Goal: Task Accomplishment & Management: Manage account settings

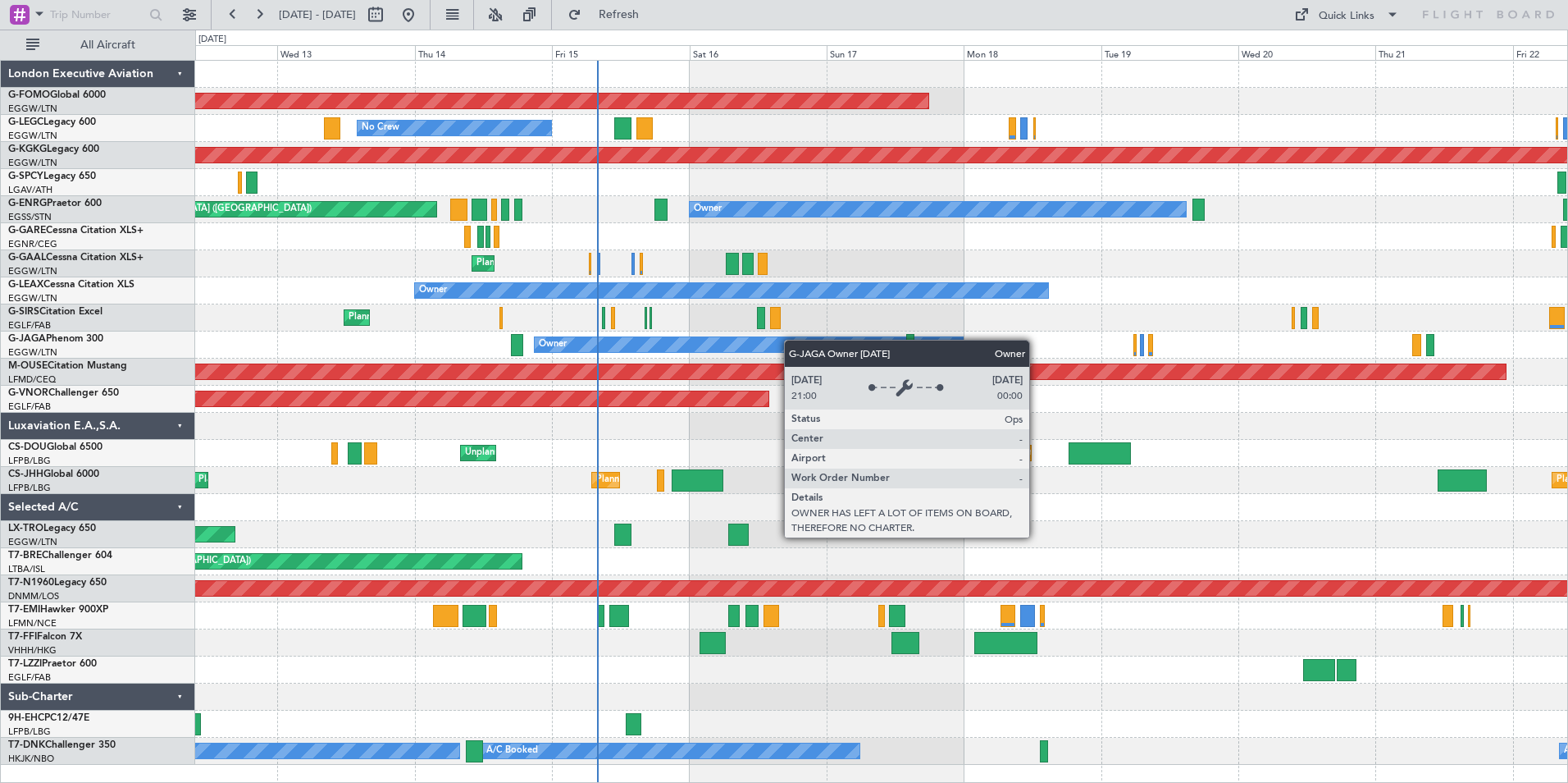
click at [741, 357] on div "Planned Maint Windsor Locks (Bradley Intl) No Crew A/C Unavailable London (Luto…" at bounding box center [881, 413] width 1372 height 704
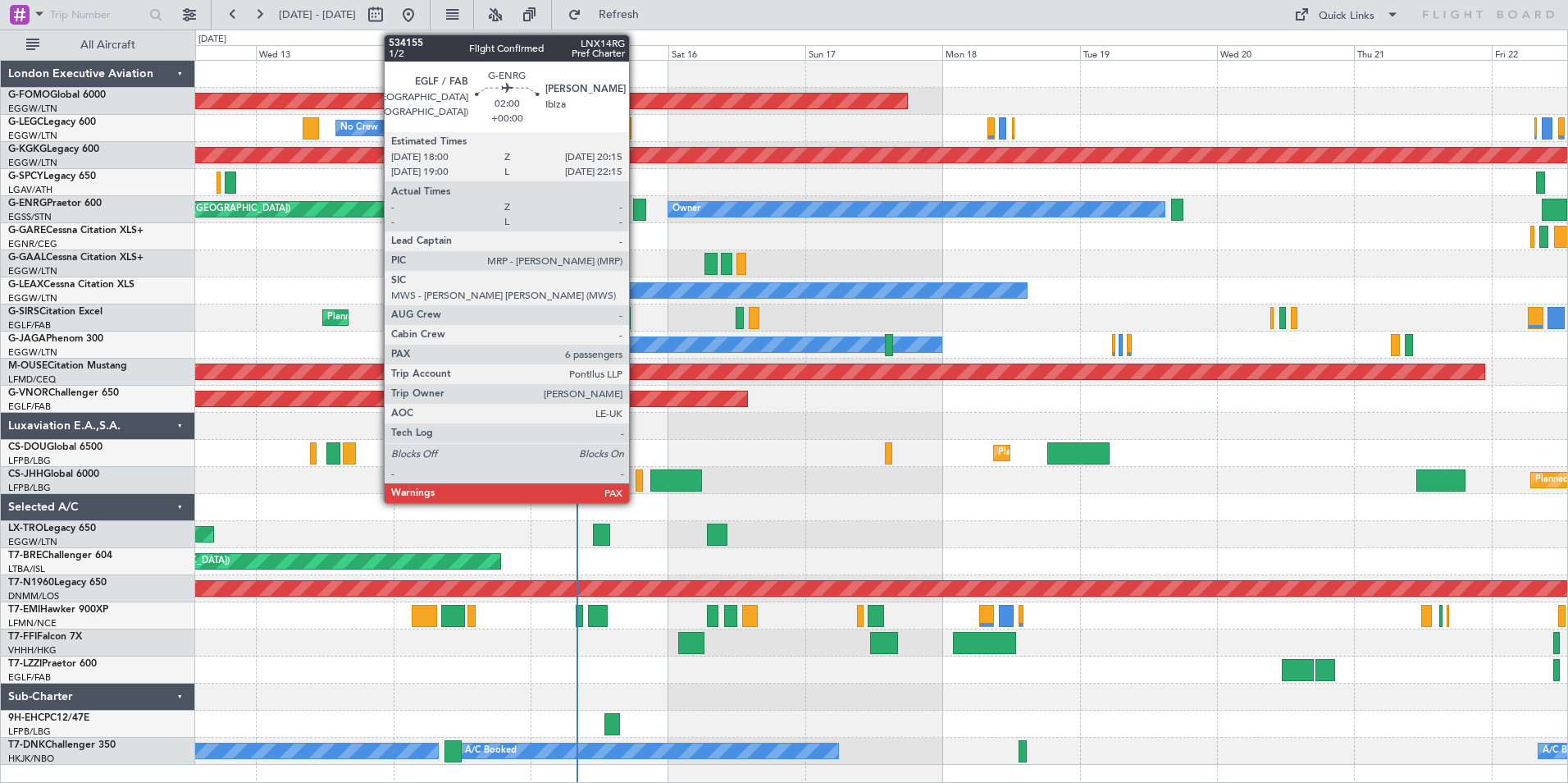
click at [636, 203] on div at bounding box center [640, 209] width 13 height 23
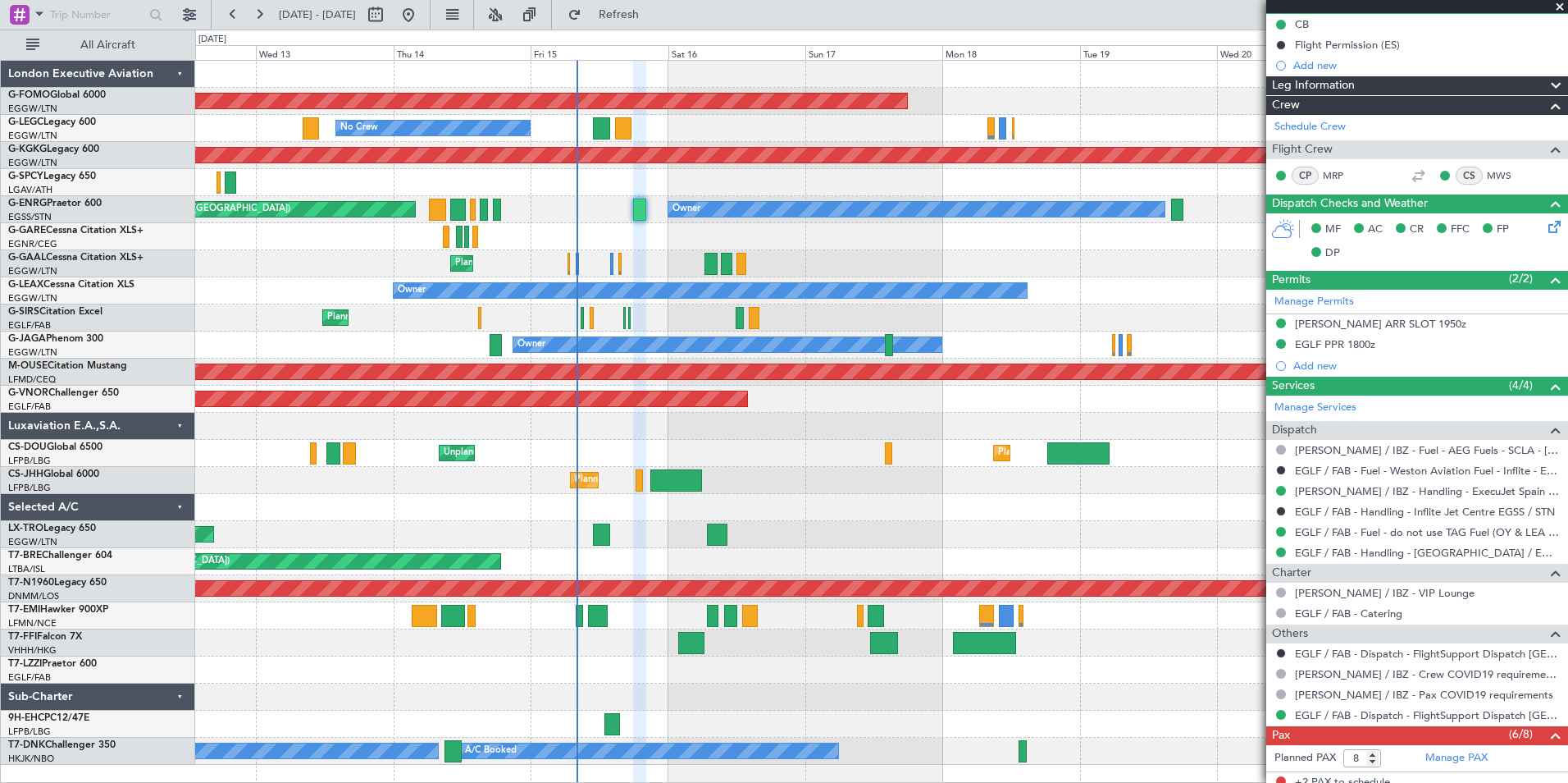
scroll to position [396, 0]
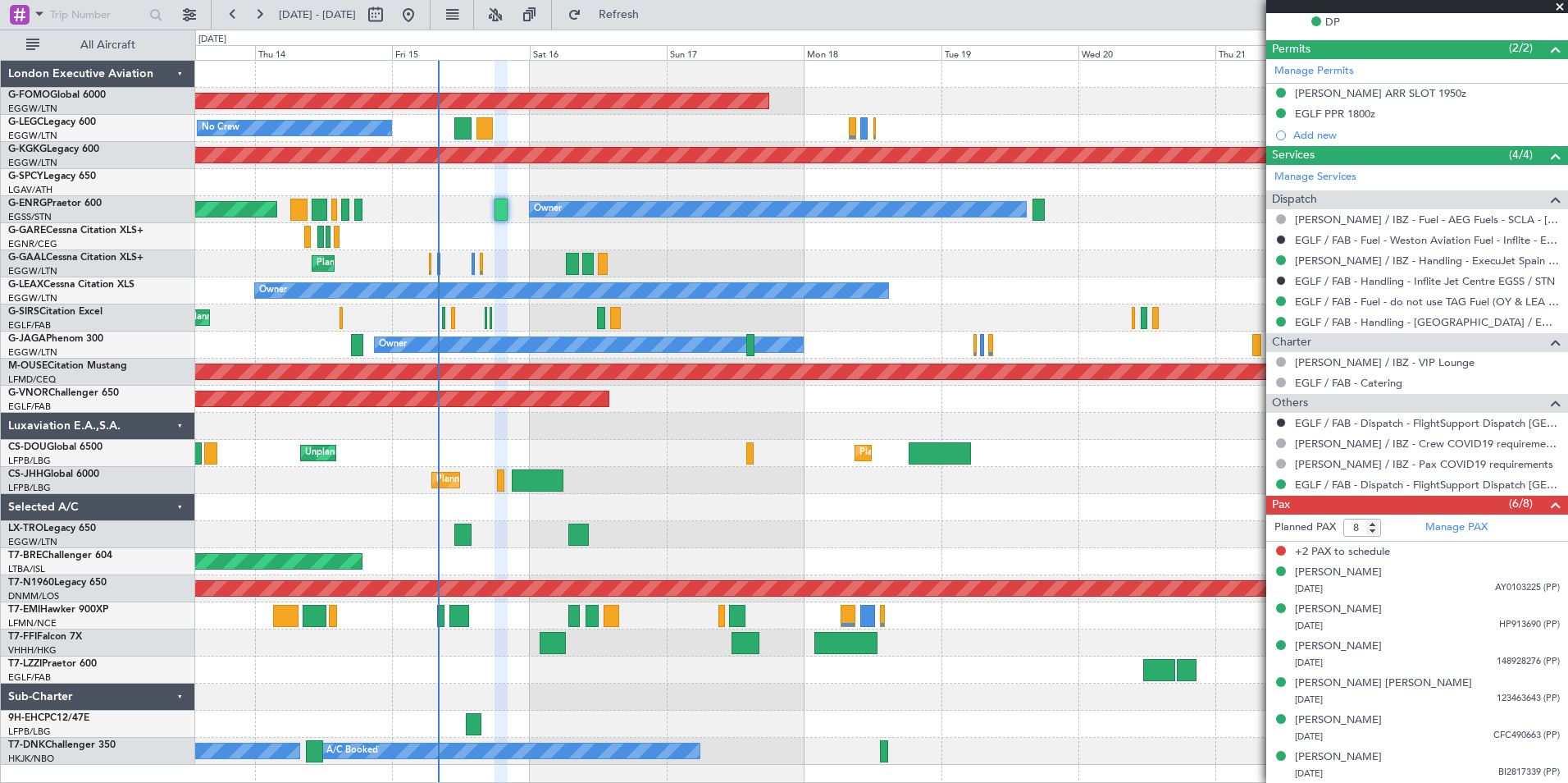
click at [763, 580] on div "Planned Maint Windsor Locks (Bradley Intl) No Crew A/C Unavailable London (Luto…" at bounding box center [881, 413] width 1372 height 704
click at [763, 580] on div "Planned Maint [GEOGRAPHIC_DATA] ([GEOGRAPHIC_DATA])" at bounding box center [881, 589] width 1372 height 27
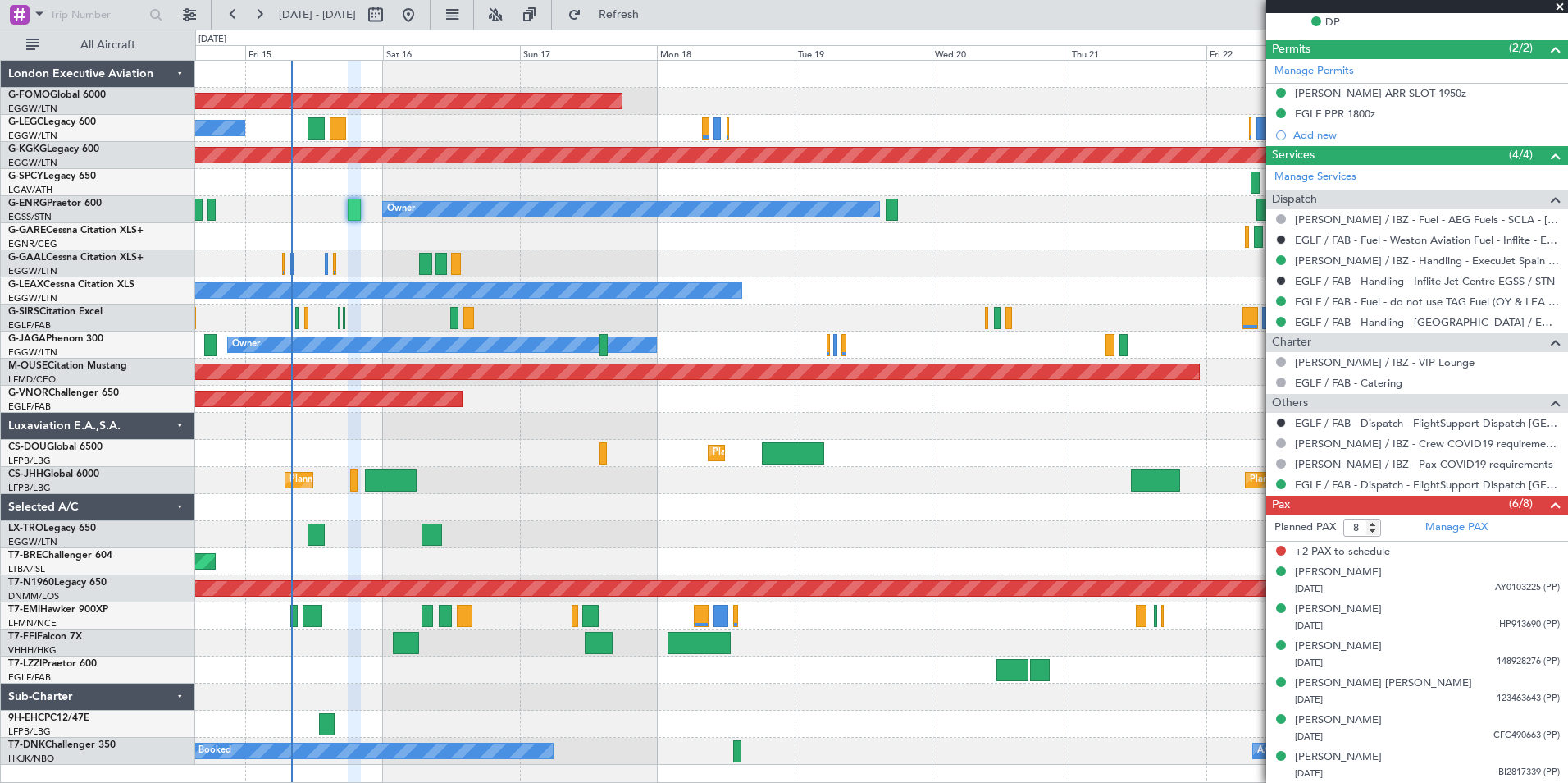
click at [599, 600] on div "Planned Maint [GEOGRAPHIC_DATA] ([GEOGRAPHIC_DATA])" at bounding box center [881, 589] width 1372 height 27
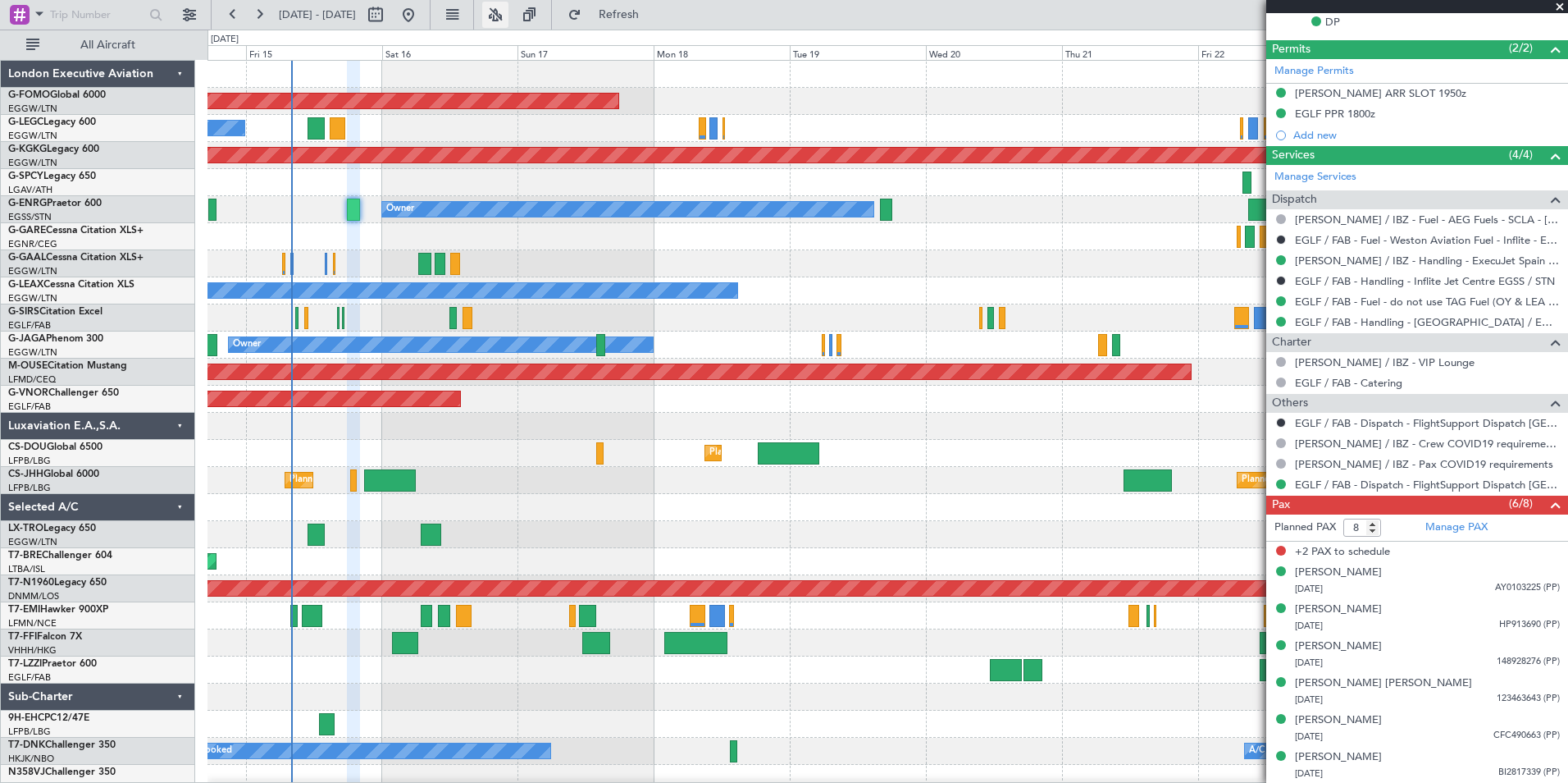
click at [508, 14] on button at bounding box center [495, 14] width 26 height 26
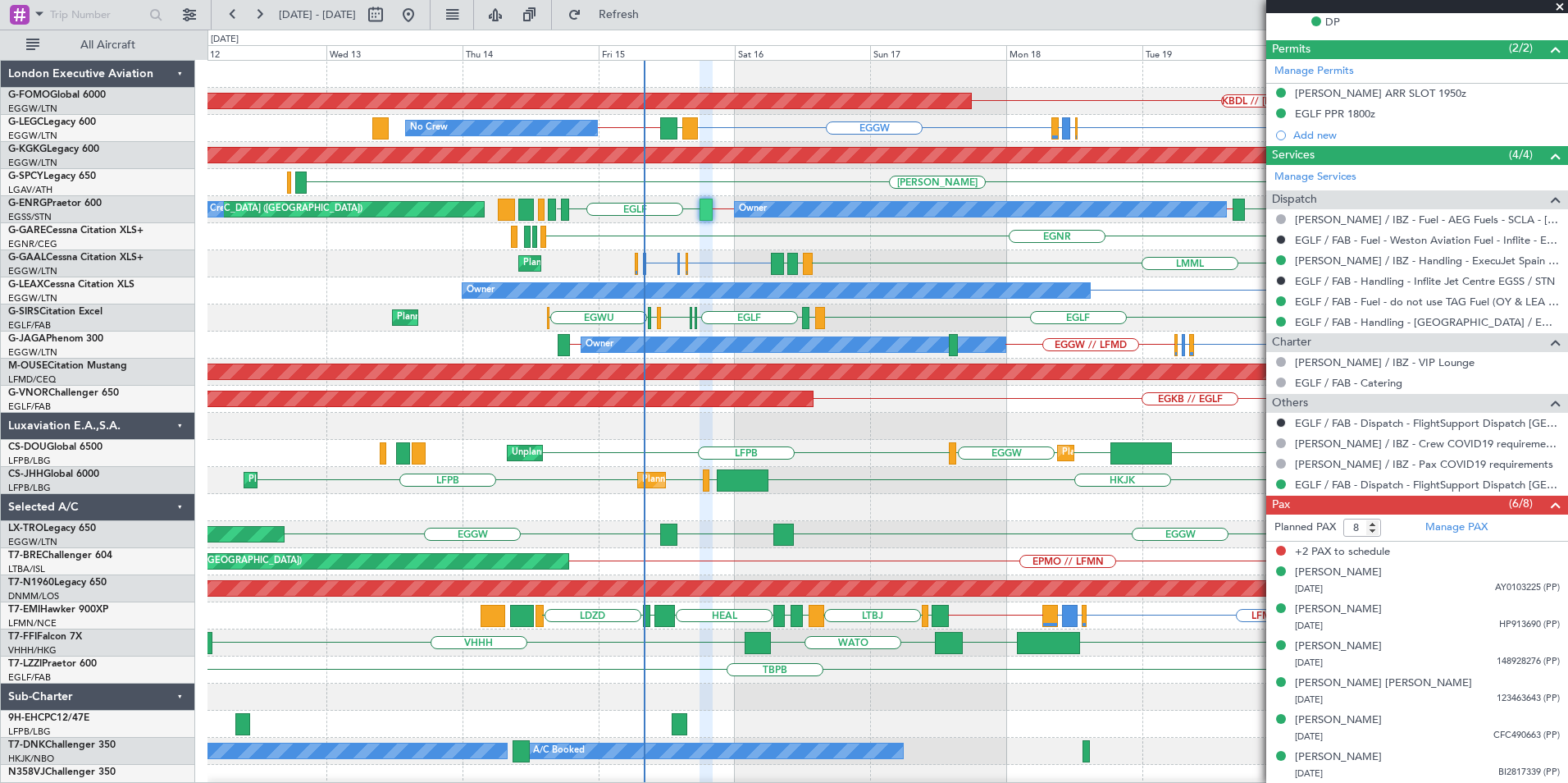
click at [797, 497] on div "Planned Maint Windsor Locks (Bradley Intl) KBDL // KACK EGGW No Crew EGGW EGLF …" at bounding box center [887, 426] width 1360 height 731
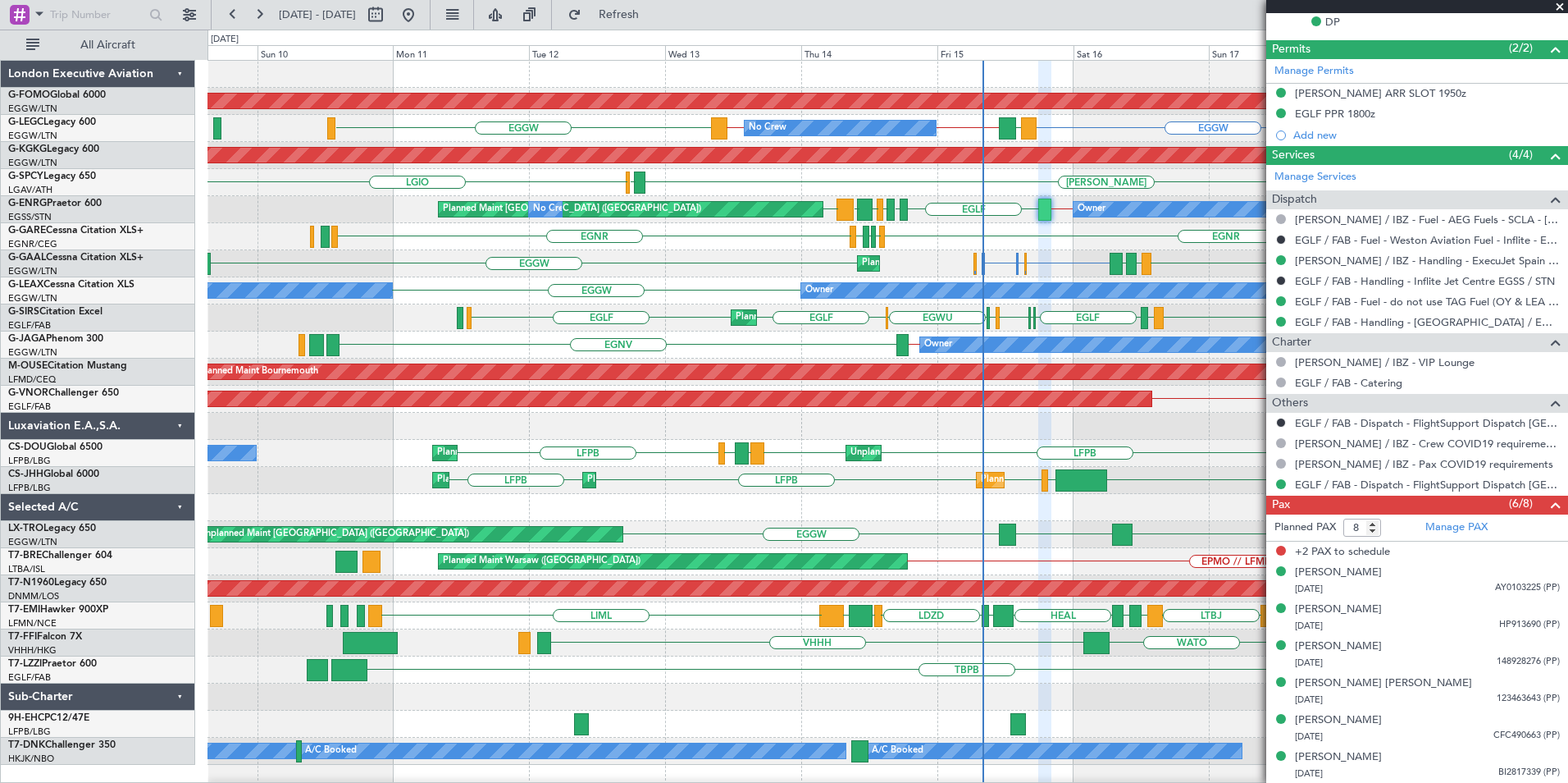
scroll to position [0, 0]
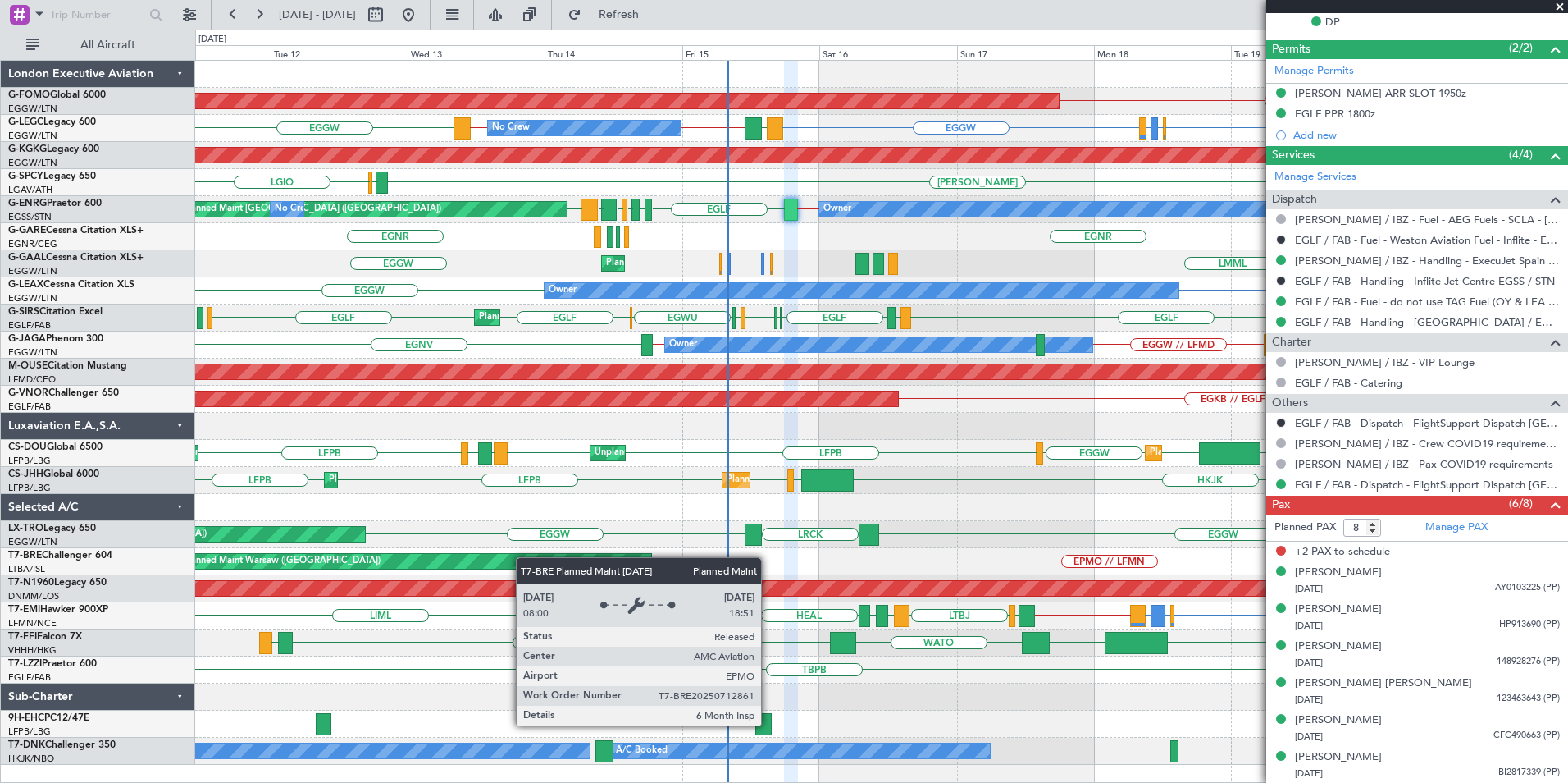
click at [308, 552] on div "Planned Maint Windsor Locks (Bradley Intl) KBDL // KACK No Crew EGGW EGLF or EG…" at bounding box center [881, 413] width 1372 height 704
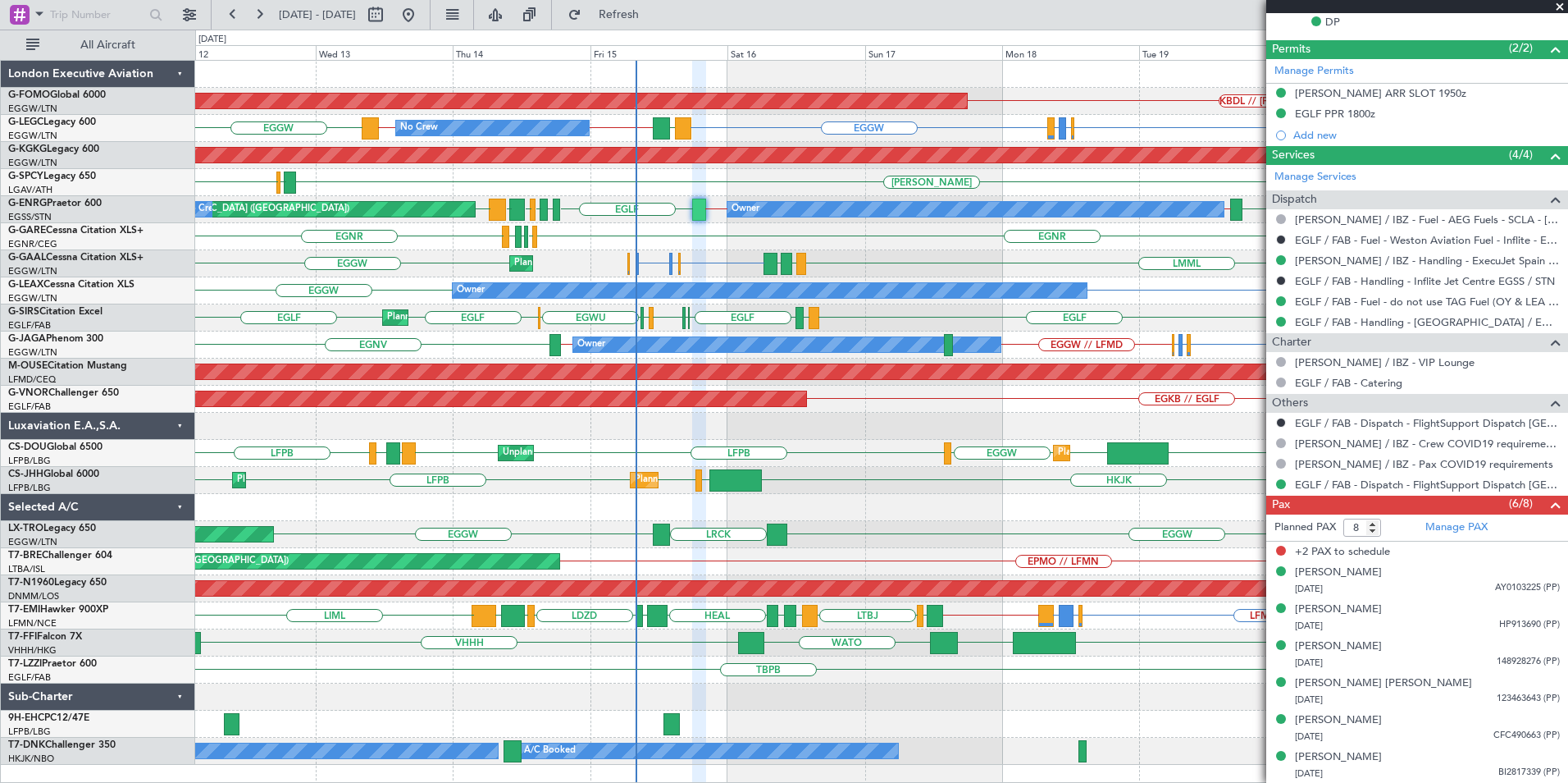
click at [508, 511] on div "Planned Maint Windsor Locks (Bradley Intl) KBDL // KACK No Crew EGGW EGLF or EG…" at bounding box center [881, 413] width 1372 height 704
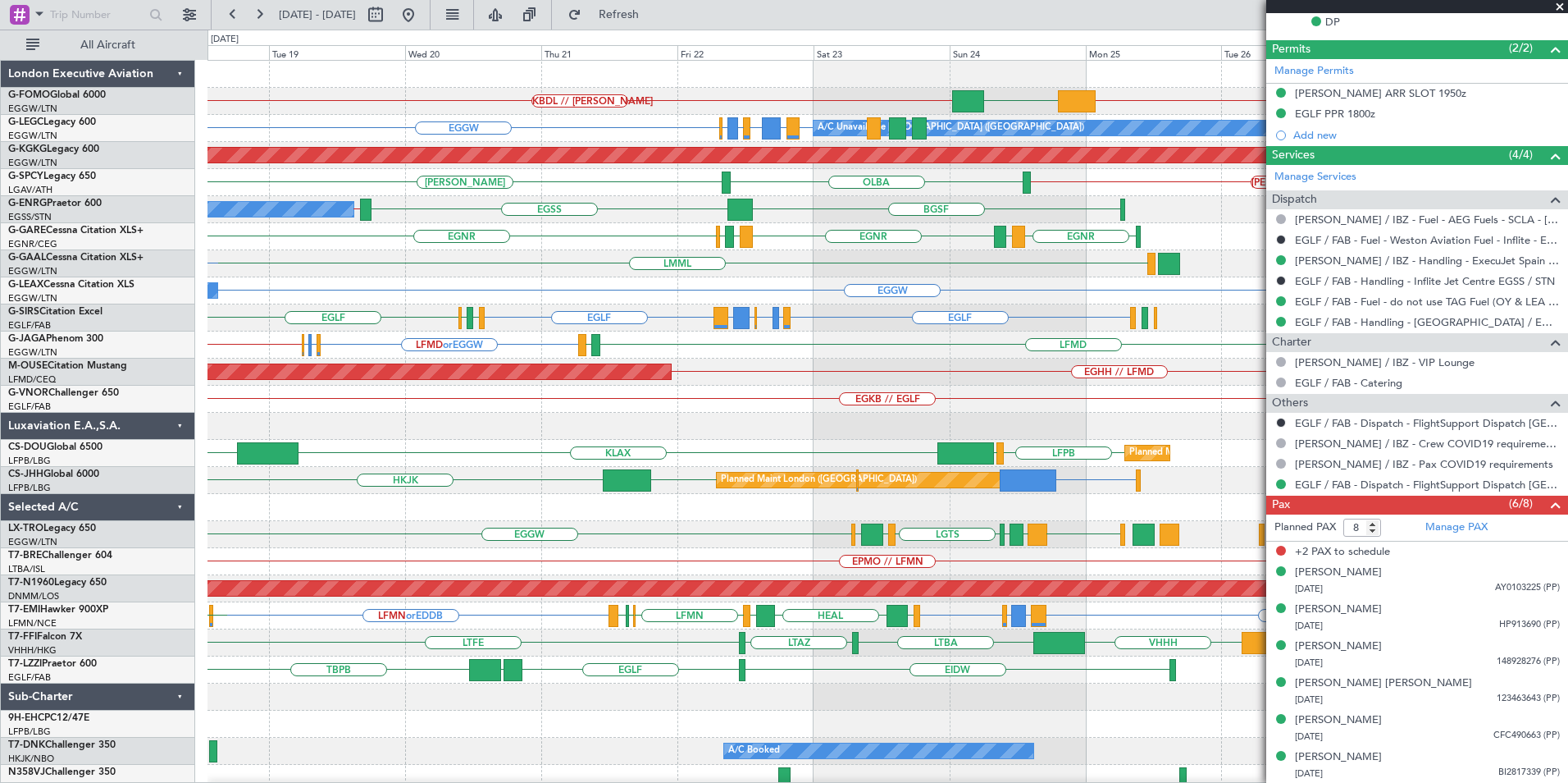
click at [409, 548] on div "KBDL // KACK KTEB // EGGW EGGW Planned Maint Windsor Locks (Bradley Intl) A/C U…" at bounding box center [887, 426] width 1360 height 731
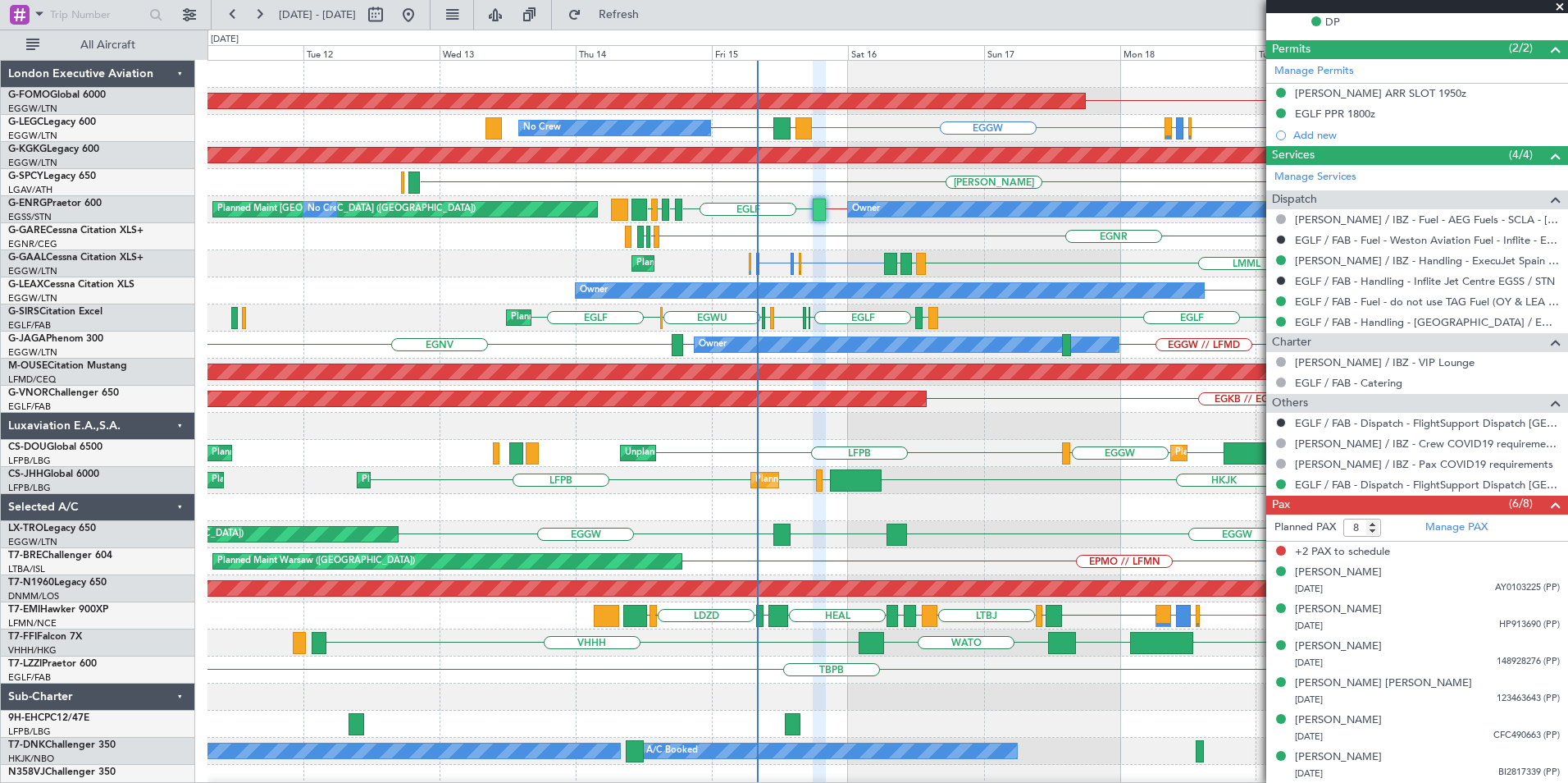
click at [1105, 560] on div "KBDL // KACK Planned Maint Windsor Locks (Bradley Intl) EGGW EGGW EGLF or EGGW …" at bounding box center [887, 426] width 1360 height 731
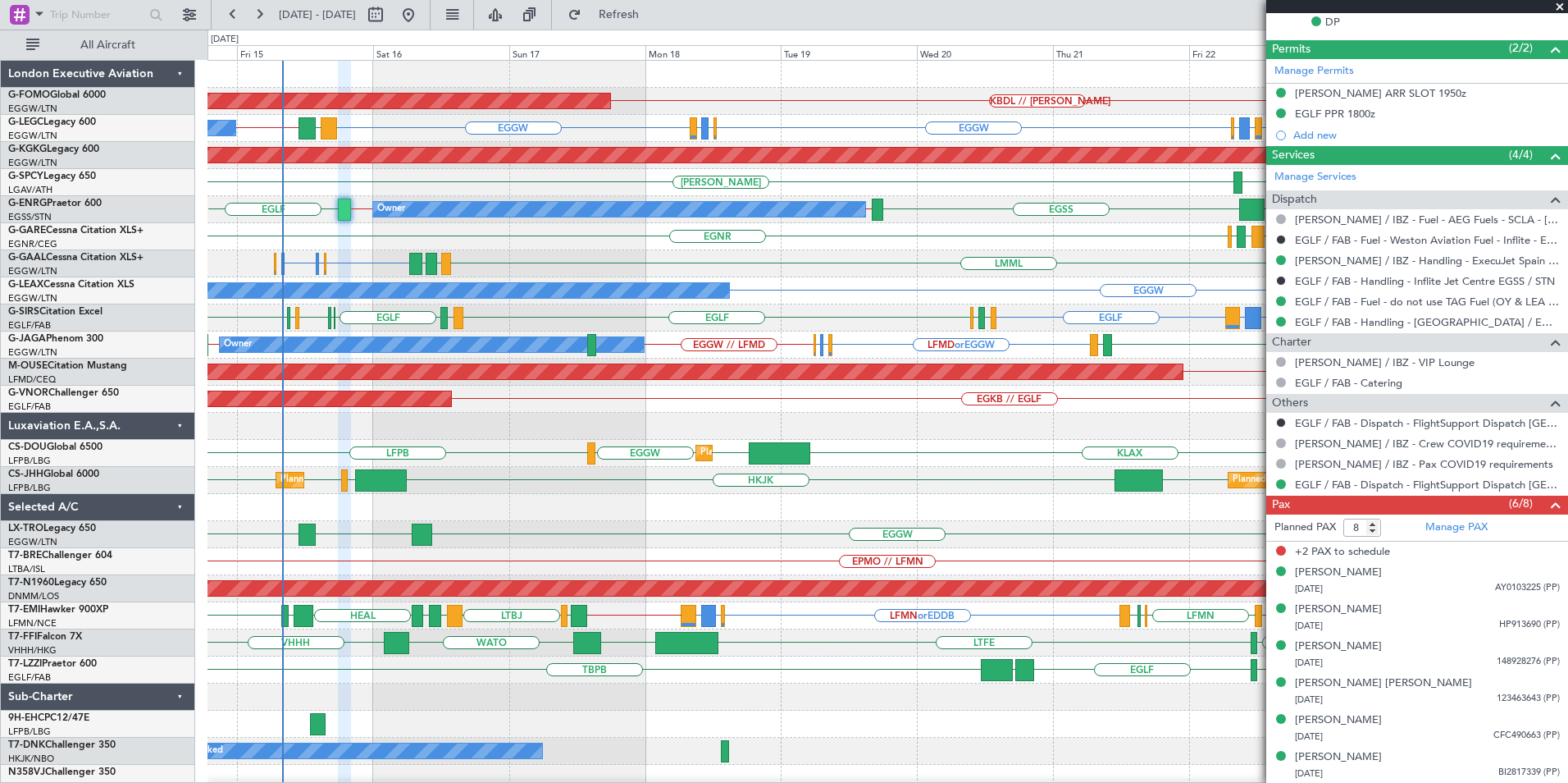
click at [544, 530] on div "LCLK LFMN LGAV LGTS LGIR EGFF EGGW LRCK EGGW Unplanned Maint London (Luton)" at bounding box center [887, 535] width 1360 height 27
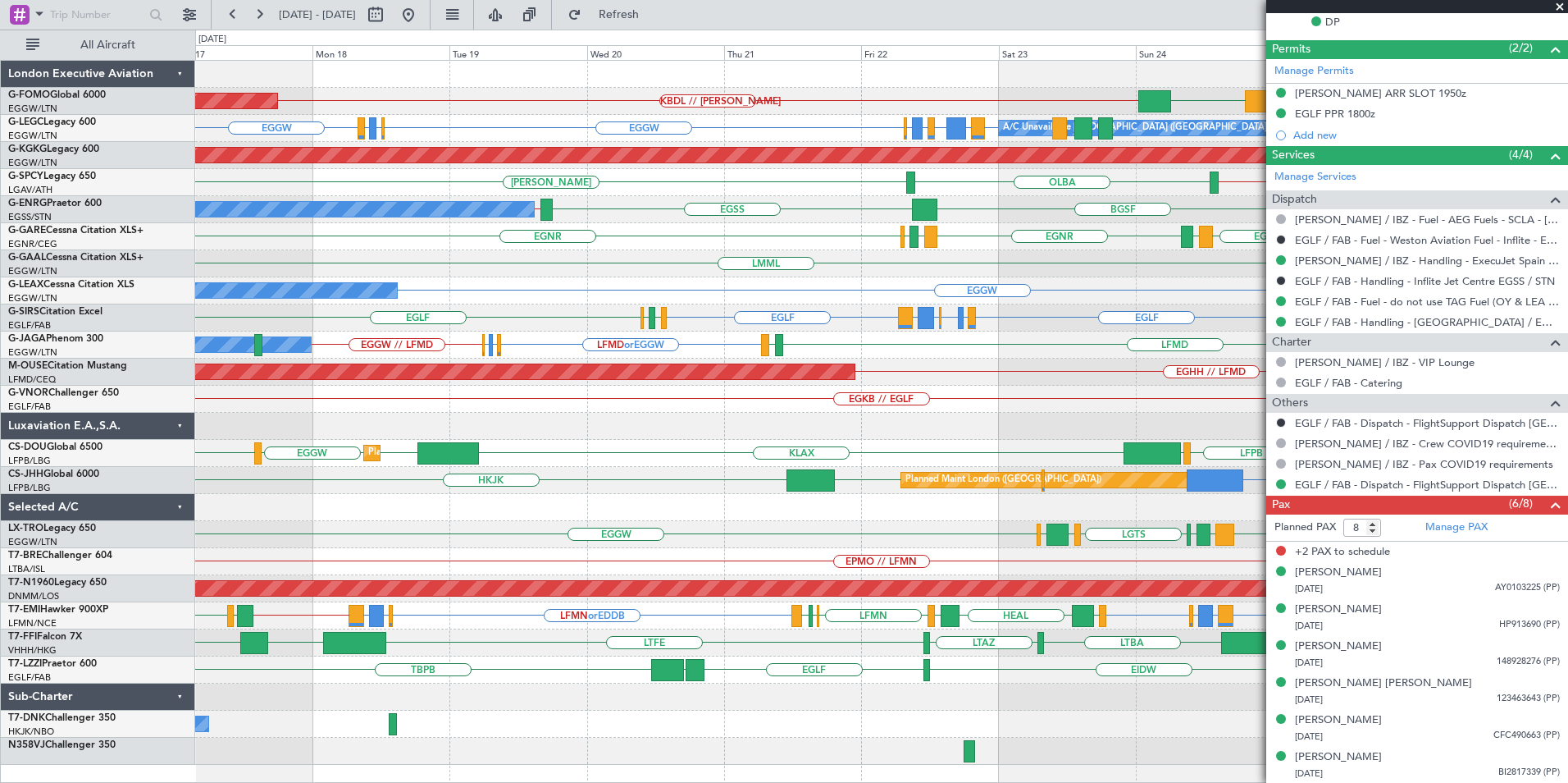
click at [927, 521] on div "Planned Maint Windsor Locks (Bradley Intl) KTEB // EGGW EGGW KBDL // KACK A/C U…" at bounding box center [881, 413] width 1372 height 704
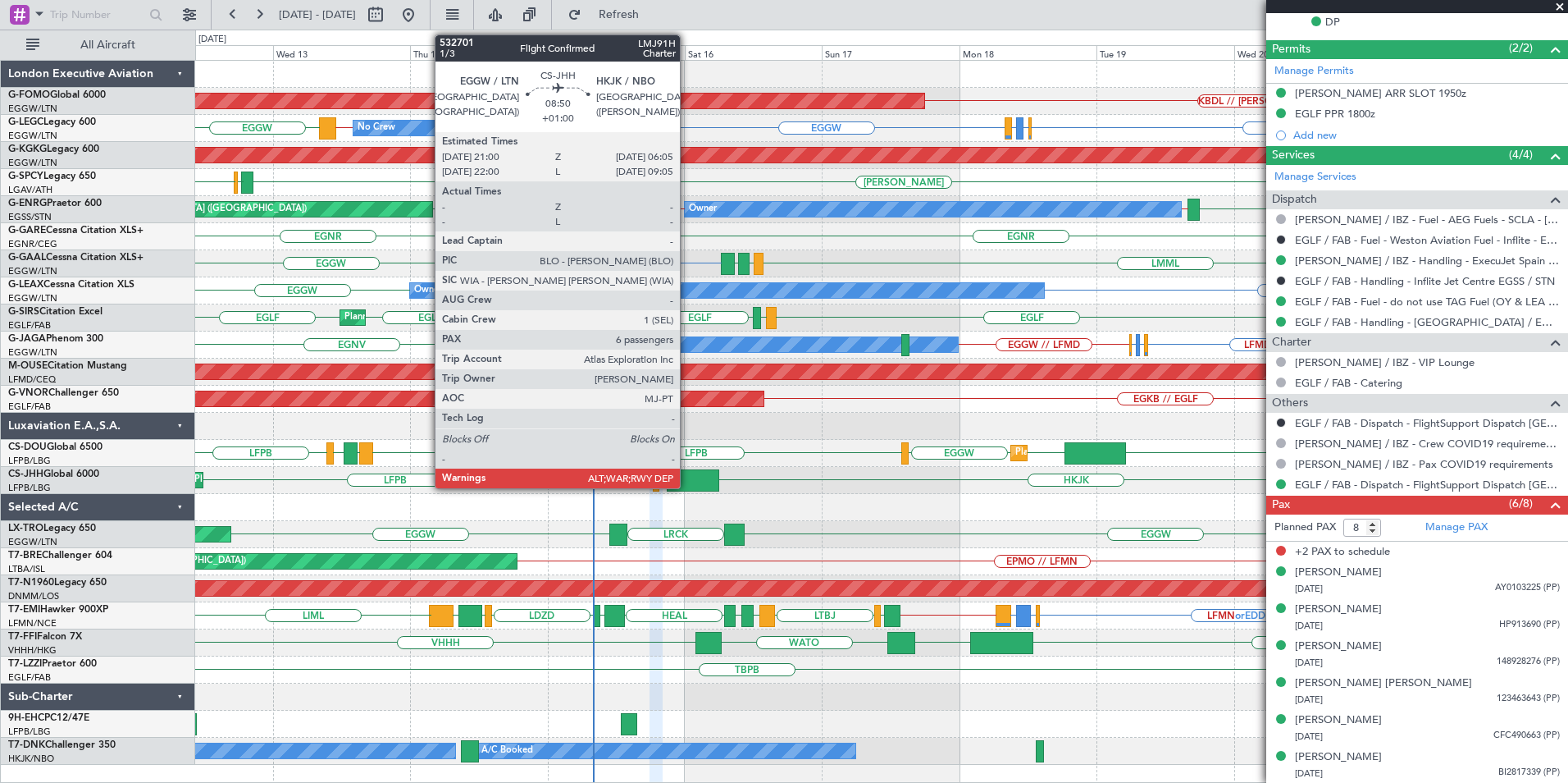
click at [687, 482] on div at bounding box center [693, 480] width 53 height 23
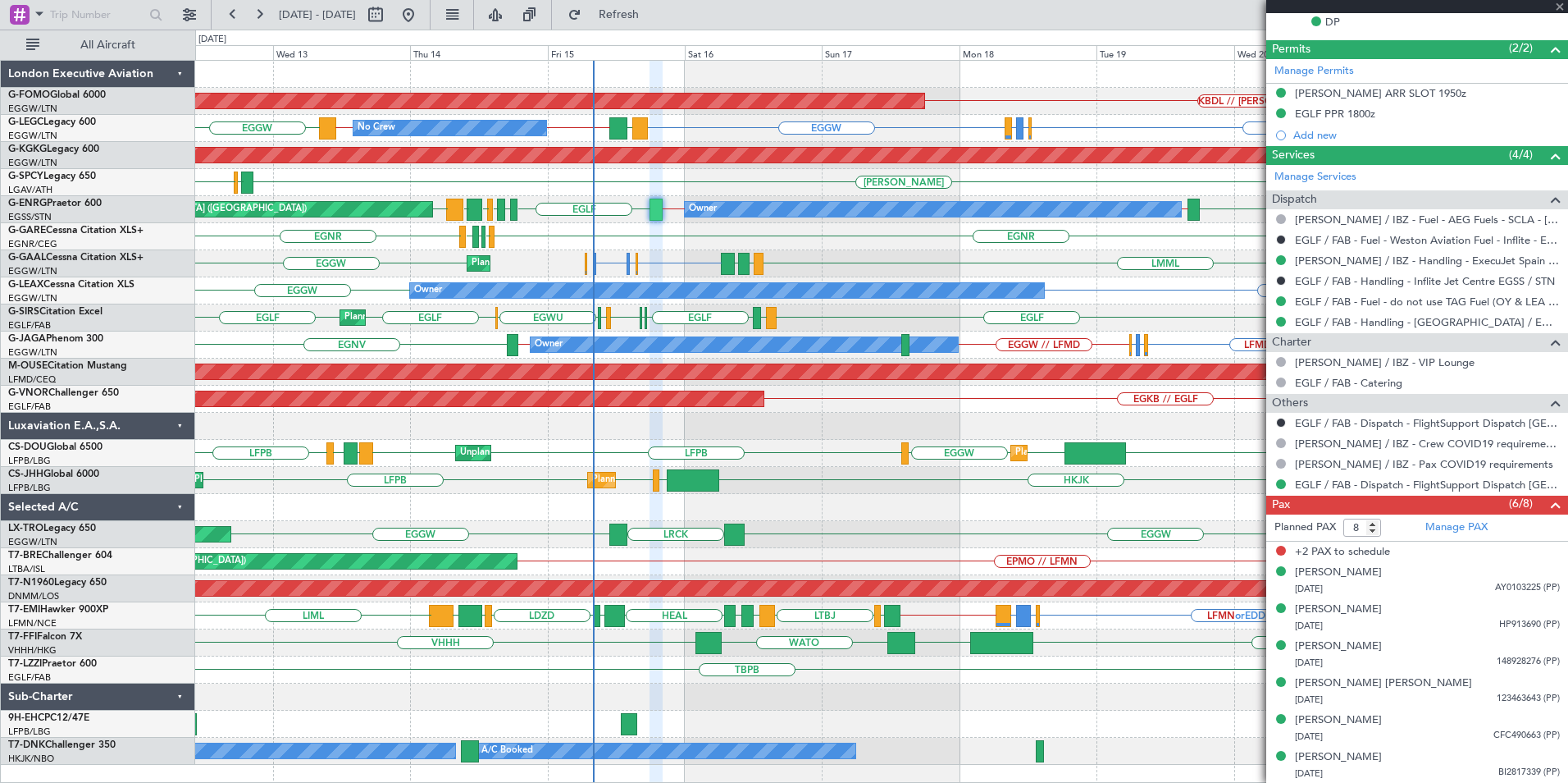
type input "+01:00"
type input "6"
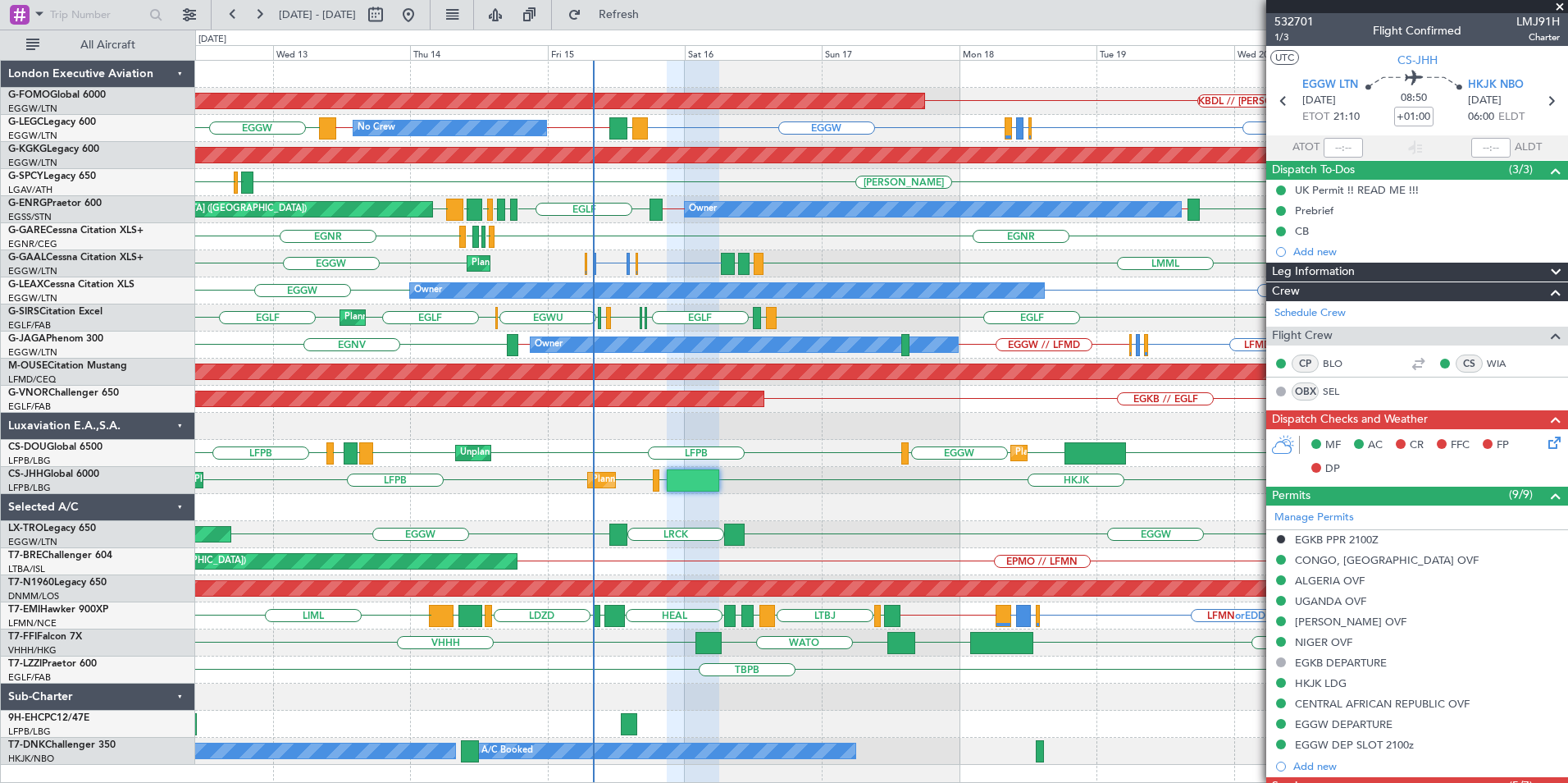
click at [764, 536] on div "EGGW LRCK EGGW Unplanned Maint London (Luton)" at bounding box center [881, 535] width 1372 height 27
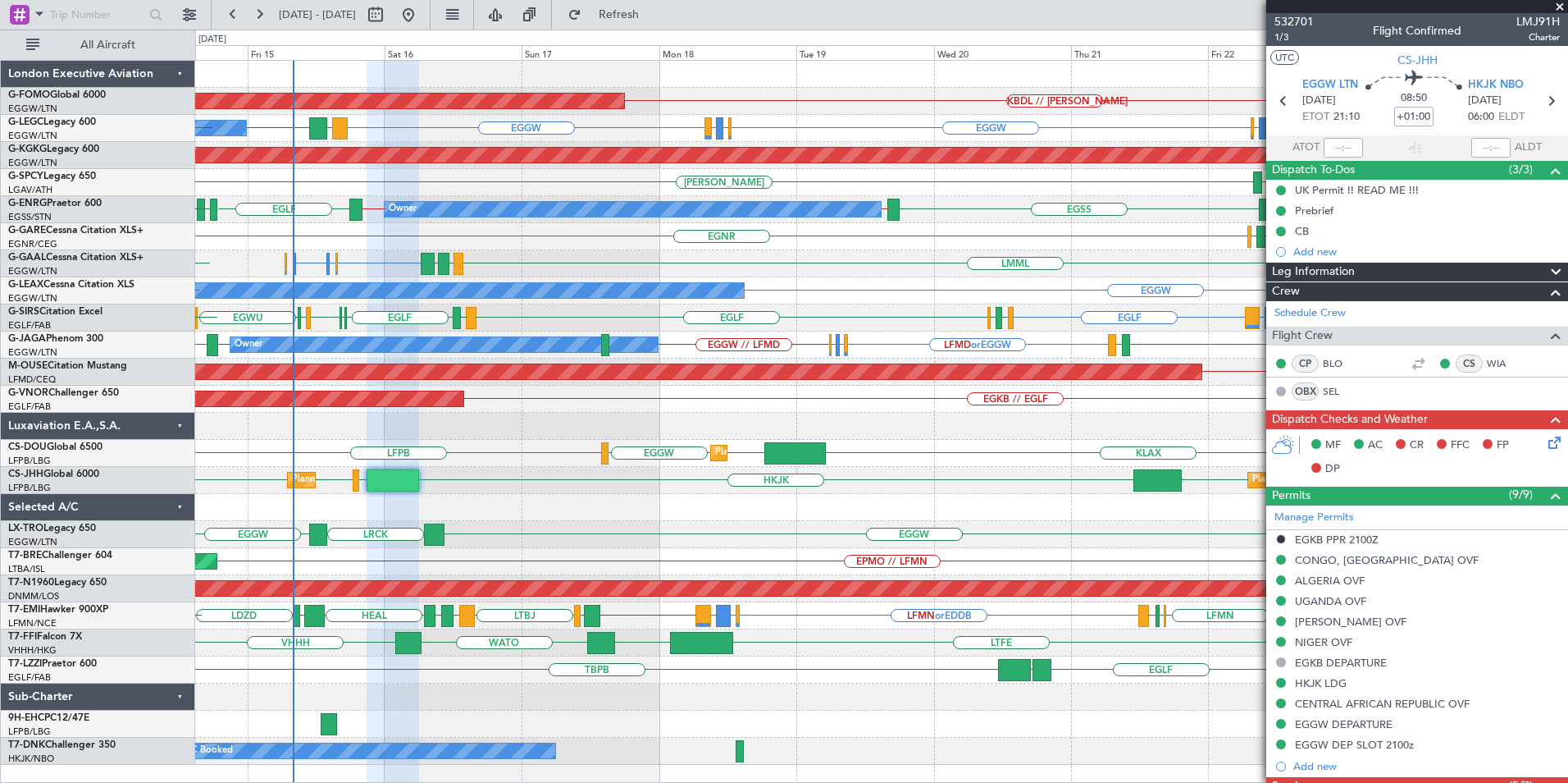
click at [844, 523] on div "KBDL // KACK Planned Maint Windsor Locks (Bradley Intl) EGTK or EGGW EGGW EGGW …" at bounding box center [881, 413] width 1372 height 704
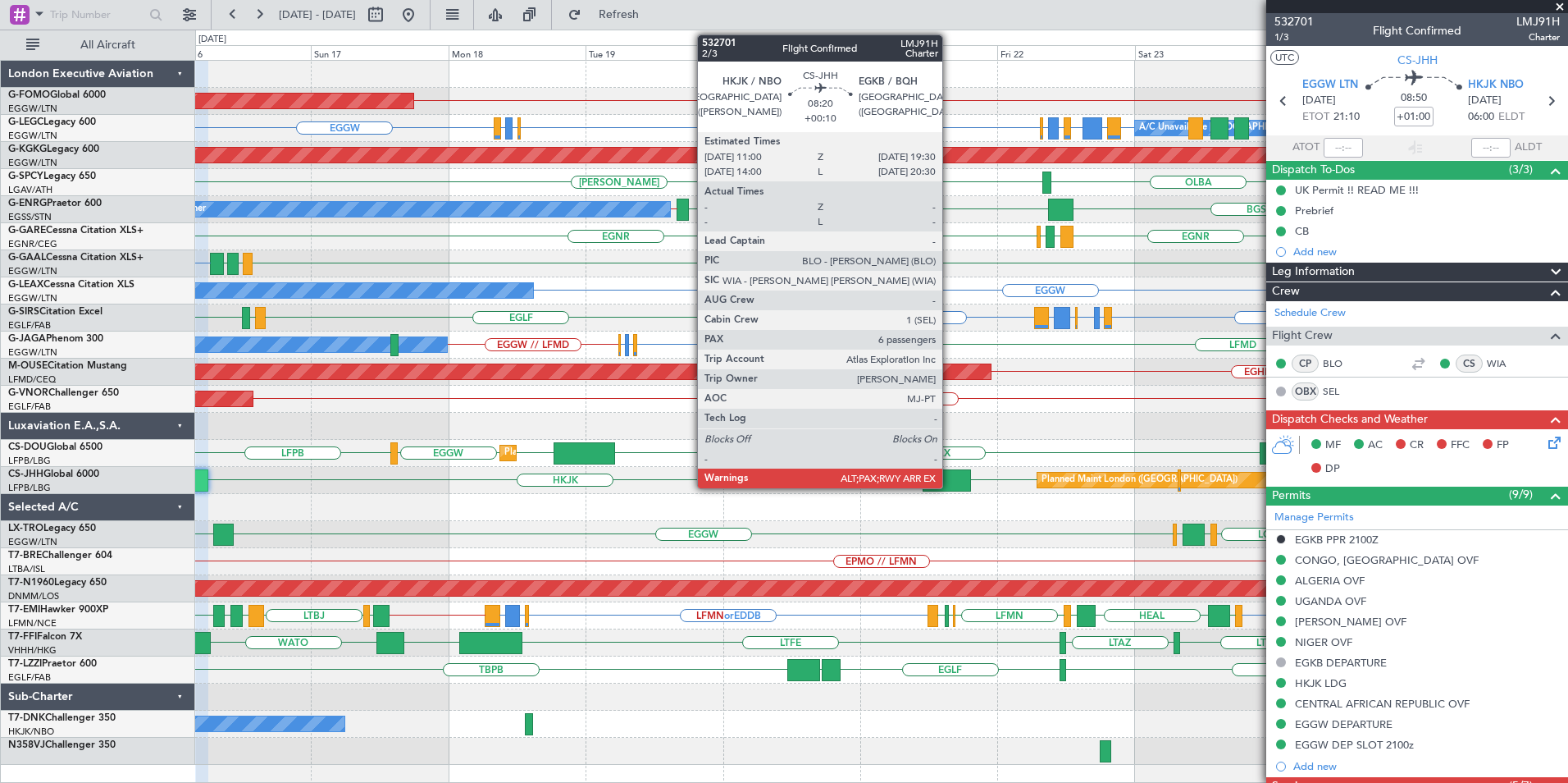
click at [949, 479] on div at bounding box center [947, 480] width 49 height 23
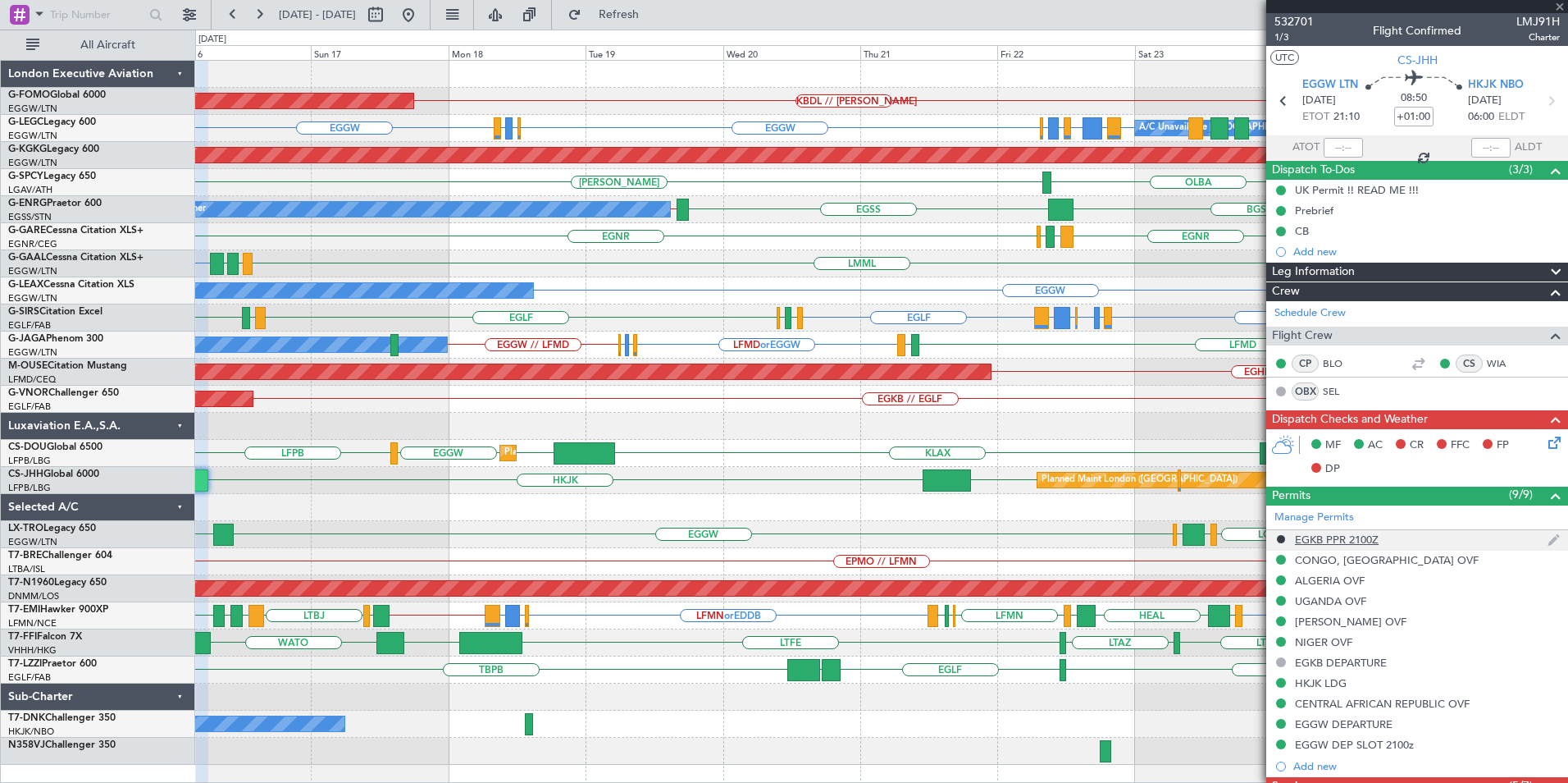
type input "+00:10"
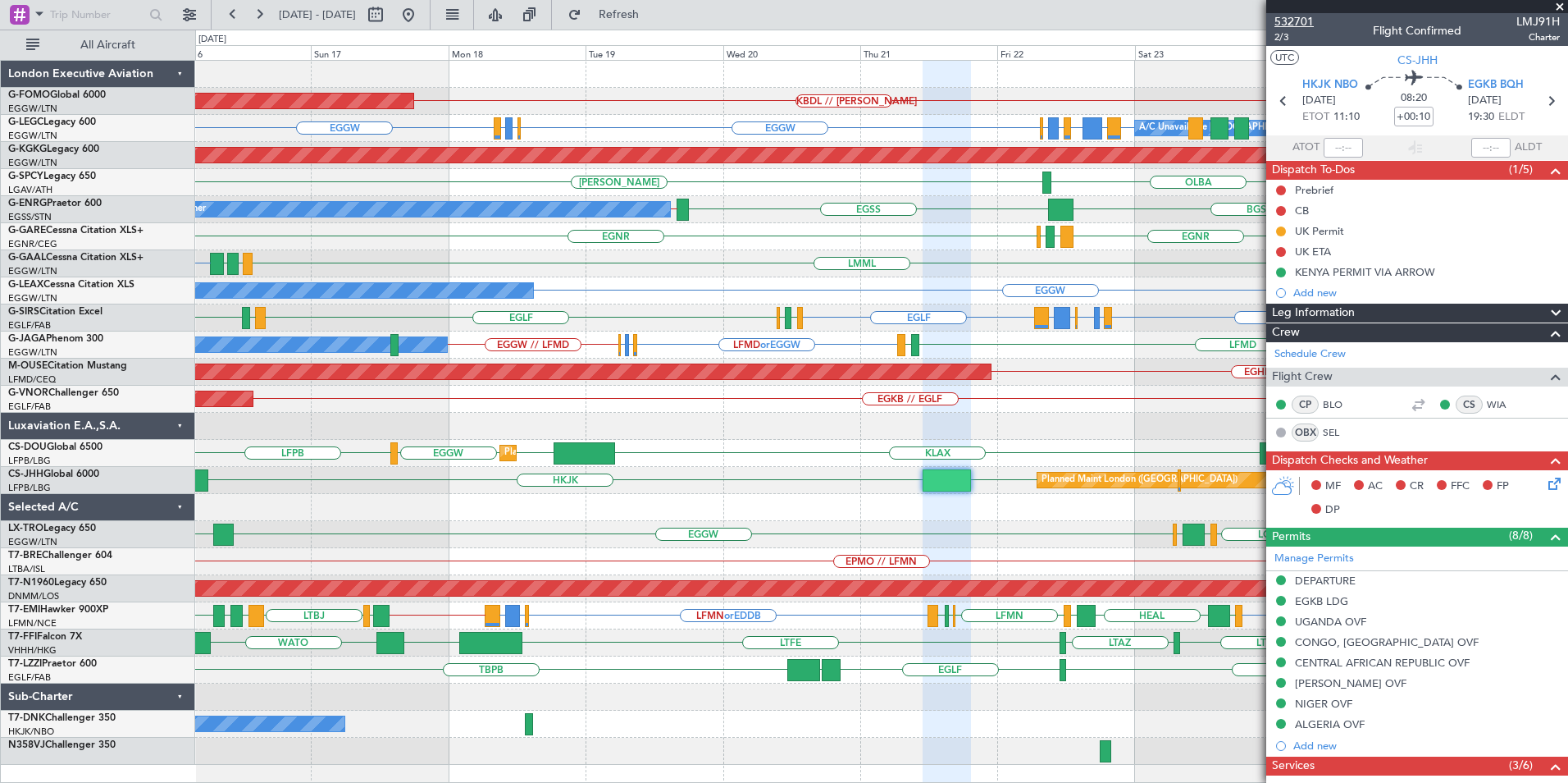
click at [1291, 16] on span "532701" at bounding box center [1294, 22] width 39 height 18
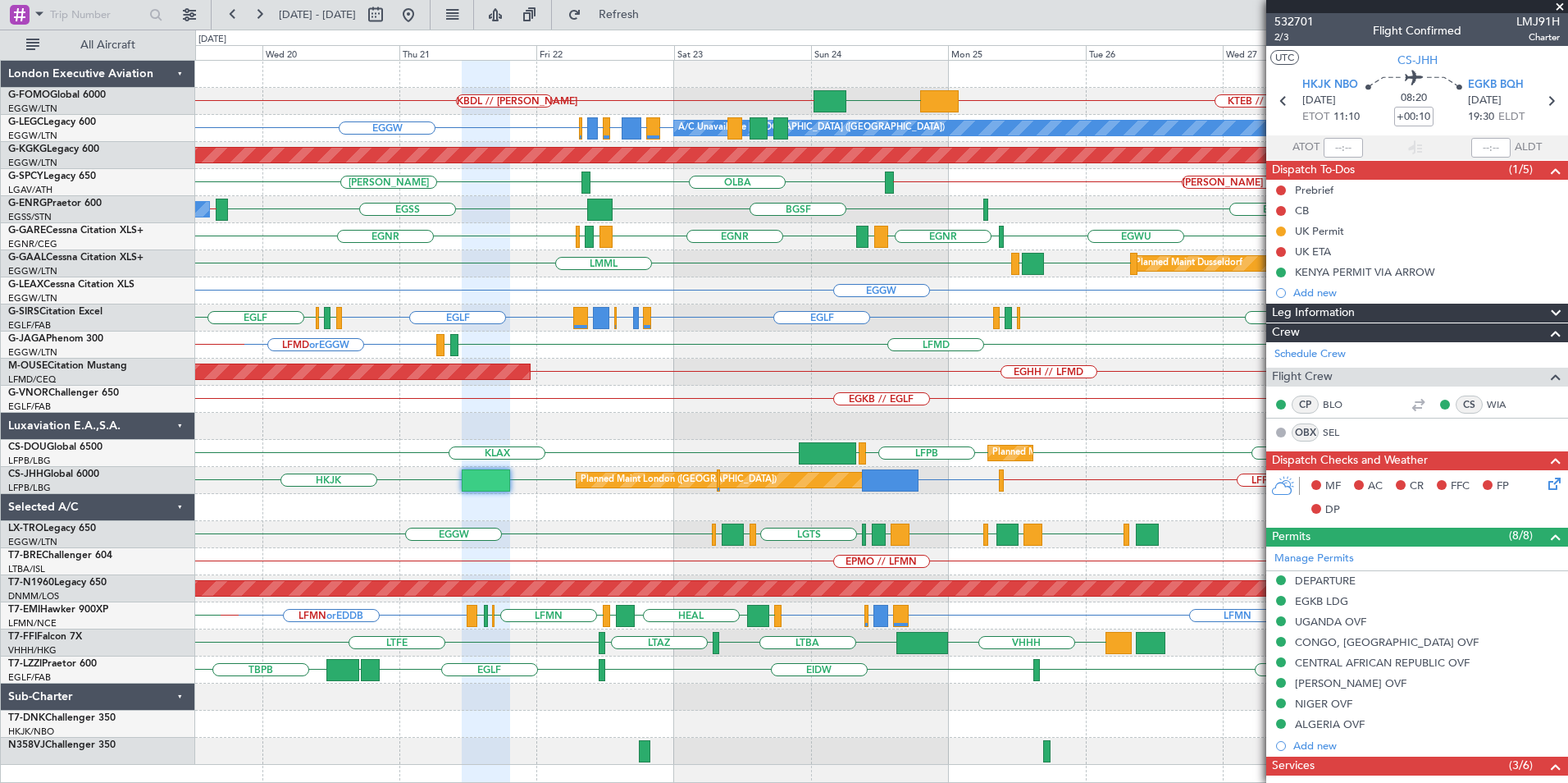
click at [502, 437] on div "KTEB // EGGW EGGW KBDL // KACK Planned Maint Windsor Locks (Bradley Intl) EGGW …" at bounding box center [881, 413] width 1372 height 704
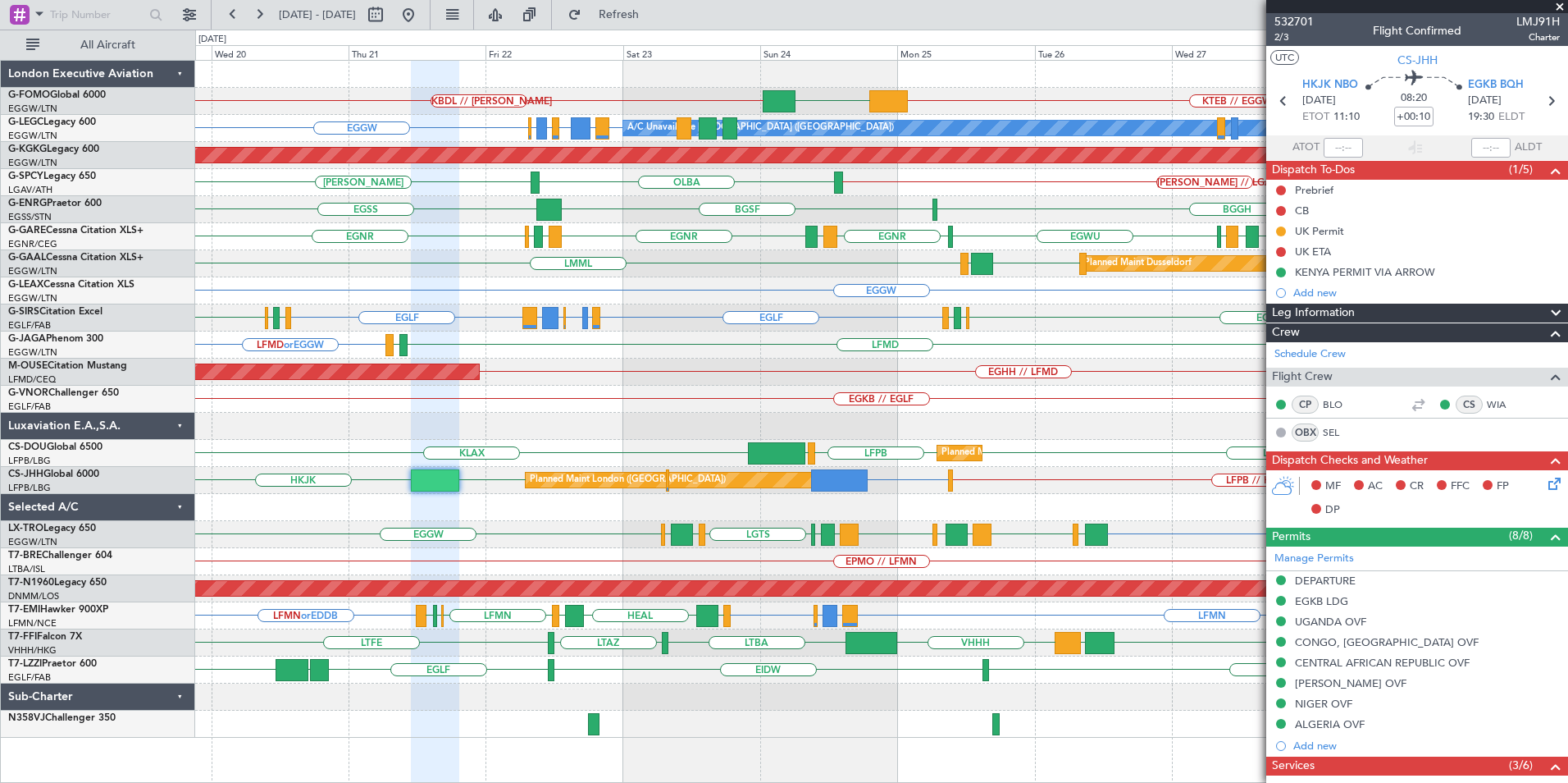
click at [424, 564] on div "KTEB // EGGW EGGW KBDL // KACK Planned Maint Windsor Locks (Bradley Intl) A/C U…" at bounding box center [881, 399] width 1372 height 677
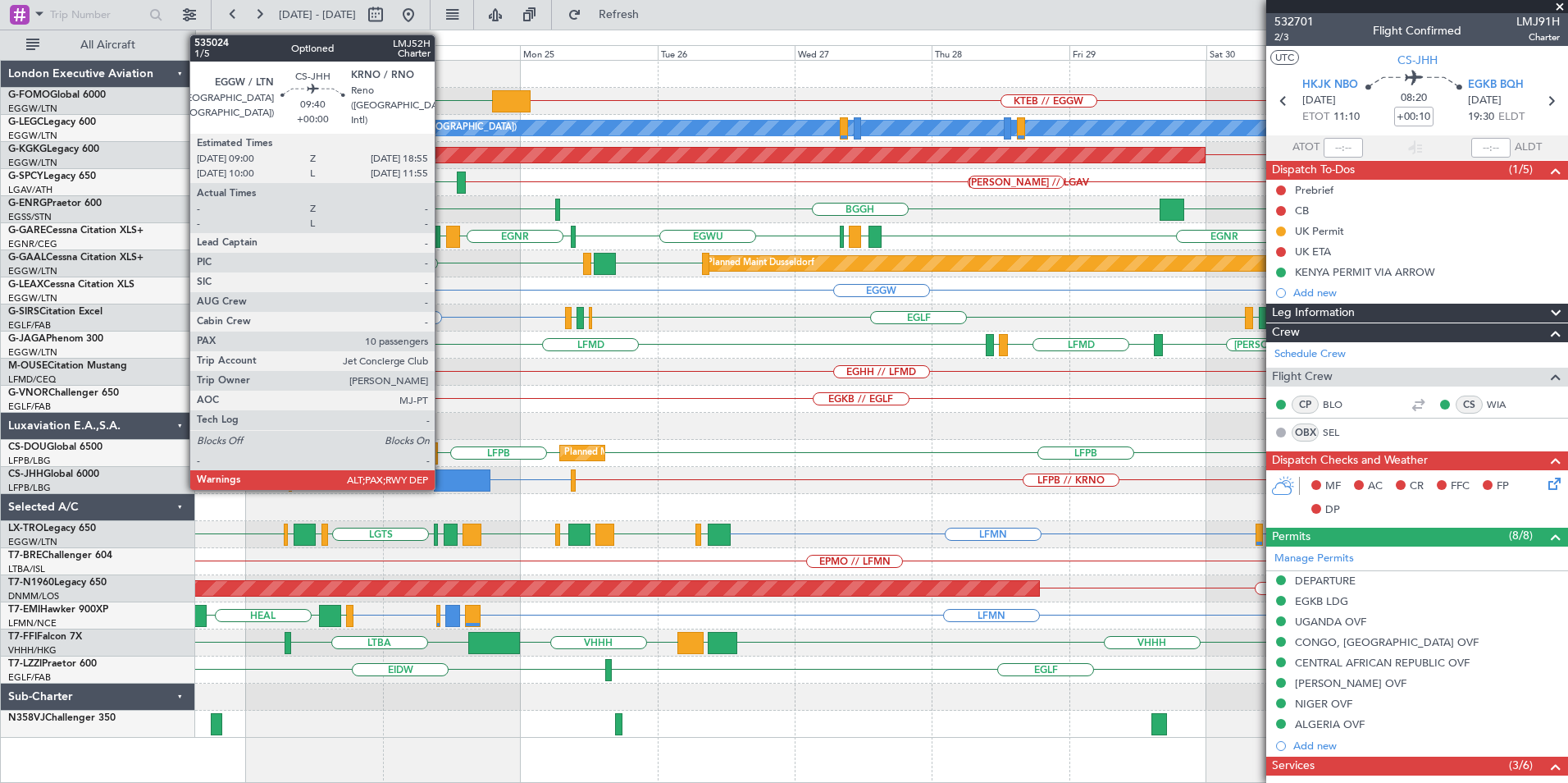
click at [442, 479] on div at bounding box center [462, 480] width 58 height 23
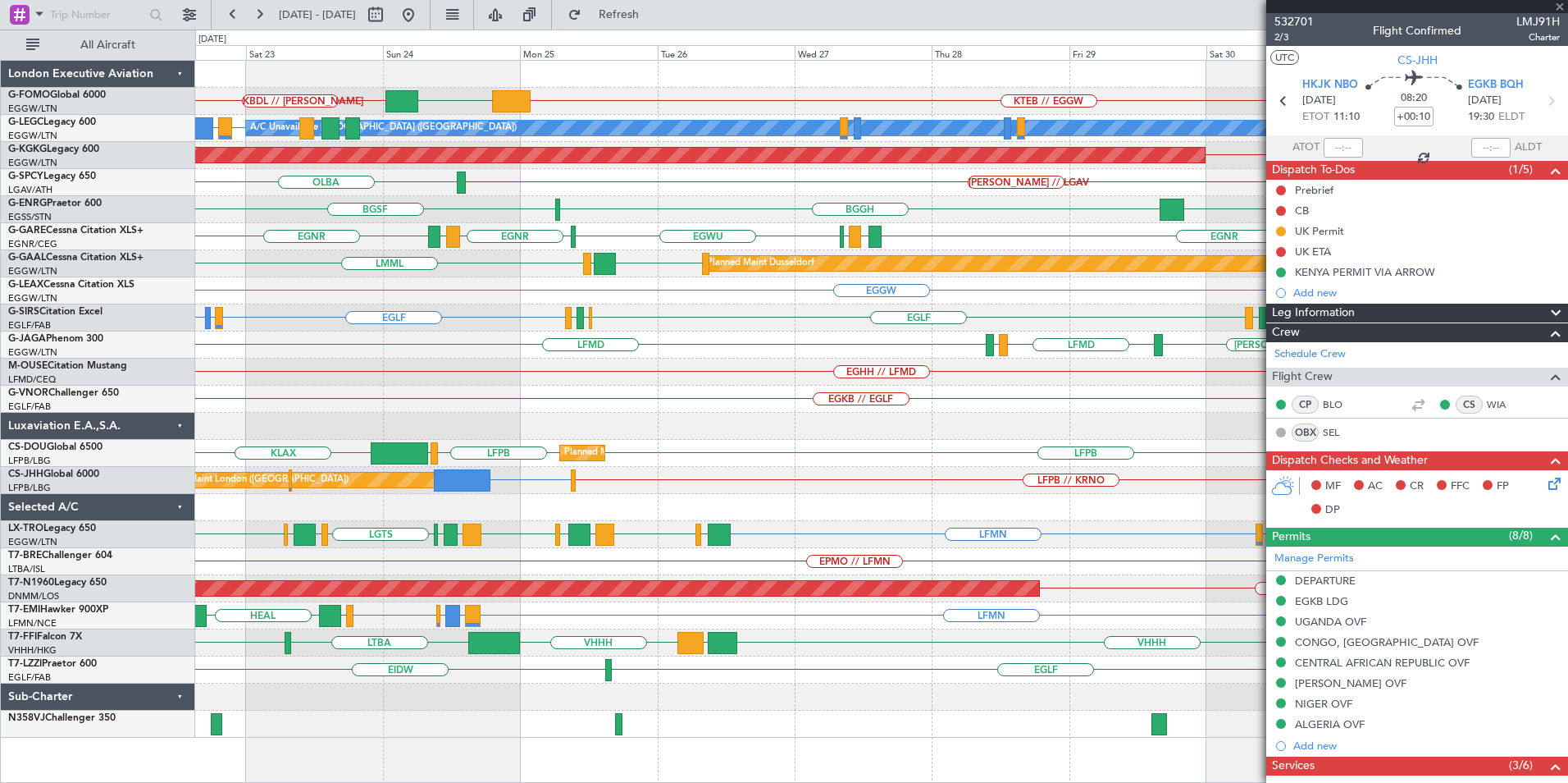
type input "10"
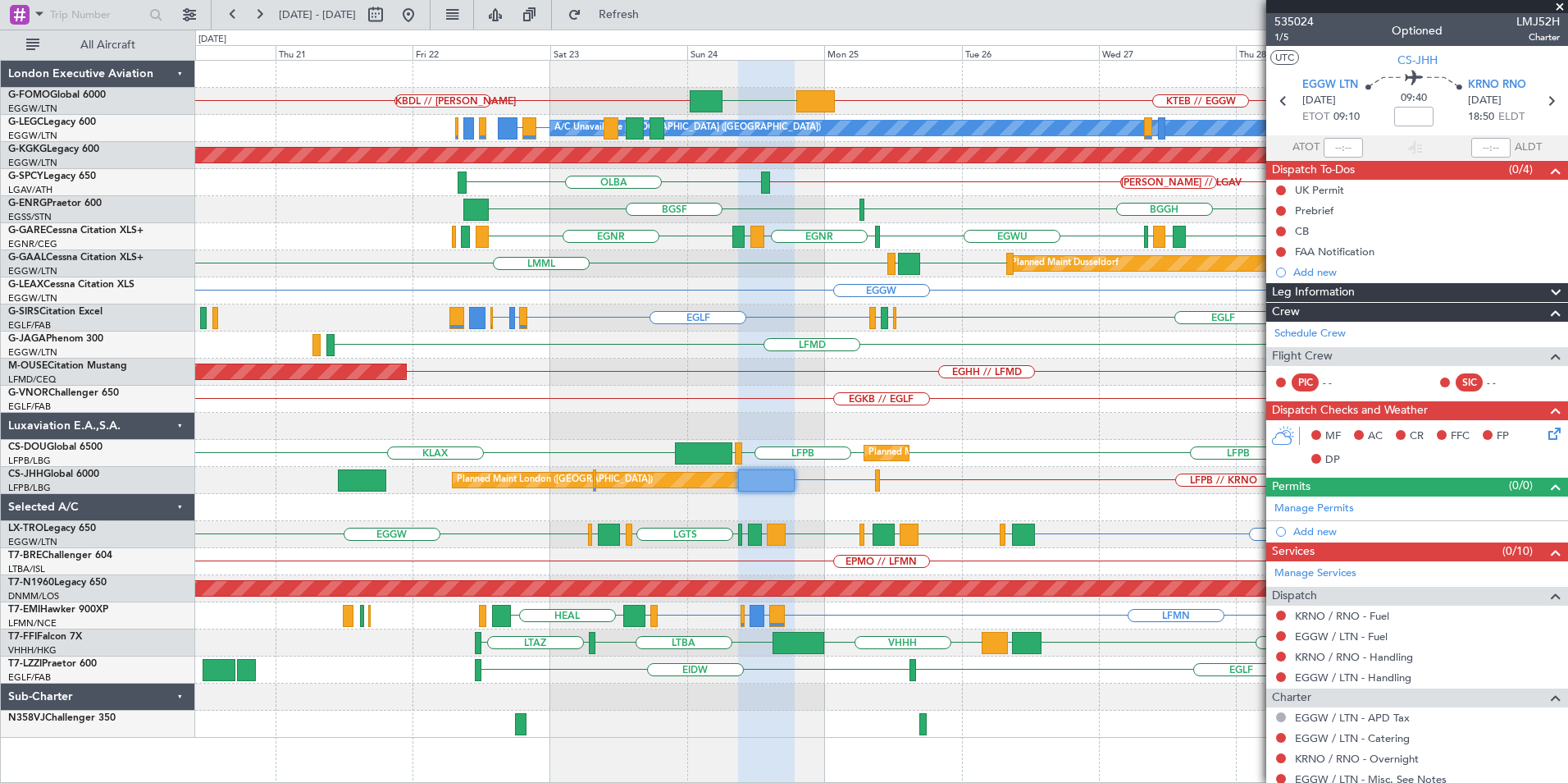
click at [1028, 491] on div "KTEB // EGGW EGGW KBDL // KACK EGGW LPCS or EGGW A/C Unavailable London (Luton)…" at bounding box center [881, 399] width 1372 height 677
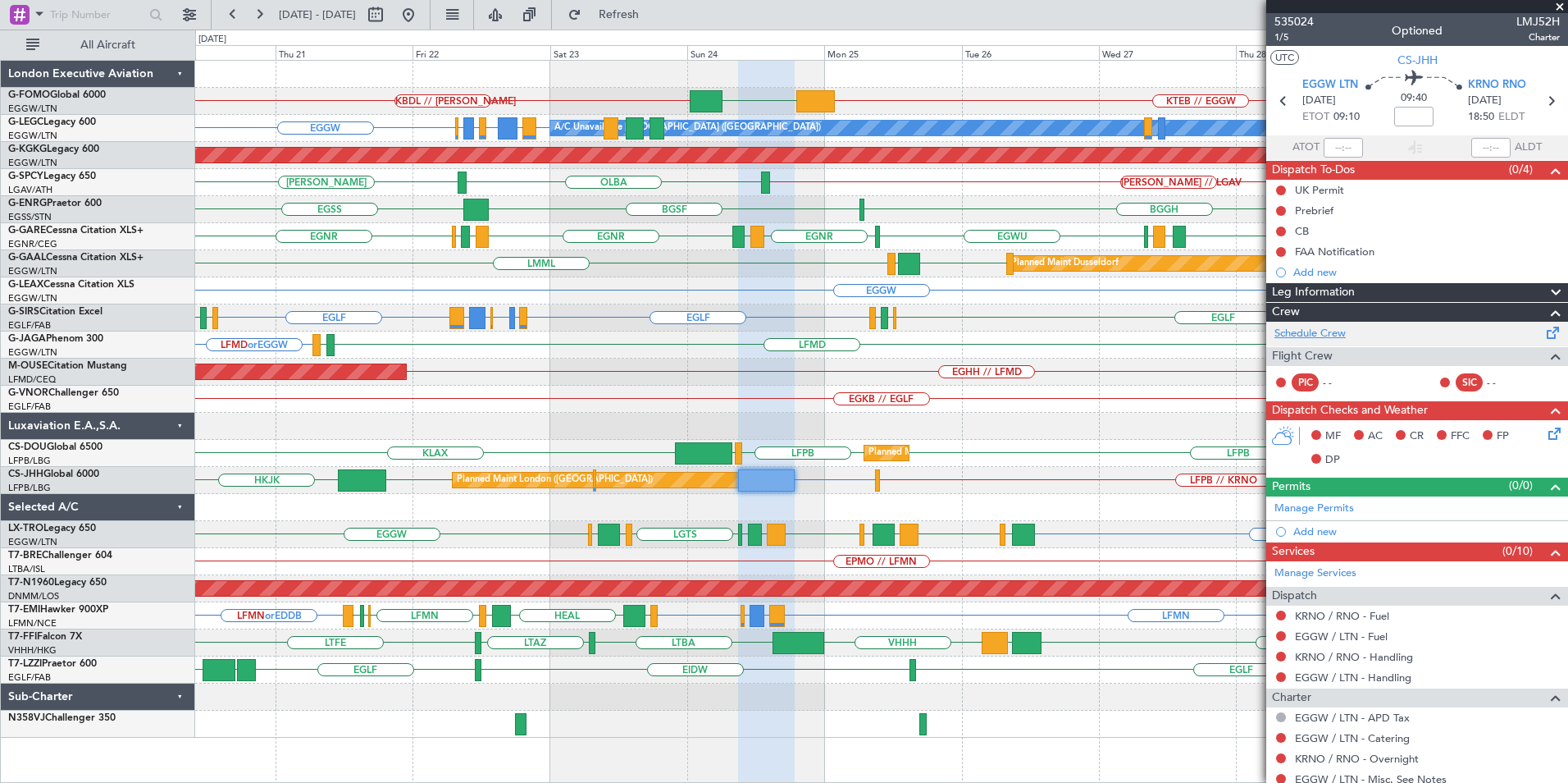
click at [1307, 336] on link "Schedule Crew" at bounding box center [1310, 334] width 72 height 17
click at [1291, 24] on span "535024" at bounding box center [1294, 22] width 39 height 18
click at [1283, 334] on link "Schedule Crew" at bounding box center [1310, 334] width 72 height 17
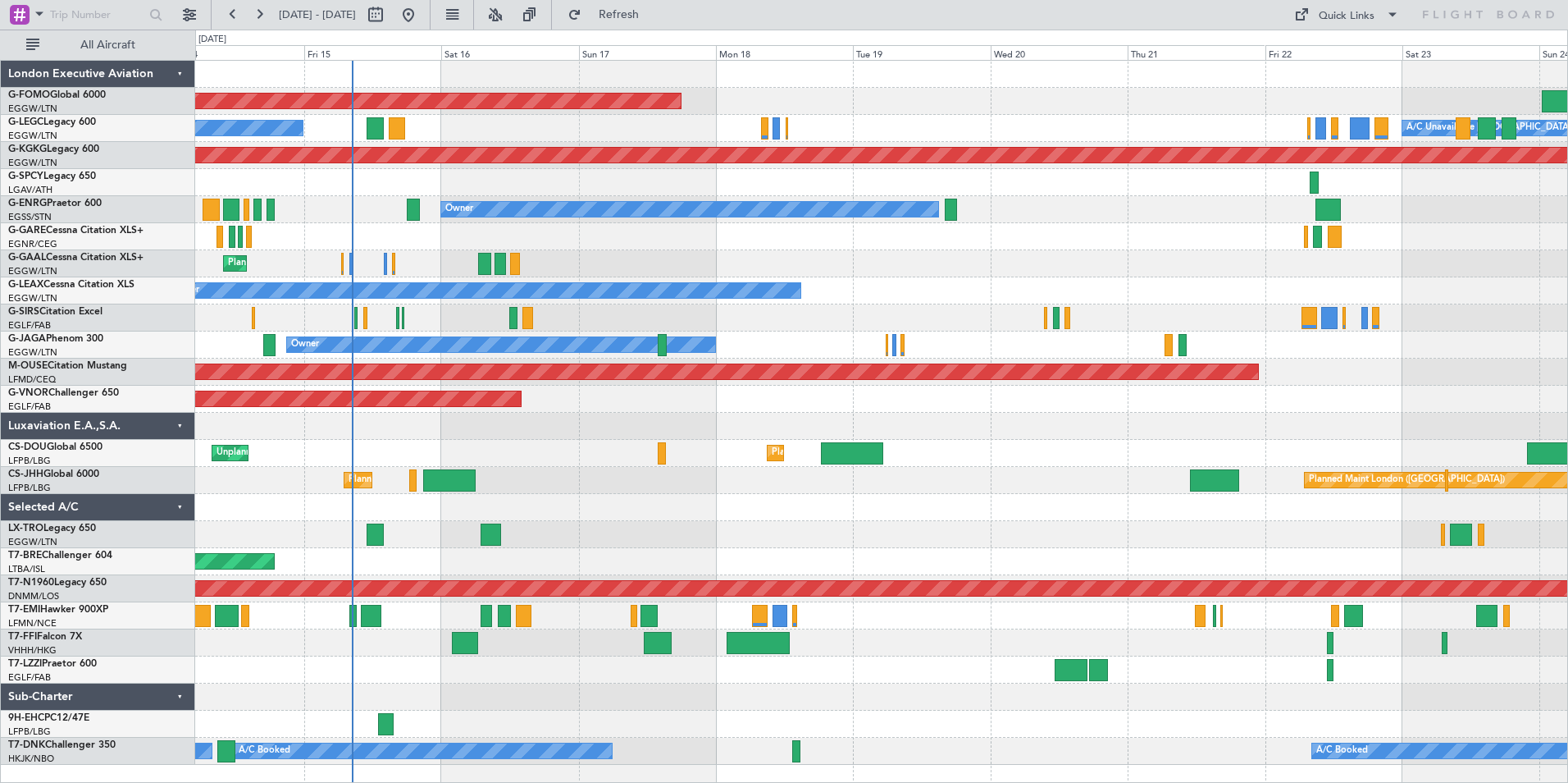
click at [288, 247] on div "Planned Maint Windsor Locks (Bradley Intl) No Crew A/C Unavailable London (Luto…" at bounding box center [881, 413] width 1372 height 704
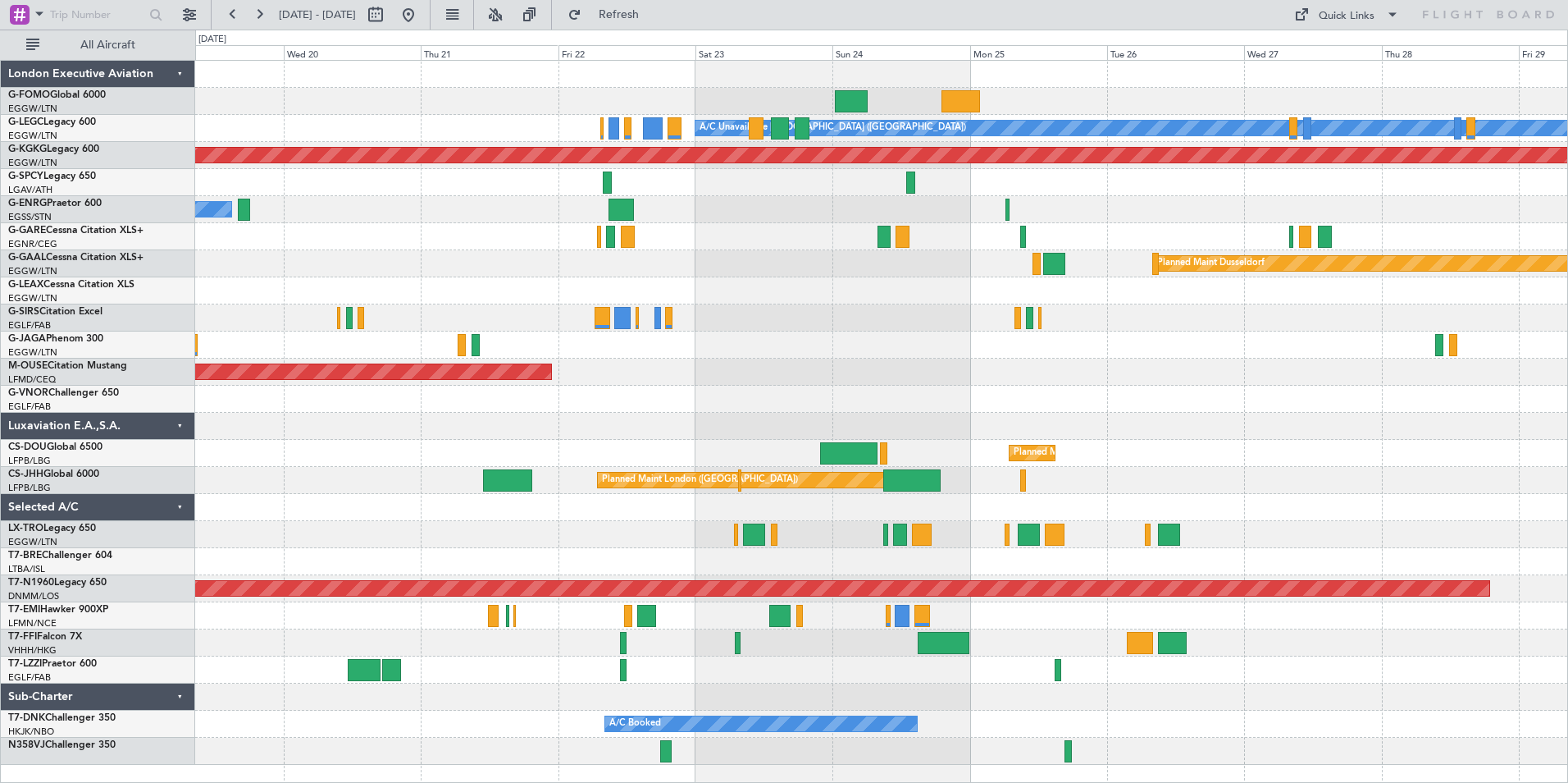
click at [847, 384] on div "Planned Maint Windsor Locks (Bradley Intl) A/C Unavailable London (Luton) AOG M…" at bounding box center [881, 413] width 1372 height 704
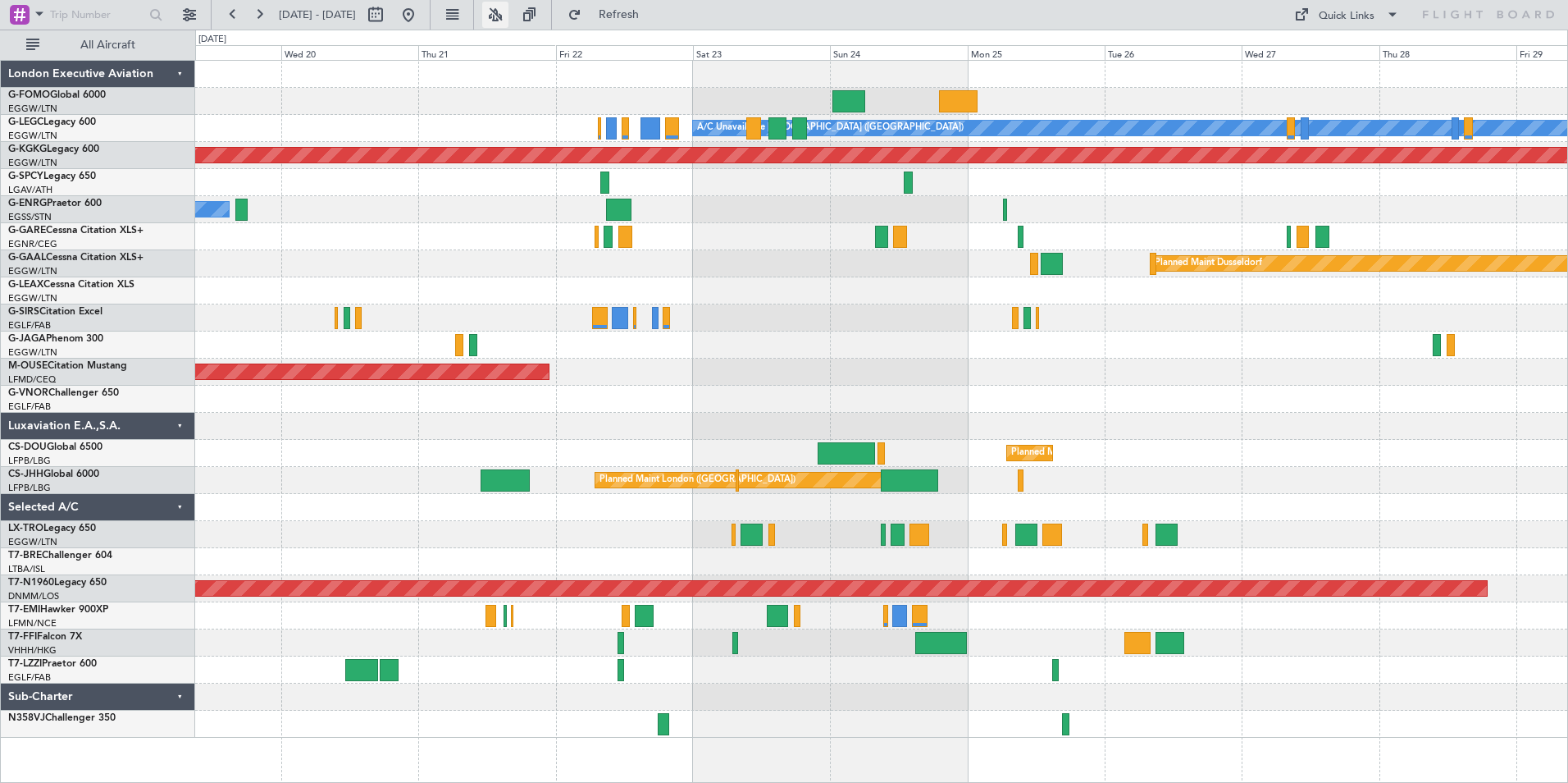
click at [508, 13] on button at bounding box center [495, 14] width 26 height 26
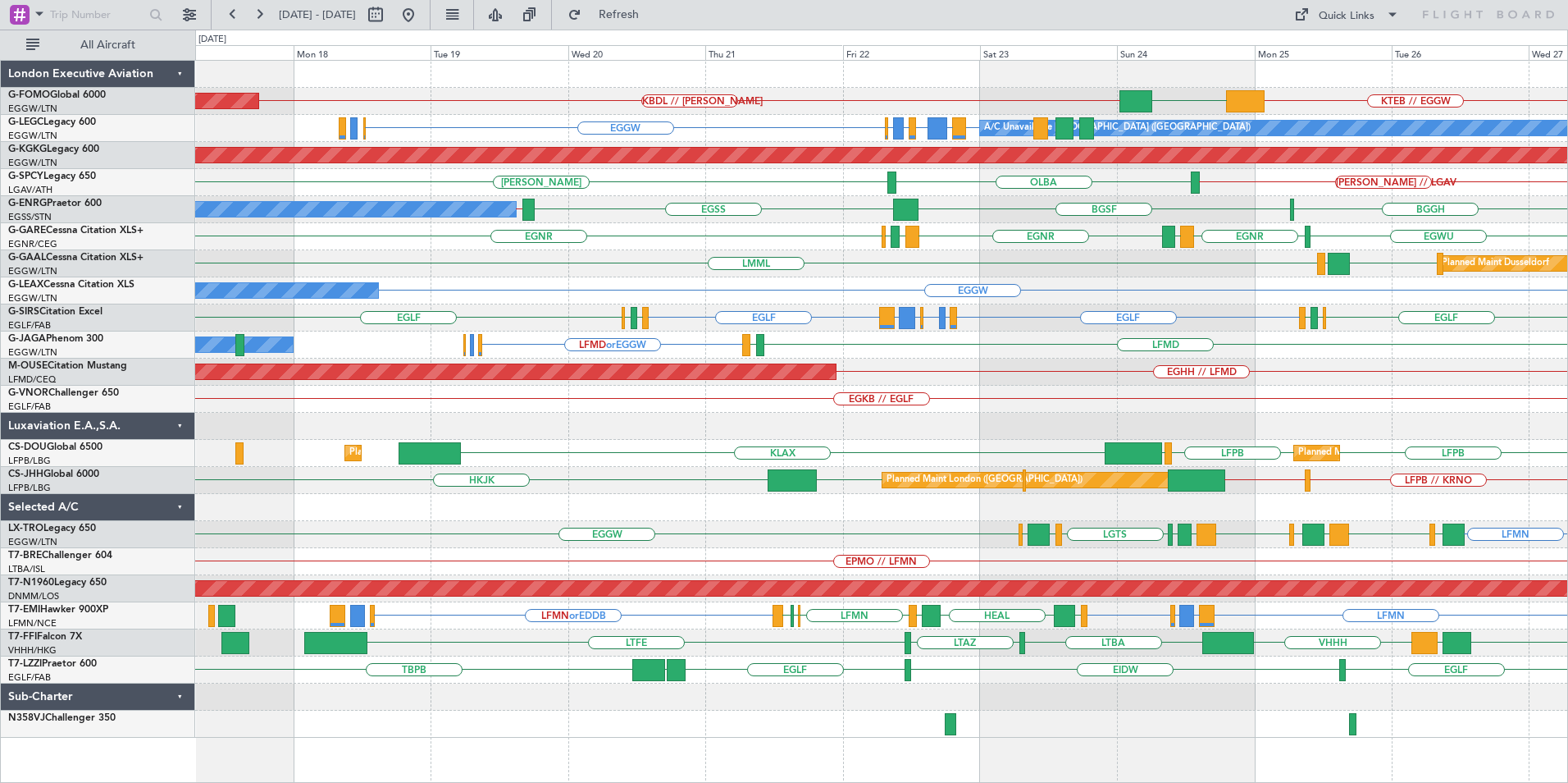
click at [735, 313] on div "KBDL // KACK KTEB // EGGW EGGW Planned Maint Windsor Locks (Bradley Intl) A/C U…" at bounding box center [881, 399] width 1372 height 677
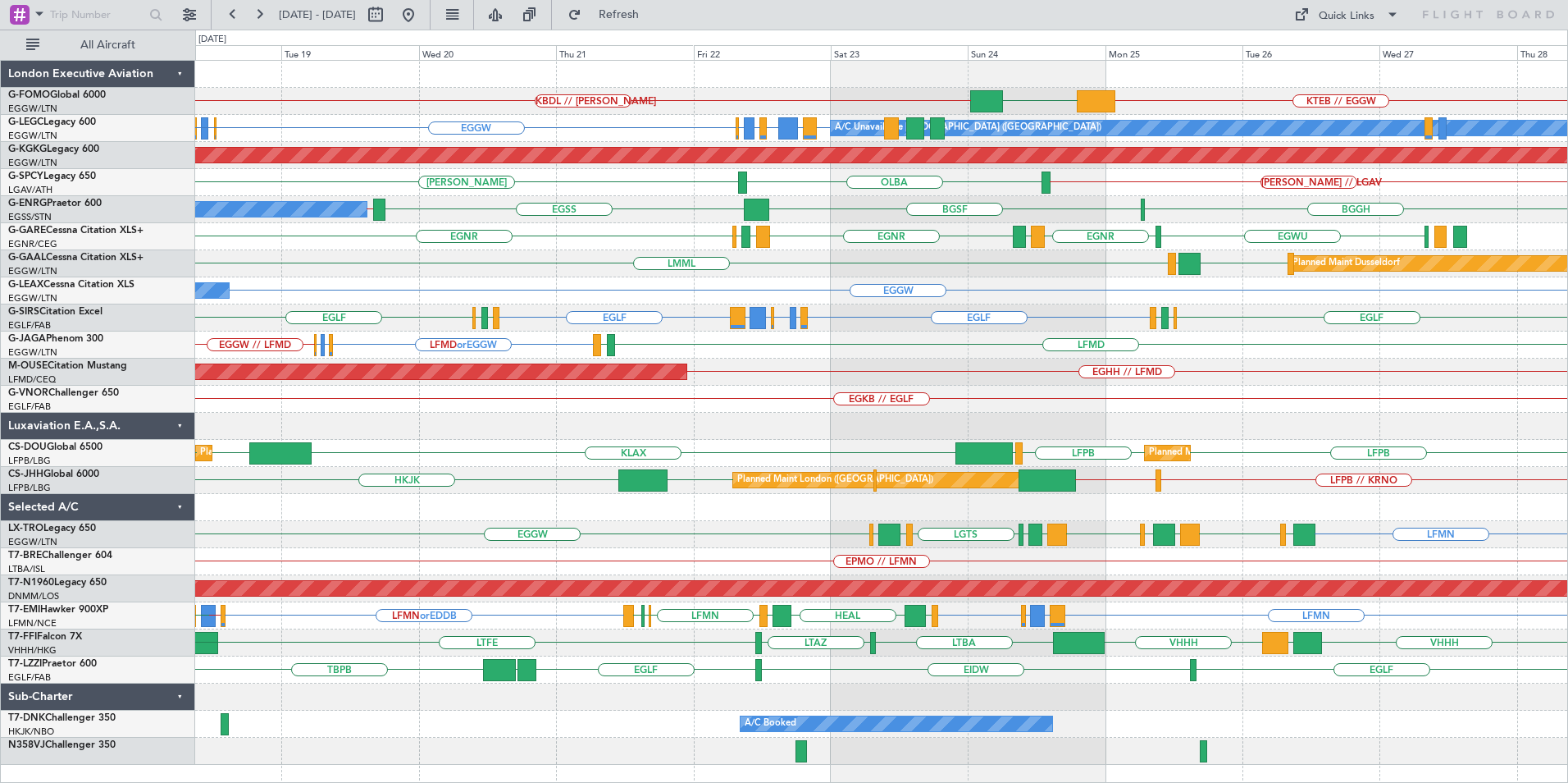
click at [838, 265] on div "KBDL // KACK KTEB // EGGW EGGW Planned Maint Windsor Locks (Bradley Intl) A/C U…" at bounding box center [881, 413] width 1372 height 704
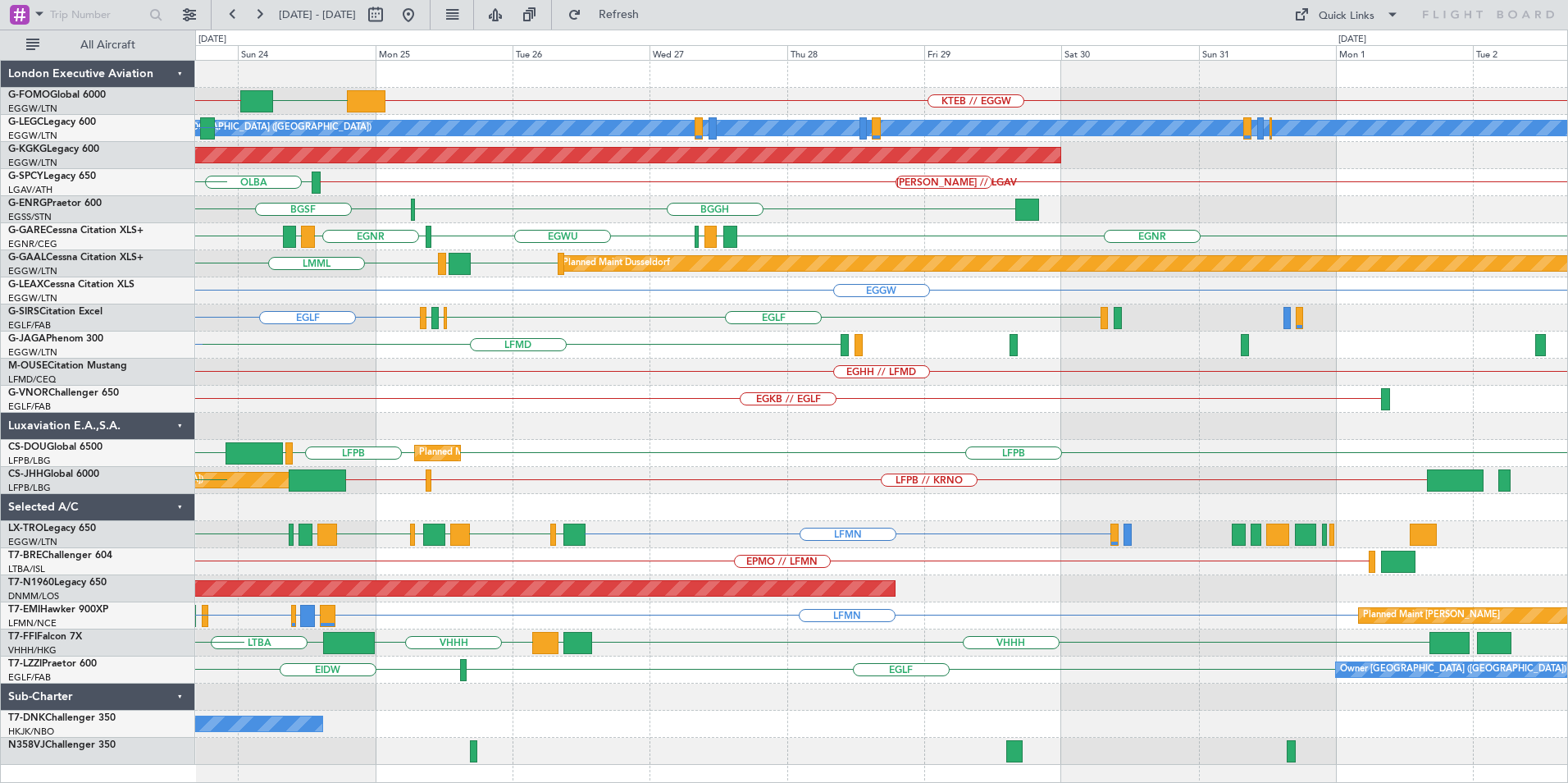
click at [339, 212] on div "KBDL // KACK KTEB // EGGW EGGW A/C Unavailable London (Luton) LPCS or EGGW LIBD…" at bounding box center [881, 413] width 1372 height 704
click at [1232, 201] on div "KBDL // KACK KTEB // EGGW EGGW A/C Unavailable London (Luton) LPCS or EGGW LIBD…" at bounding box center [881, 413] width 1372 height 704
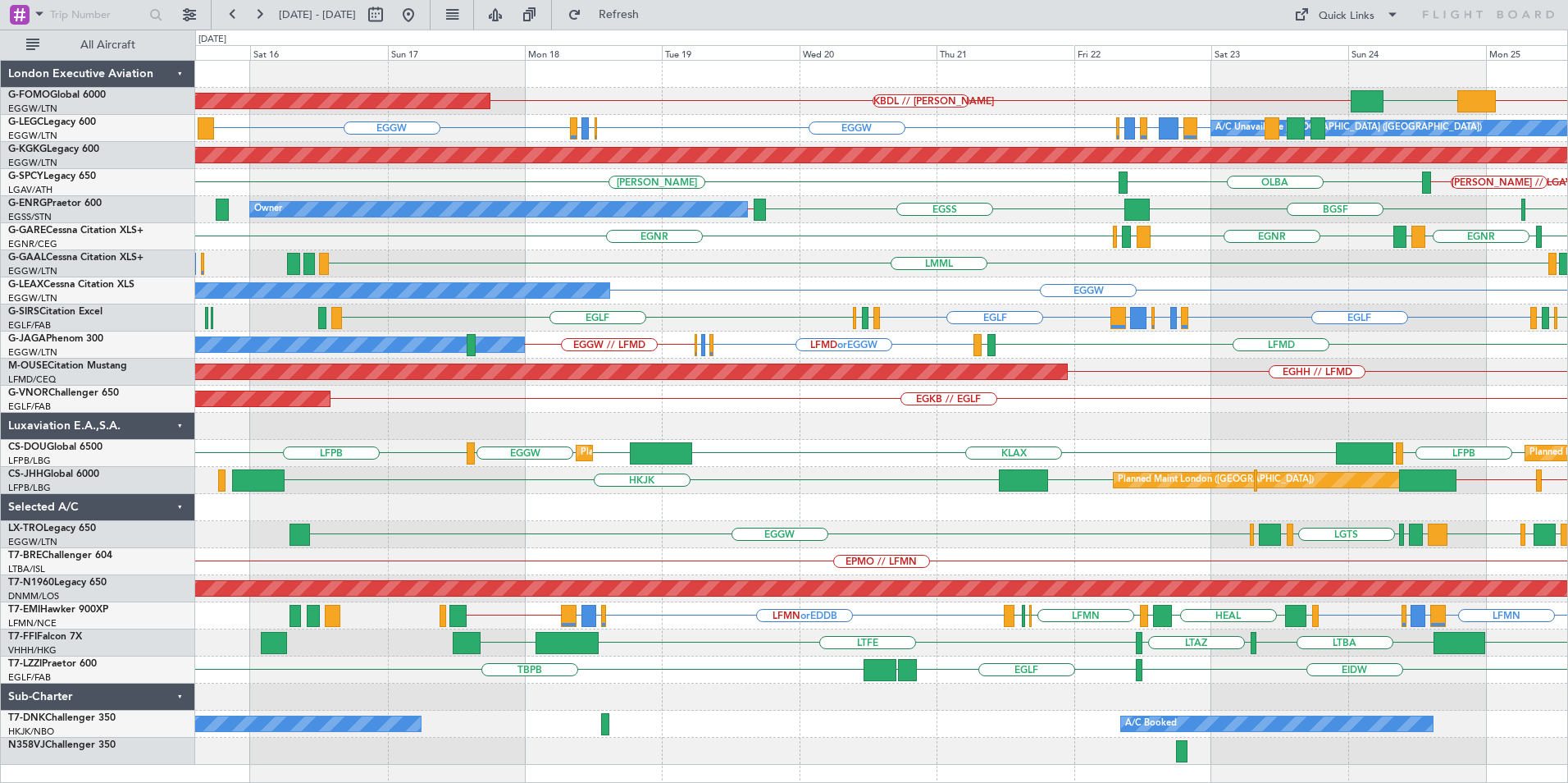
click at [675, 300] on div "KBDL // KACK KTEB // EGGW EGGW Planned Maint Windsor Locks (Bradley Intl) EGTK …" at bounding box center [881, 413] width 1372 height 704
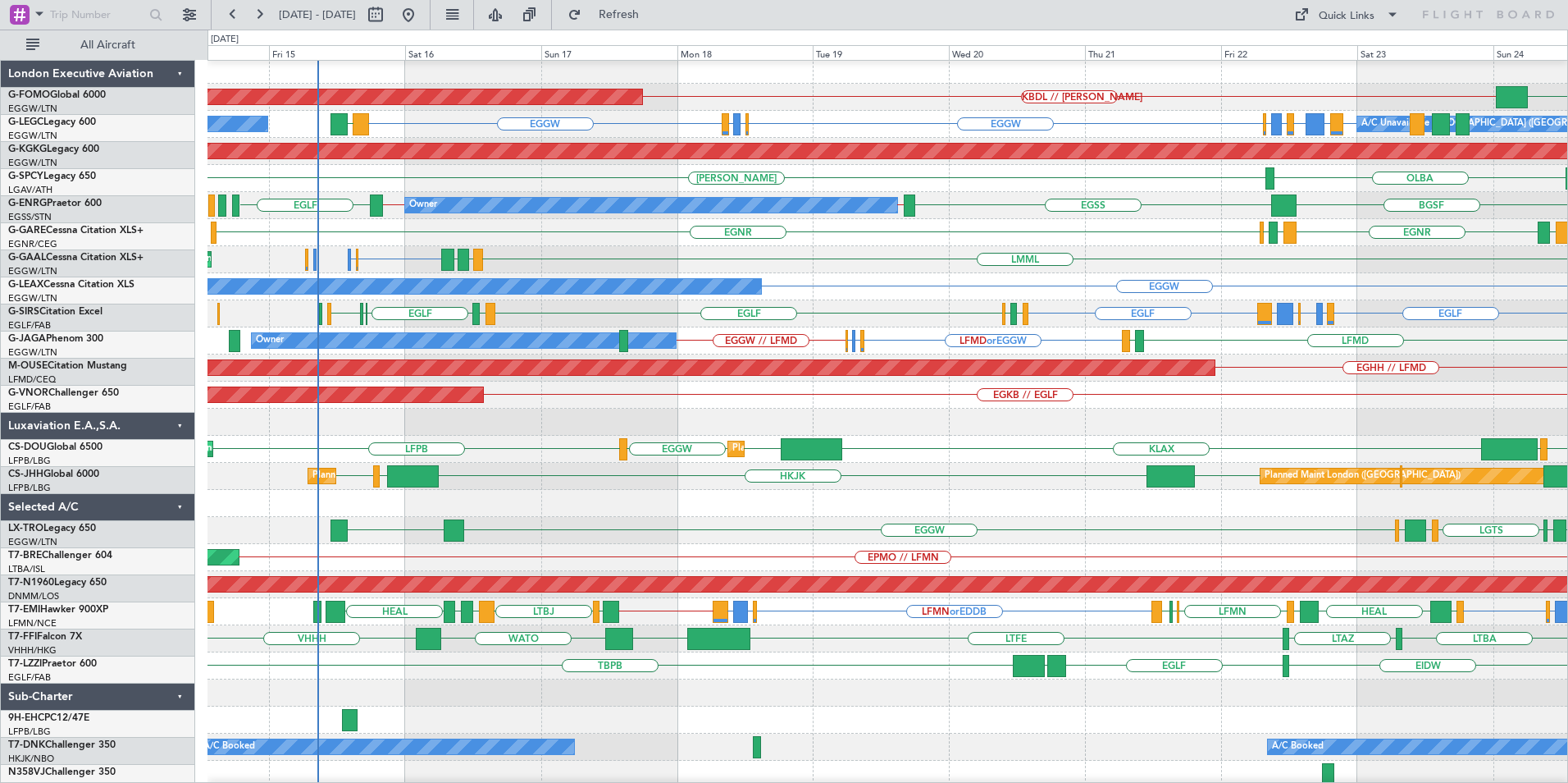
scroll to position [4, 0]
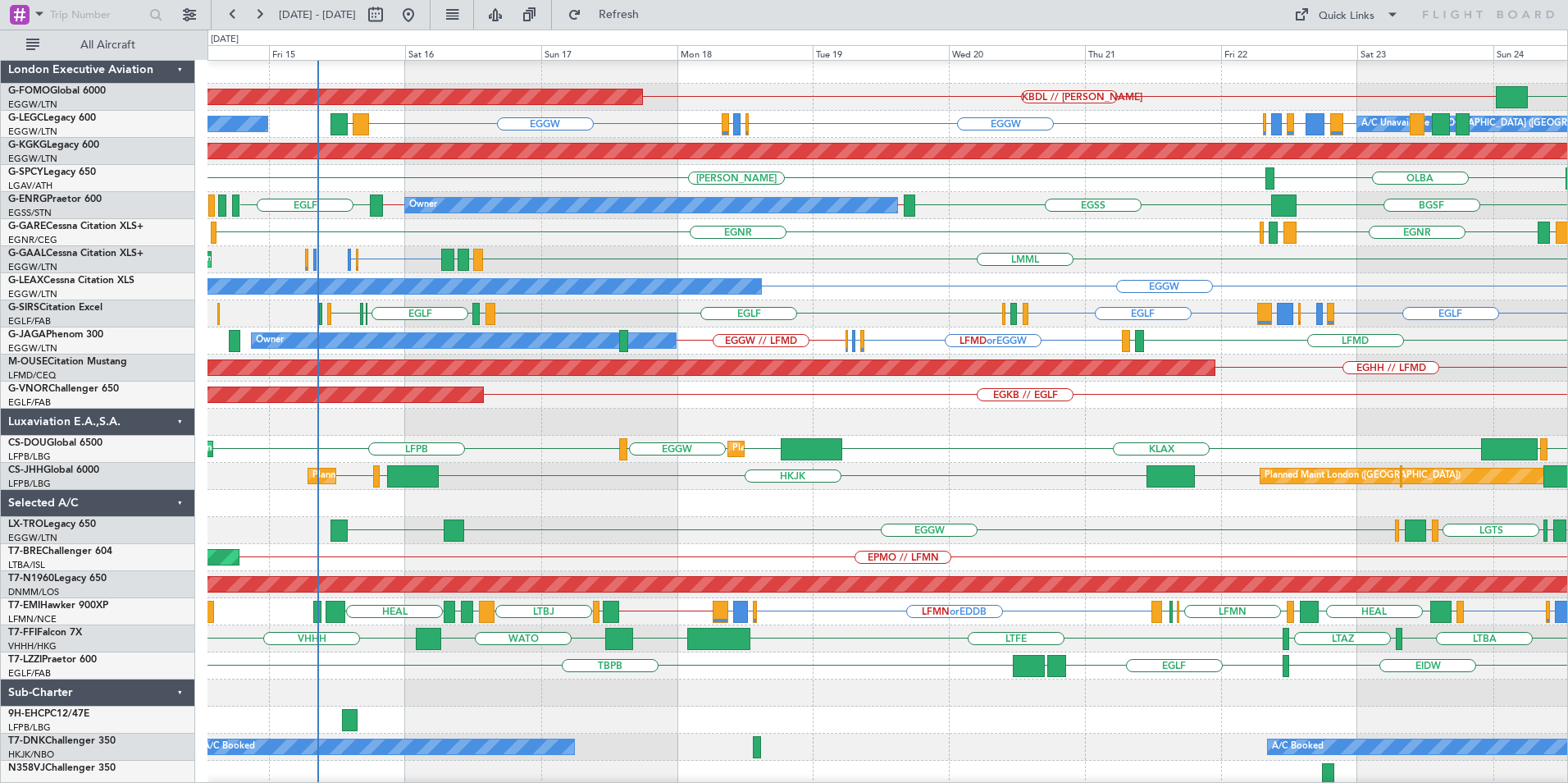
click at [819, 295] on div "Owner EGGW" at bounding box center [887, 287] width 1360 height 27
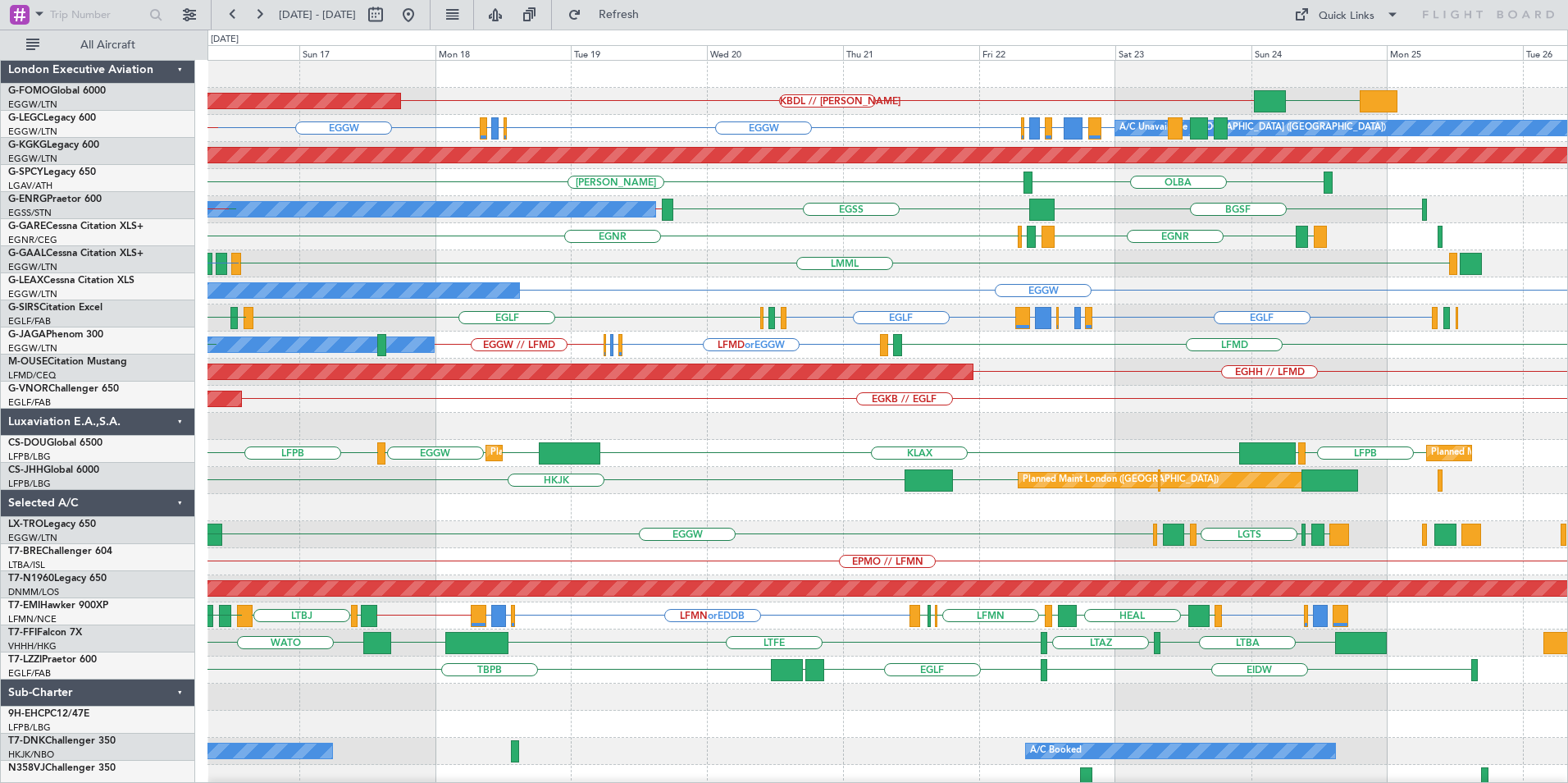
scroll to position [0, 0]
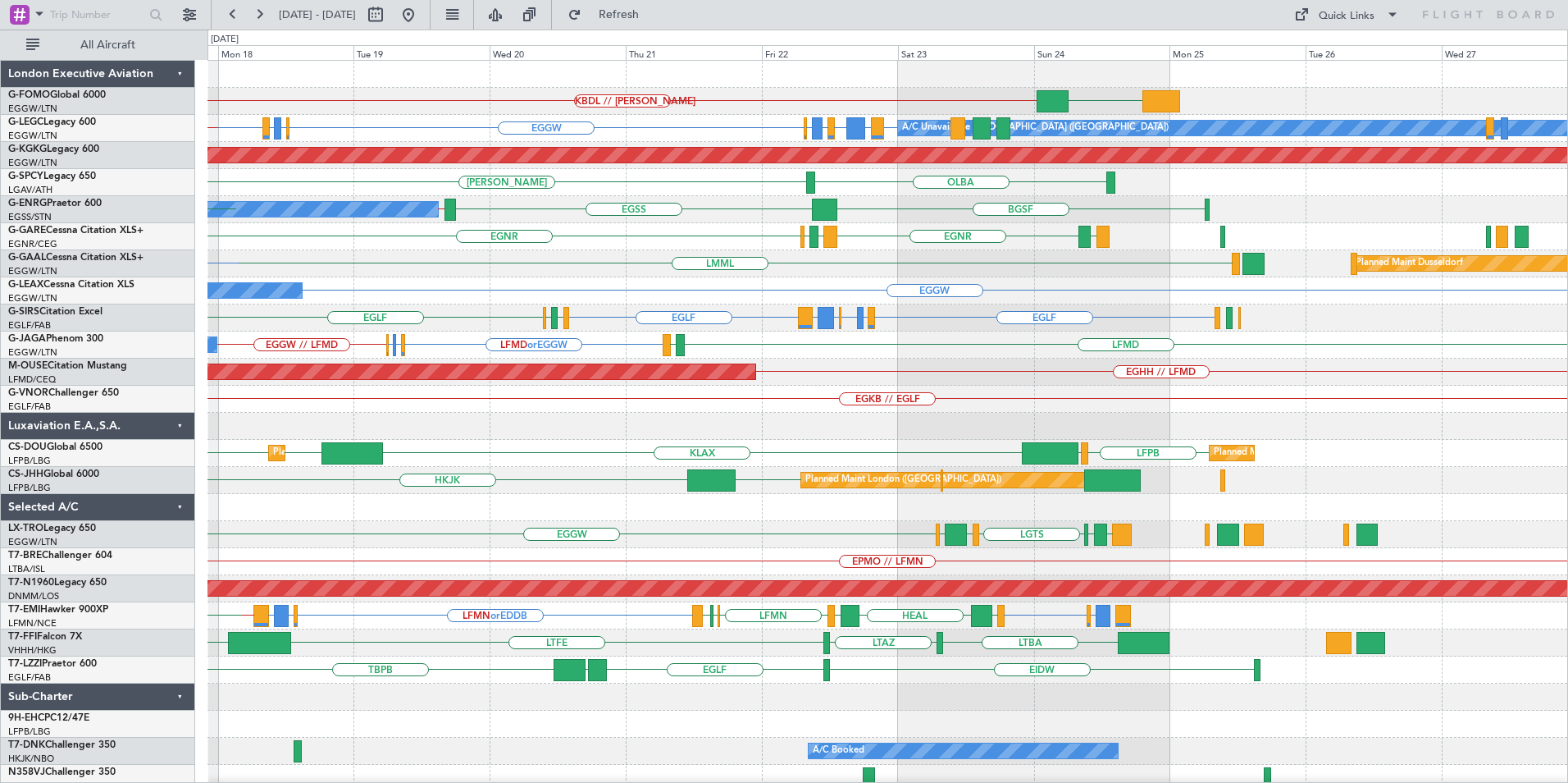
click at [674, 444] on div "KBDL // KACK EGGW Planned Maint Windsor Locks (Bradley Intl) EGTK or EGGW EGGW …" at bounding box center [887, 426] width 1360 height 731
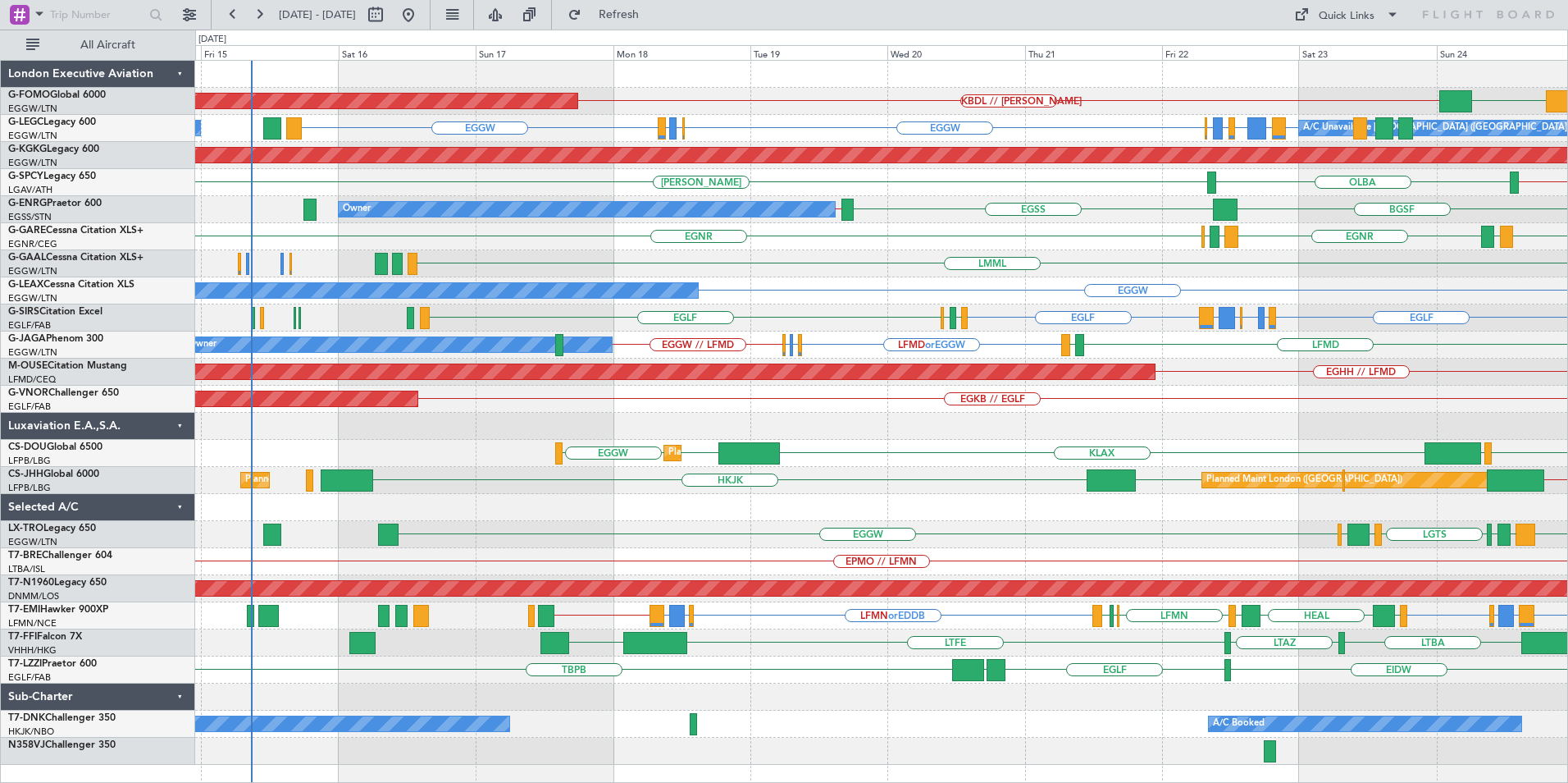
click at [883, 305] on div "KBDL // KACK EGGW Planned Maint Windsor Locks (Bradley Intl) KTEB // EGGW A/C U…" at bounding box center [881, 413] width 1372 height 704
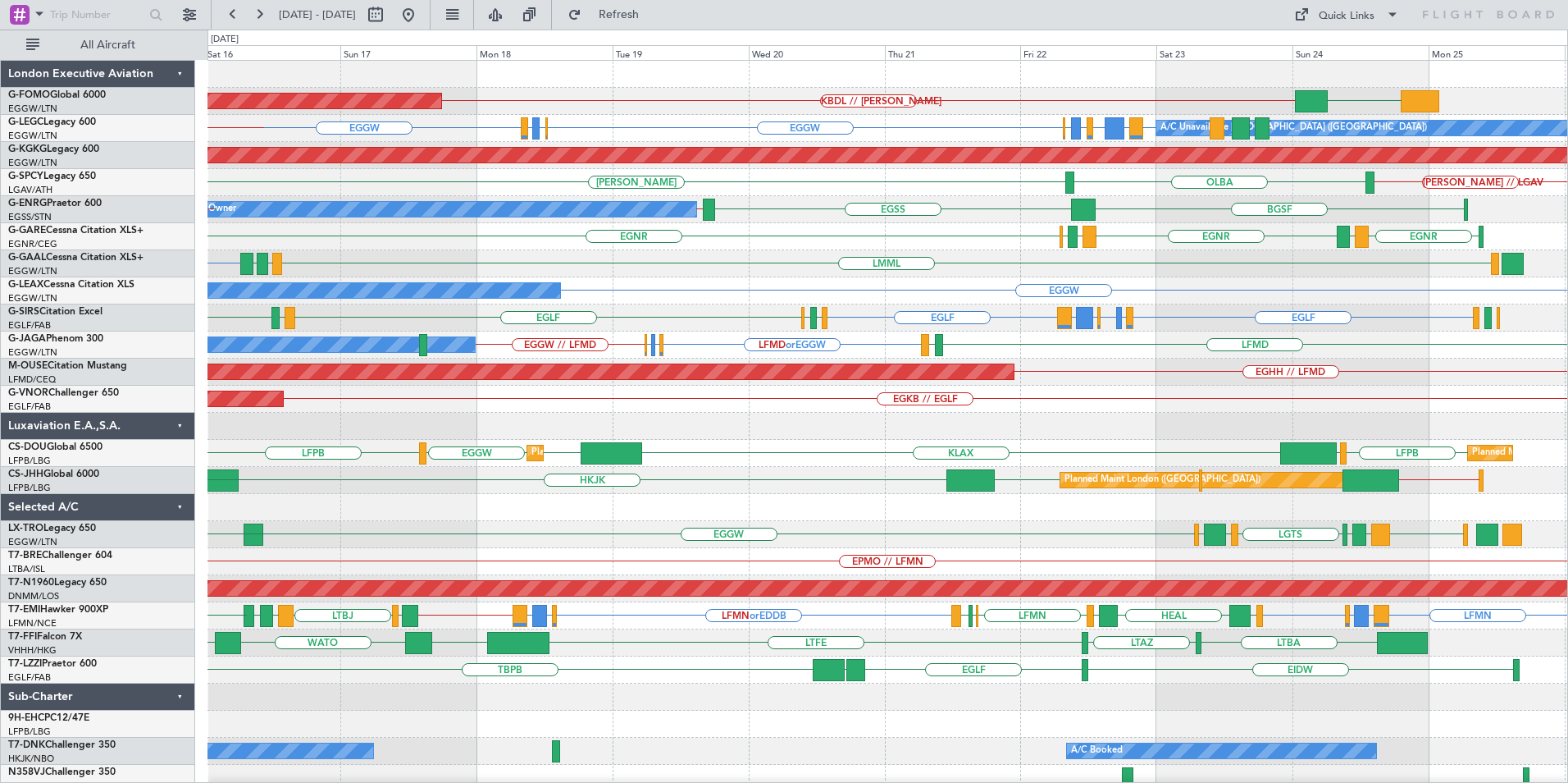
click at [1050, 323] on div "Planned Maint Windsor Locks (Bradley Intl) KBDL // KACK EGGW A/C Unavailable Lo…" at bounding box center [887, 426] width 1360 height 731
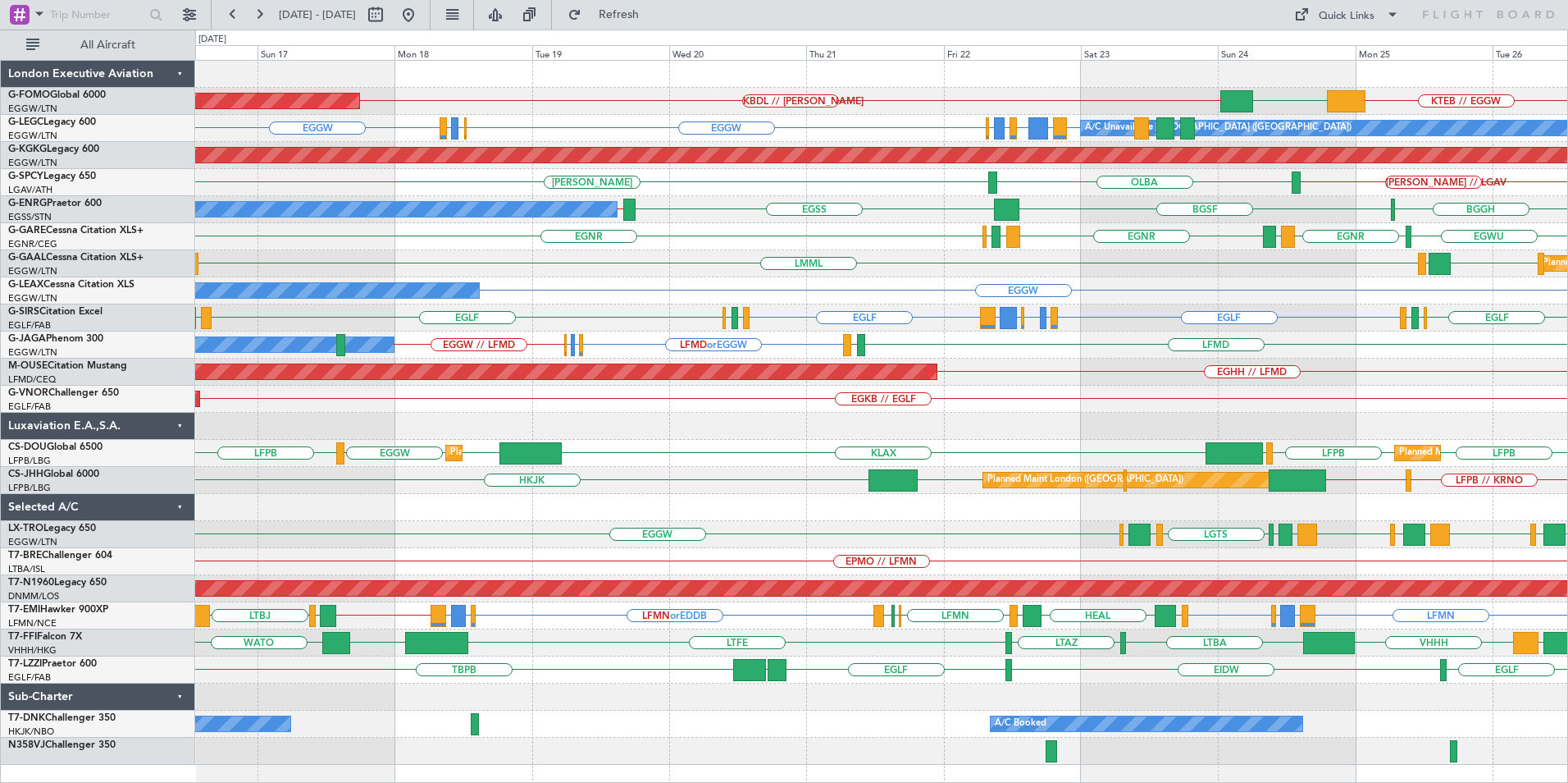
click at [1004, 330] on div "Planned Maint Windsor Locks (Bradley Intl) KTEB // EGGW EGGW KBDL // KACK A/C U…" at bounding box center [881, 413] width 1372 height 704
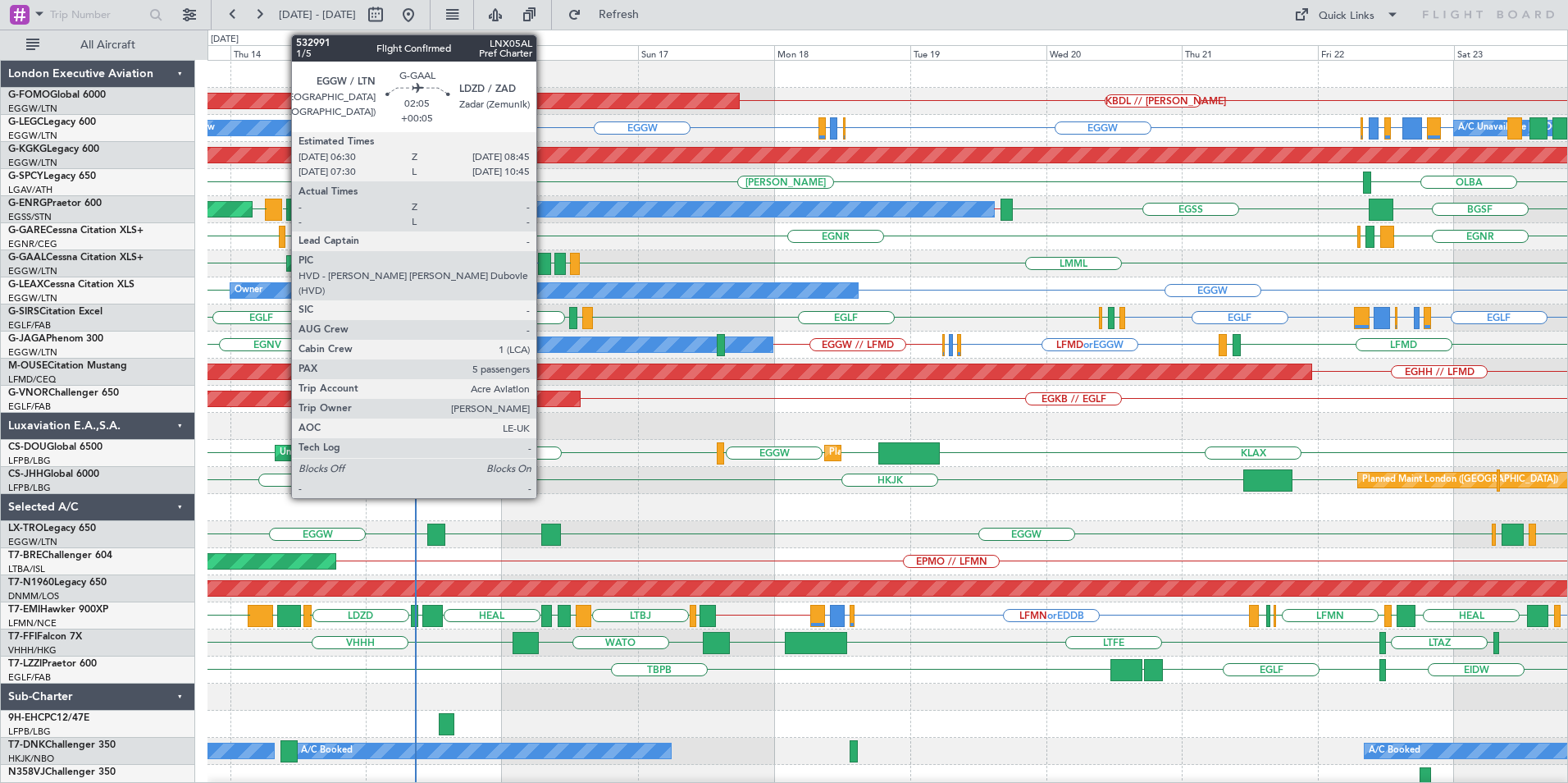
click at [544, 261] on div at bounding box center [544, 264] width 13 height 23
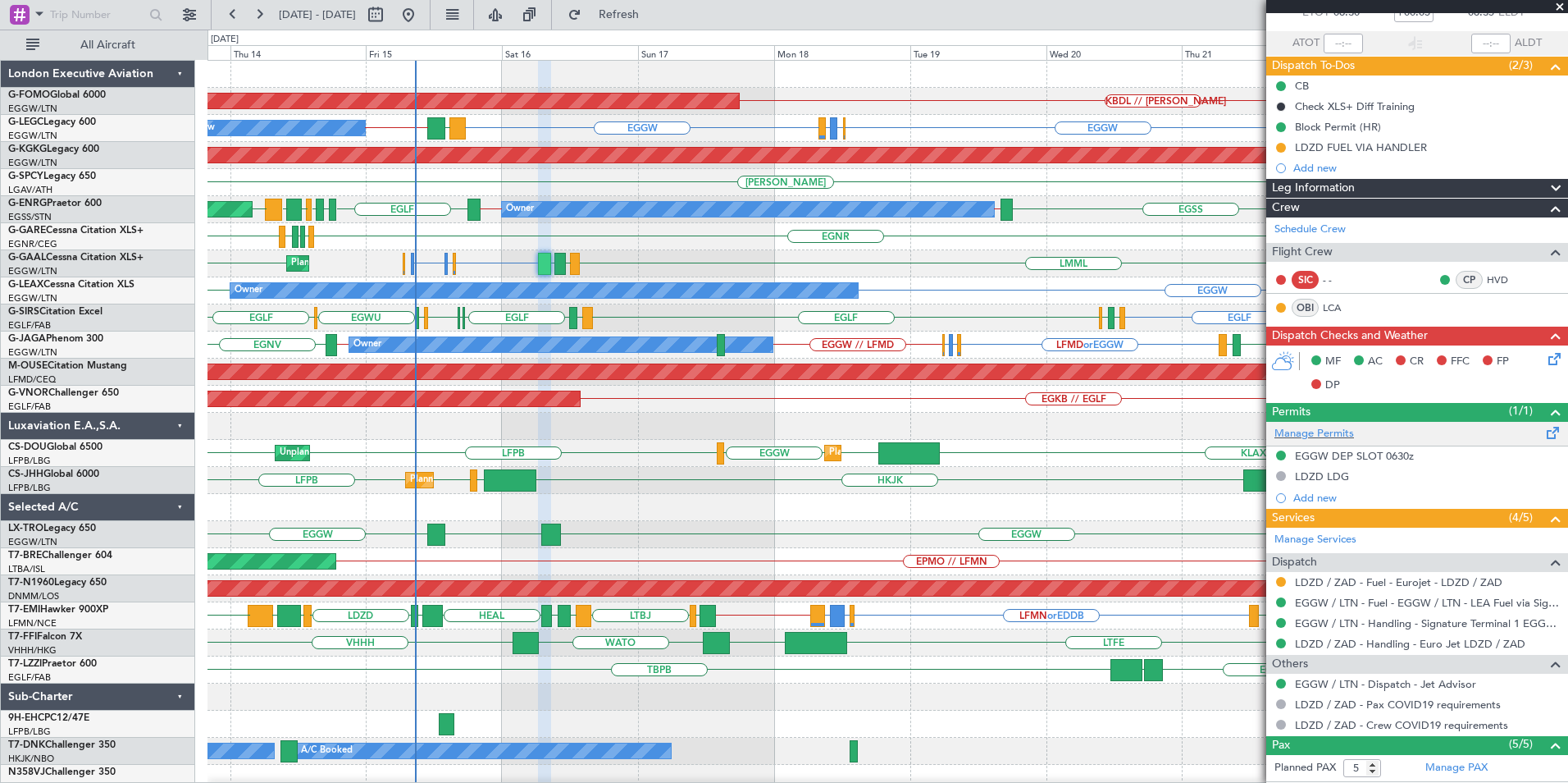
scroll to position [82, 0]
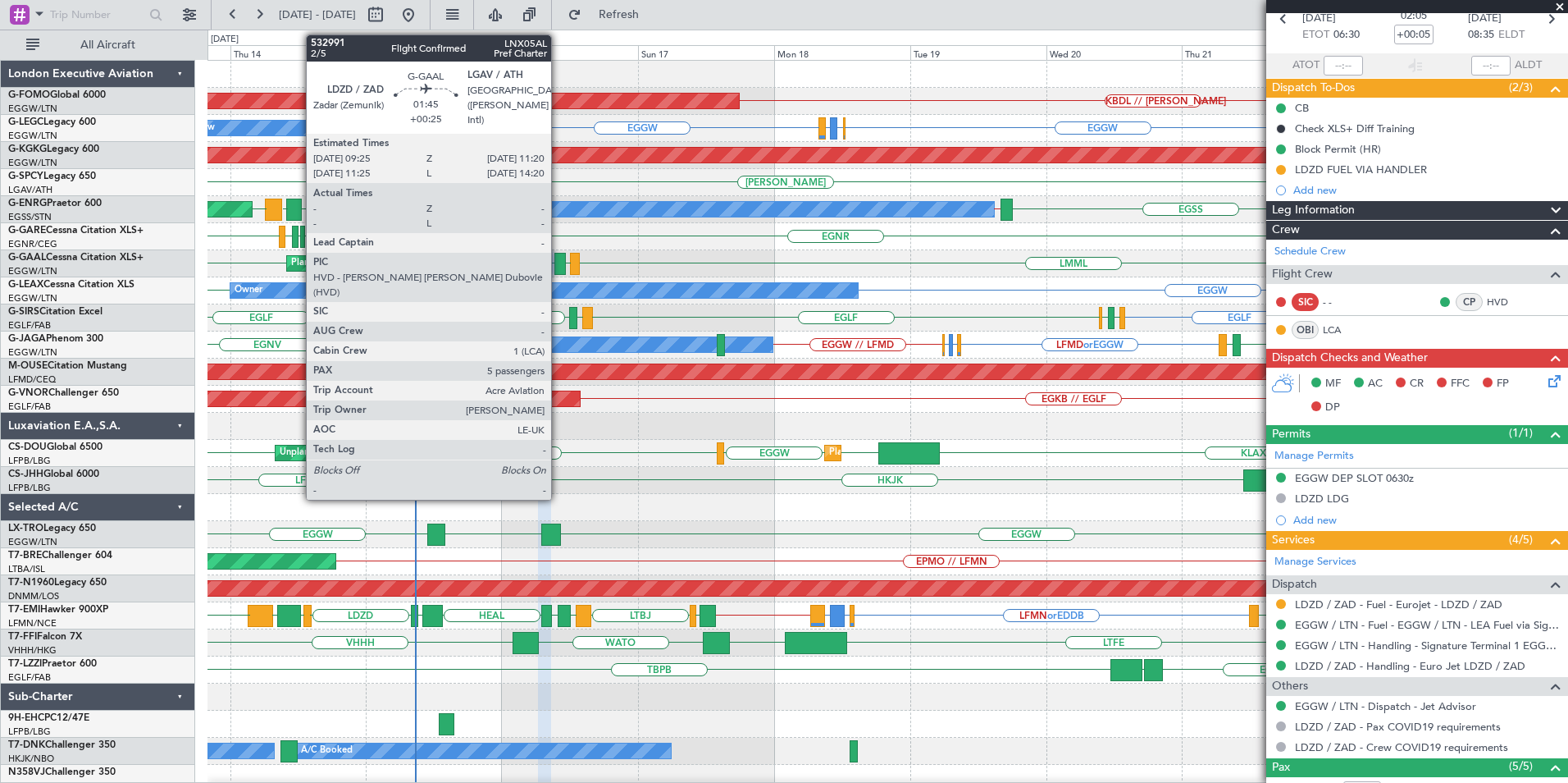
click at [559, 266] on div at bounding box center [560, 264] width 12 height 23
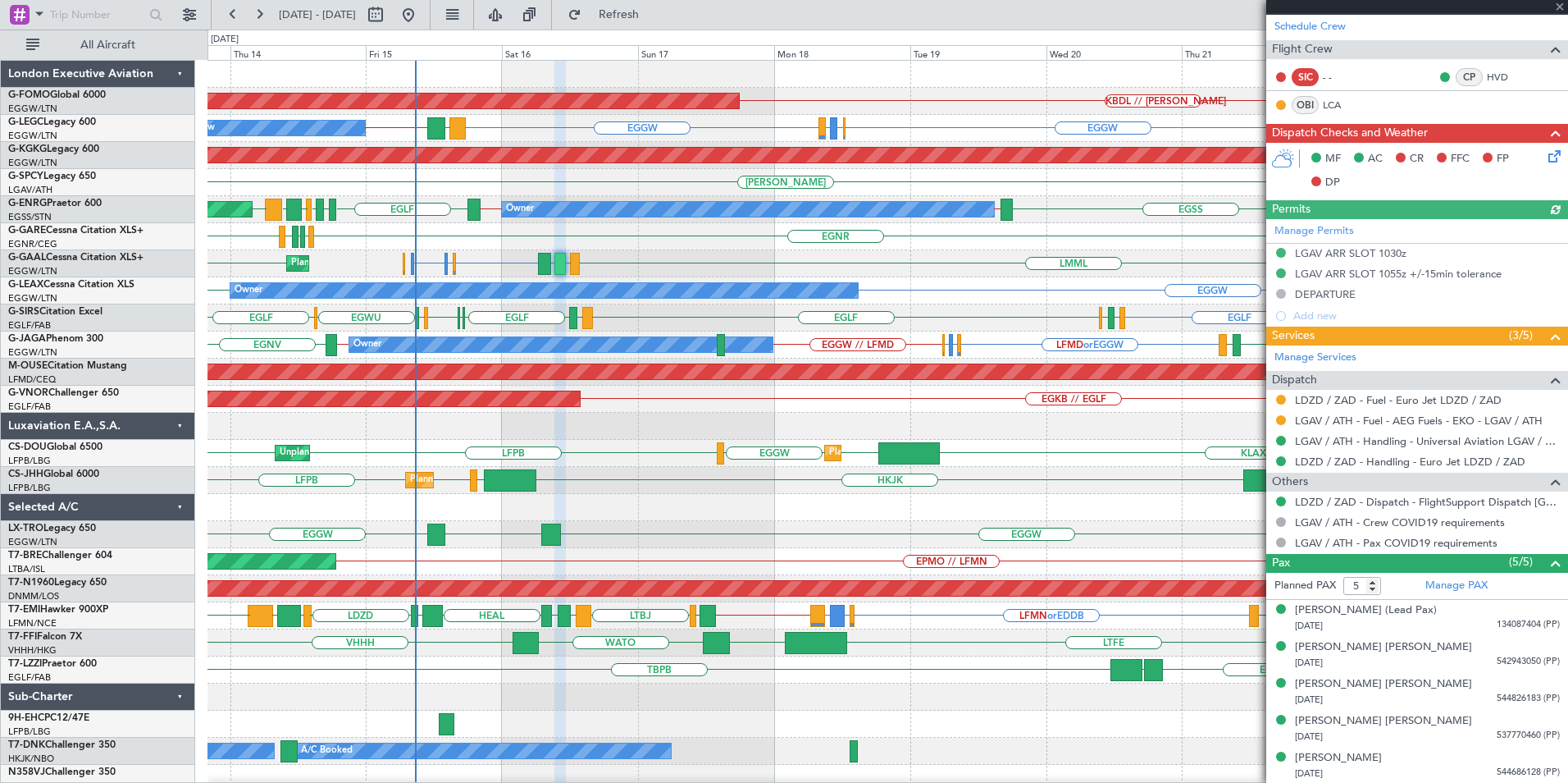
scroll to position [329, 0]
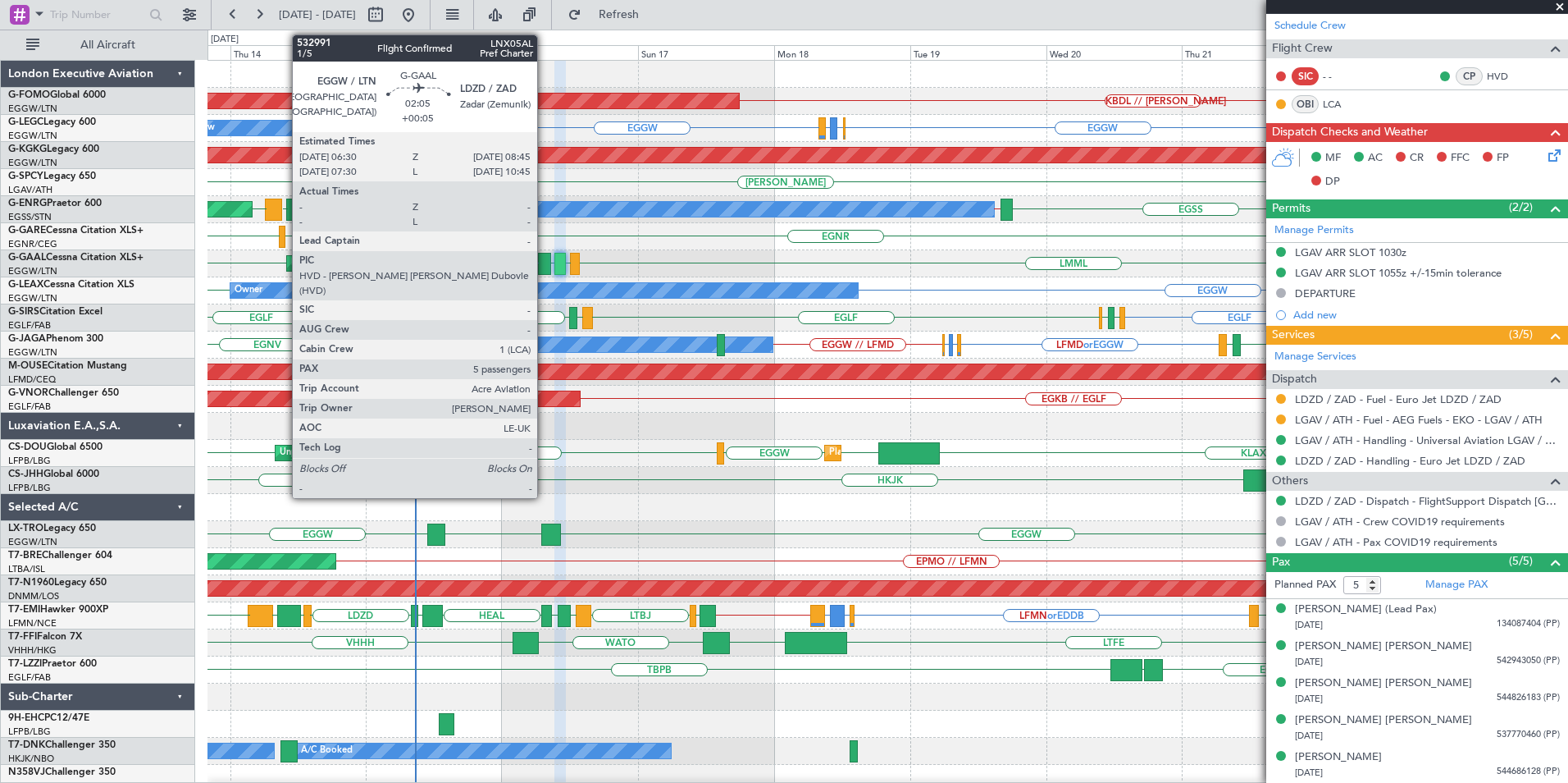
click at [544, 269] on div at bounding box center [544, 264] width 13 height 23
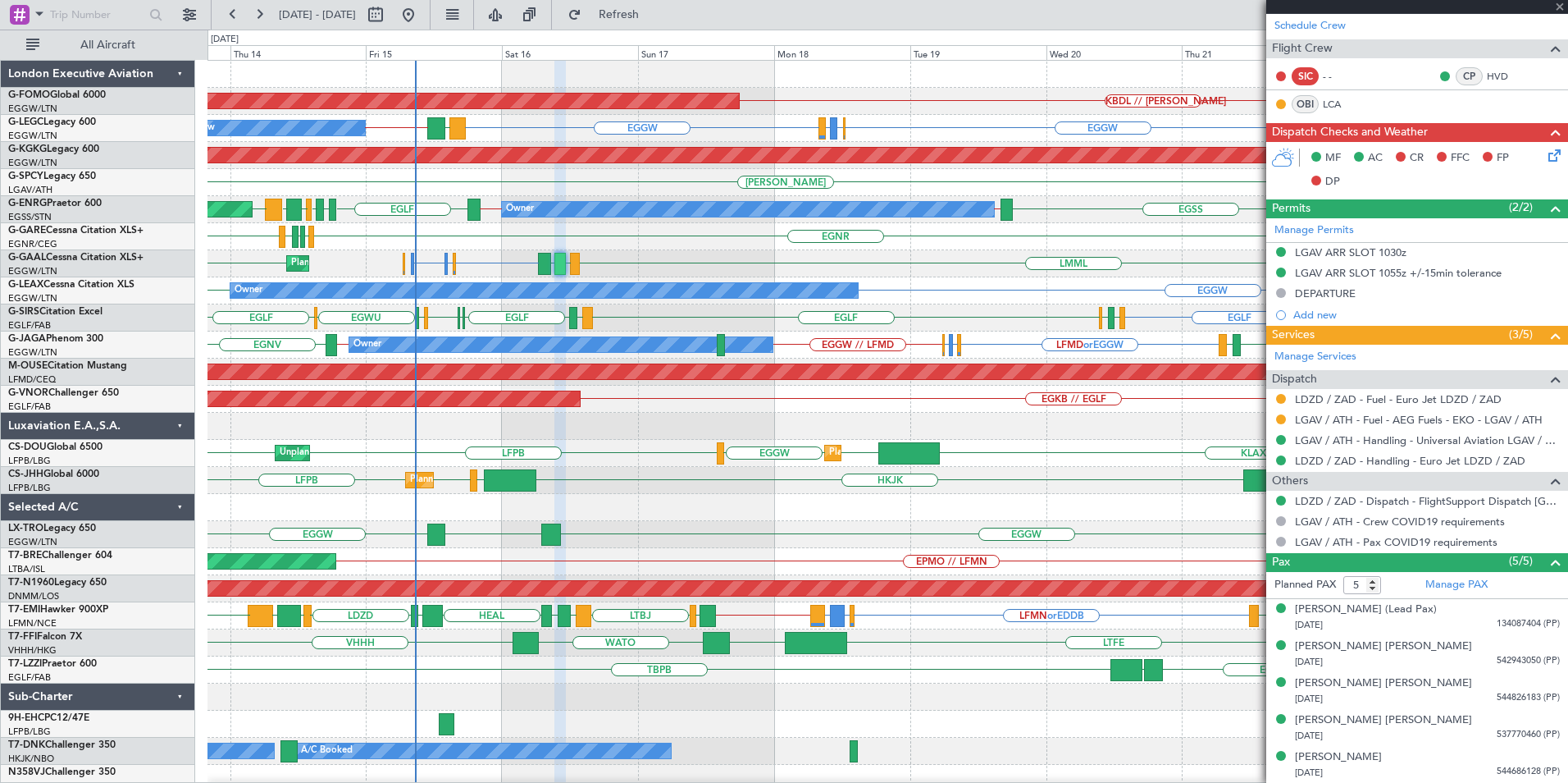
type input "+00:05"
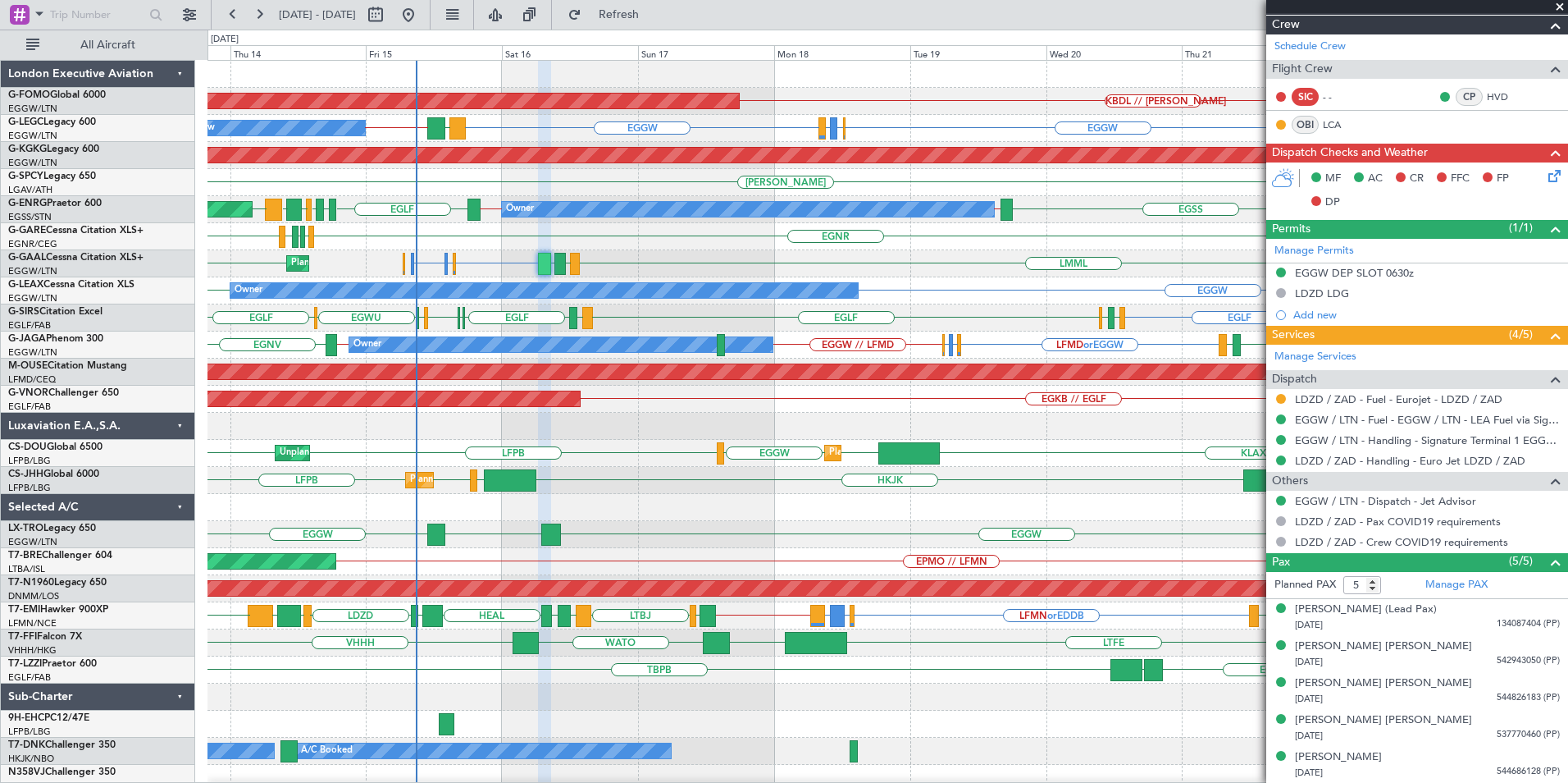
scroll to position [0, 0]
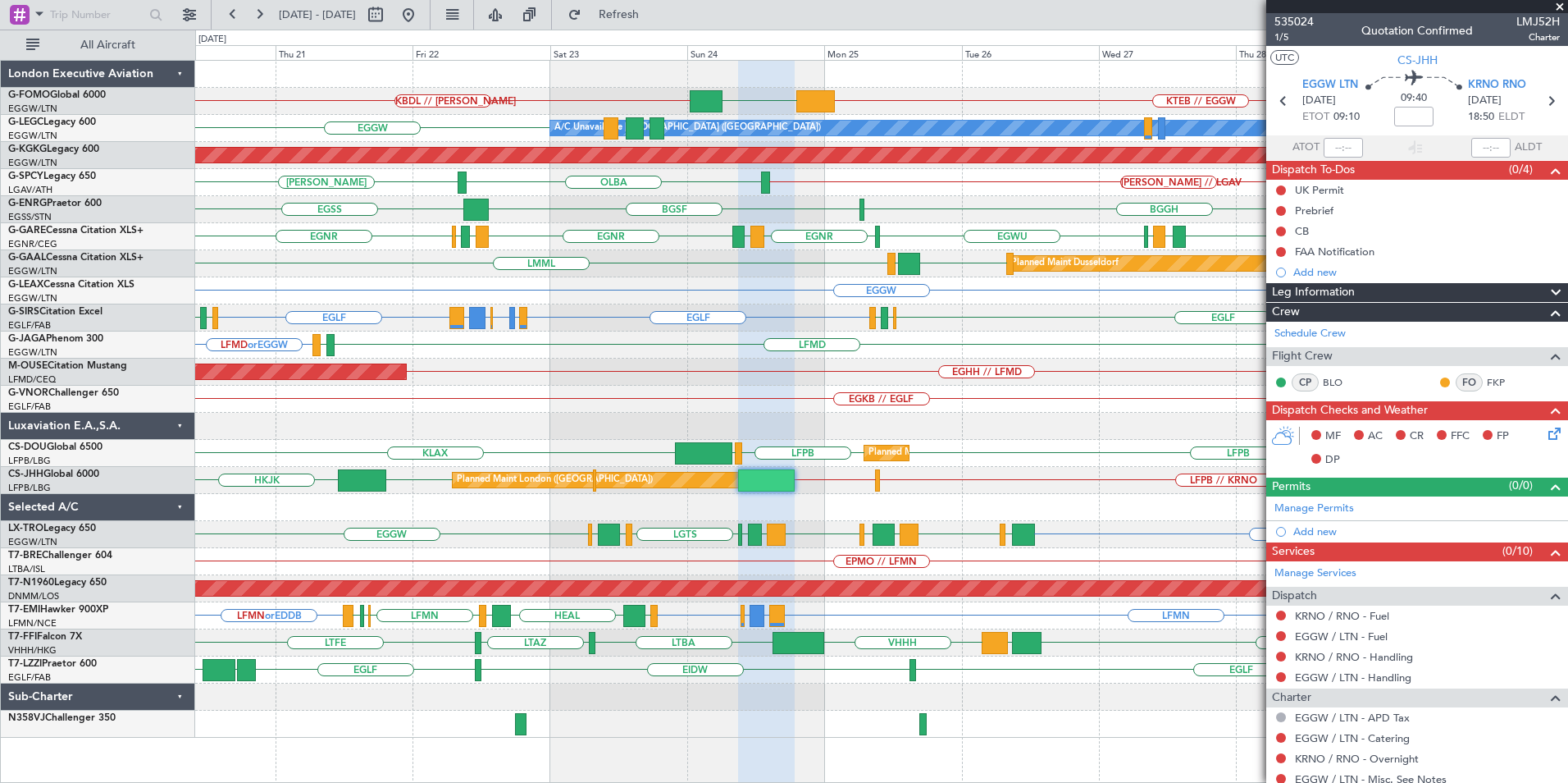
click at [1545, 405] on fb-app "[DATE] - [DATE] Refresh Quick Links All Aircraft KBDL // [PERSON_NAME] KTEB // …" at bounding box center [784, 398] width 1568 height 770
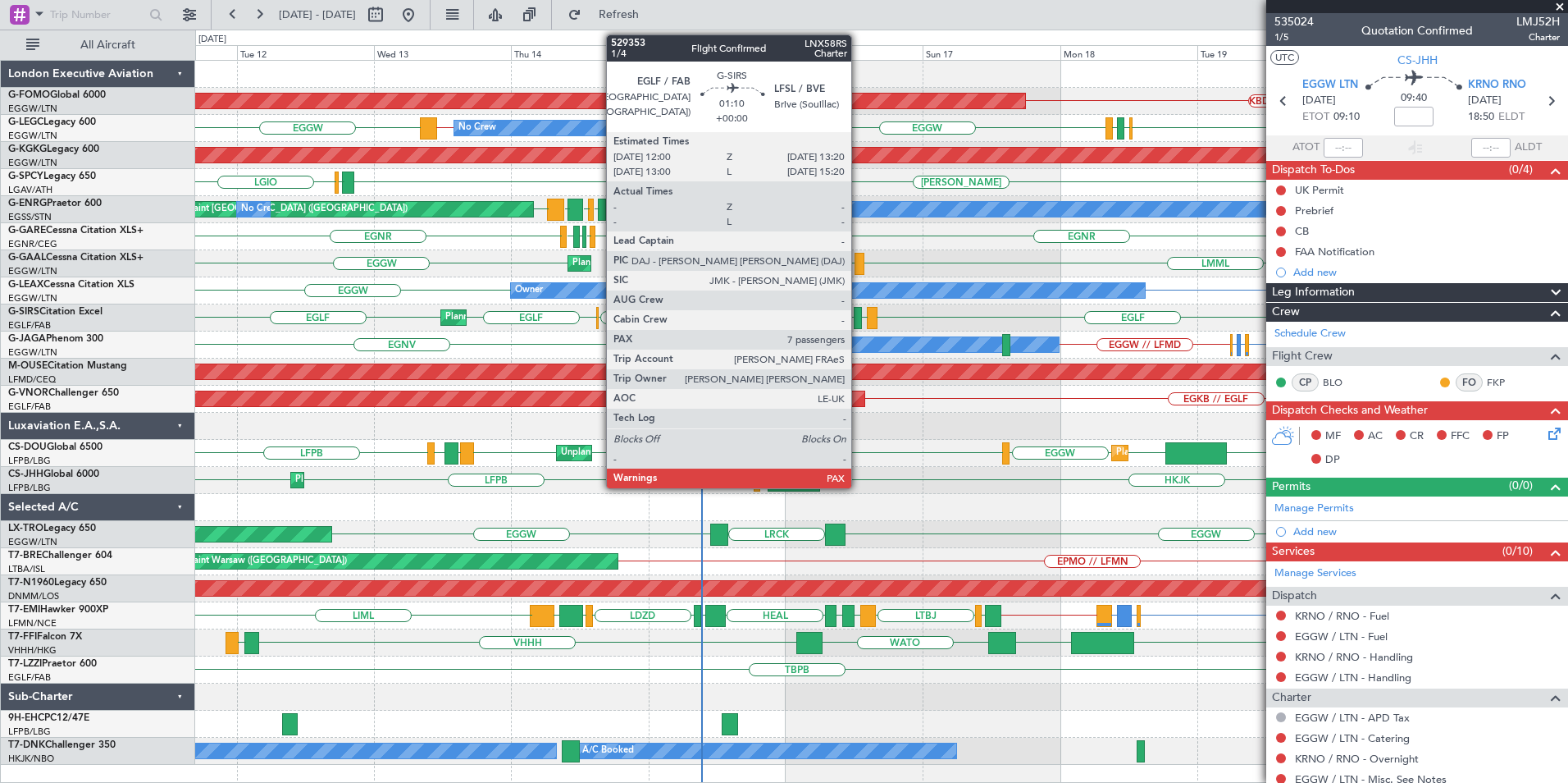
click at [859, 315] on div at bounding box center [858, 318] width 8 height 23
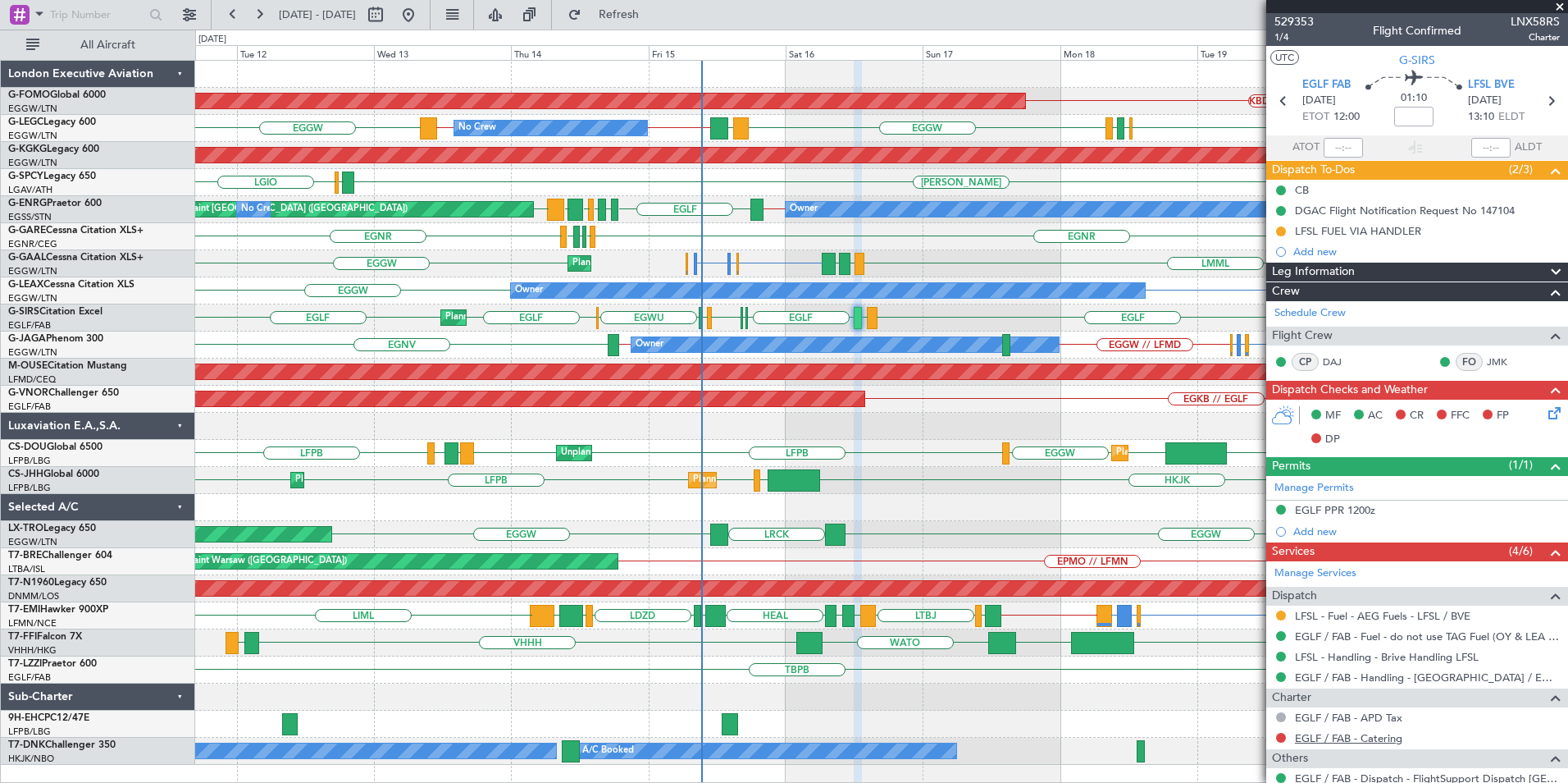
click at [1353, 731] on link "EGLF / FAB - Catering" at bounding box center [1349, 738] width 108 height 14
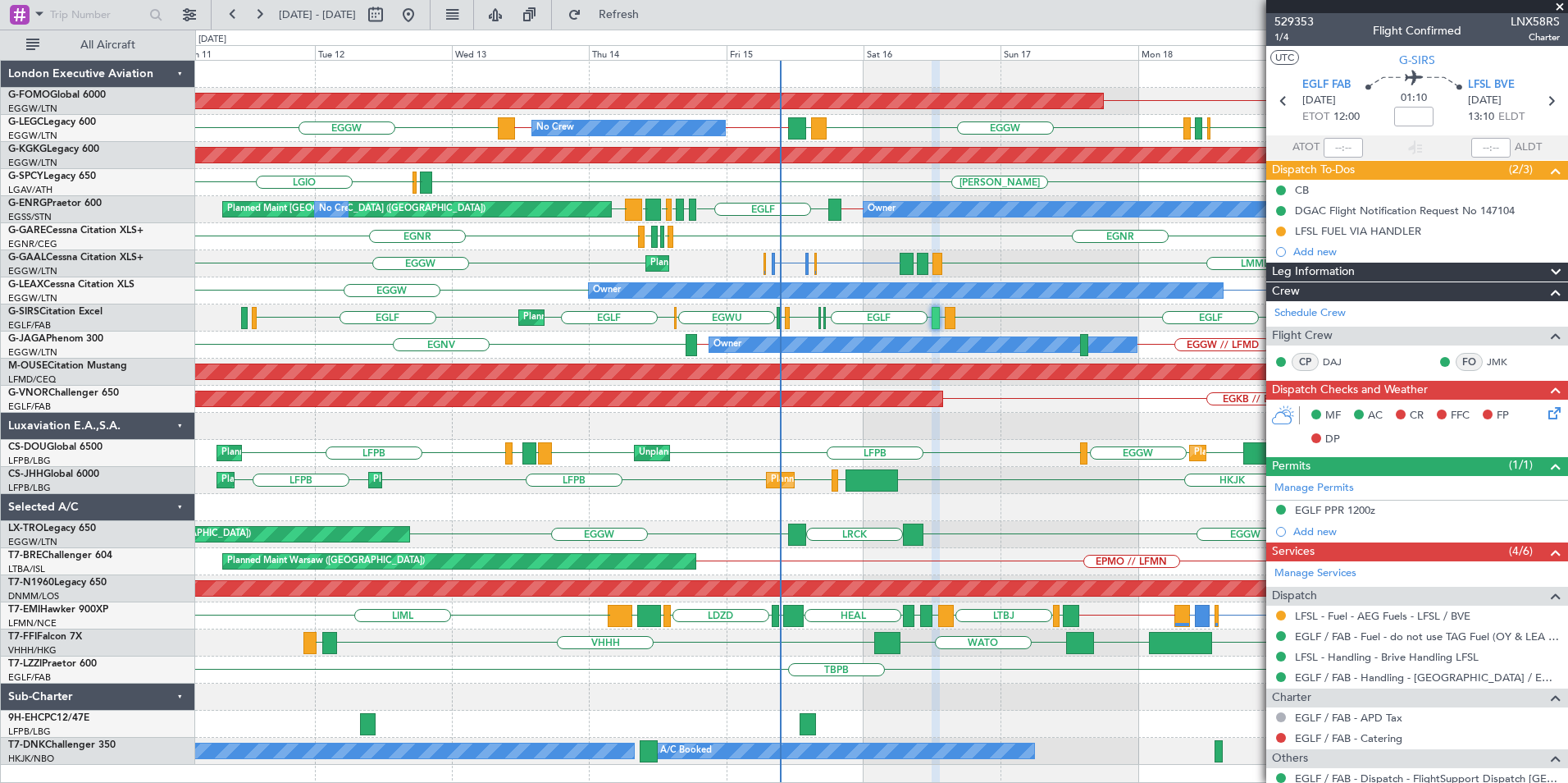
click at [948, 304] on div "KBDL // [PERSON_NAME] Planned Maint Windsor Locks ([PERSON_NAME] Intl) EGGW EGG…" at bounding box center [881, 413] width 1372 height 704
click at [902, 543] on div "Planned Maint Windsor Locks ([PERSON_NAME] Intl) KBDL // [PERSON_NAME] No Crew …" at bounding box center [881, 413] width 1372 height 704
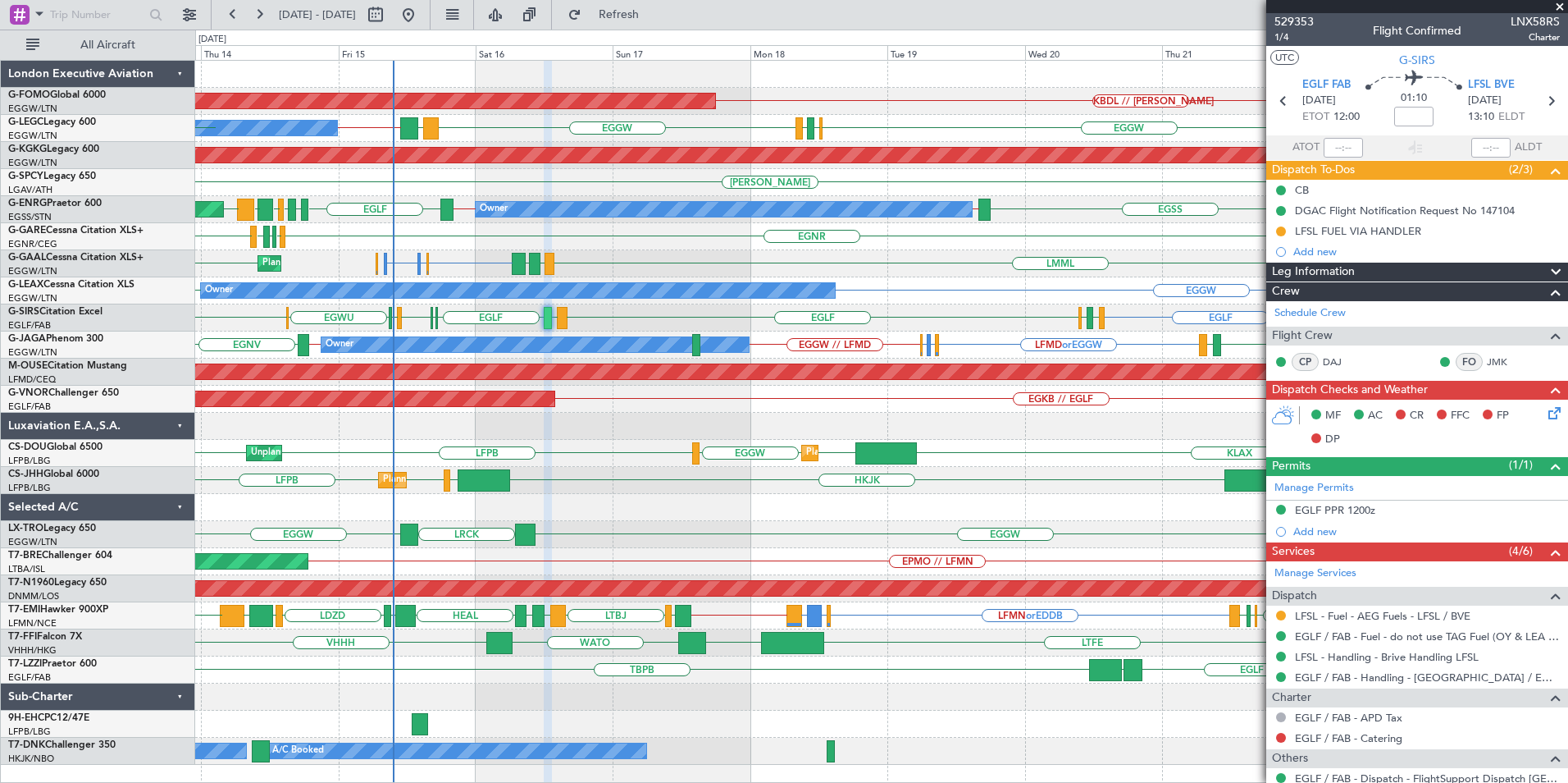
click at [148, 372] on div "KBDL // KACK Planned Maint Windsor Locks (Bradley Intl) EGGW EGGW LDDU EGGW // …" at bounding box center [784, 405] width 1568 height 753
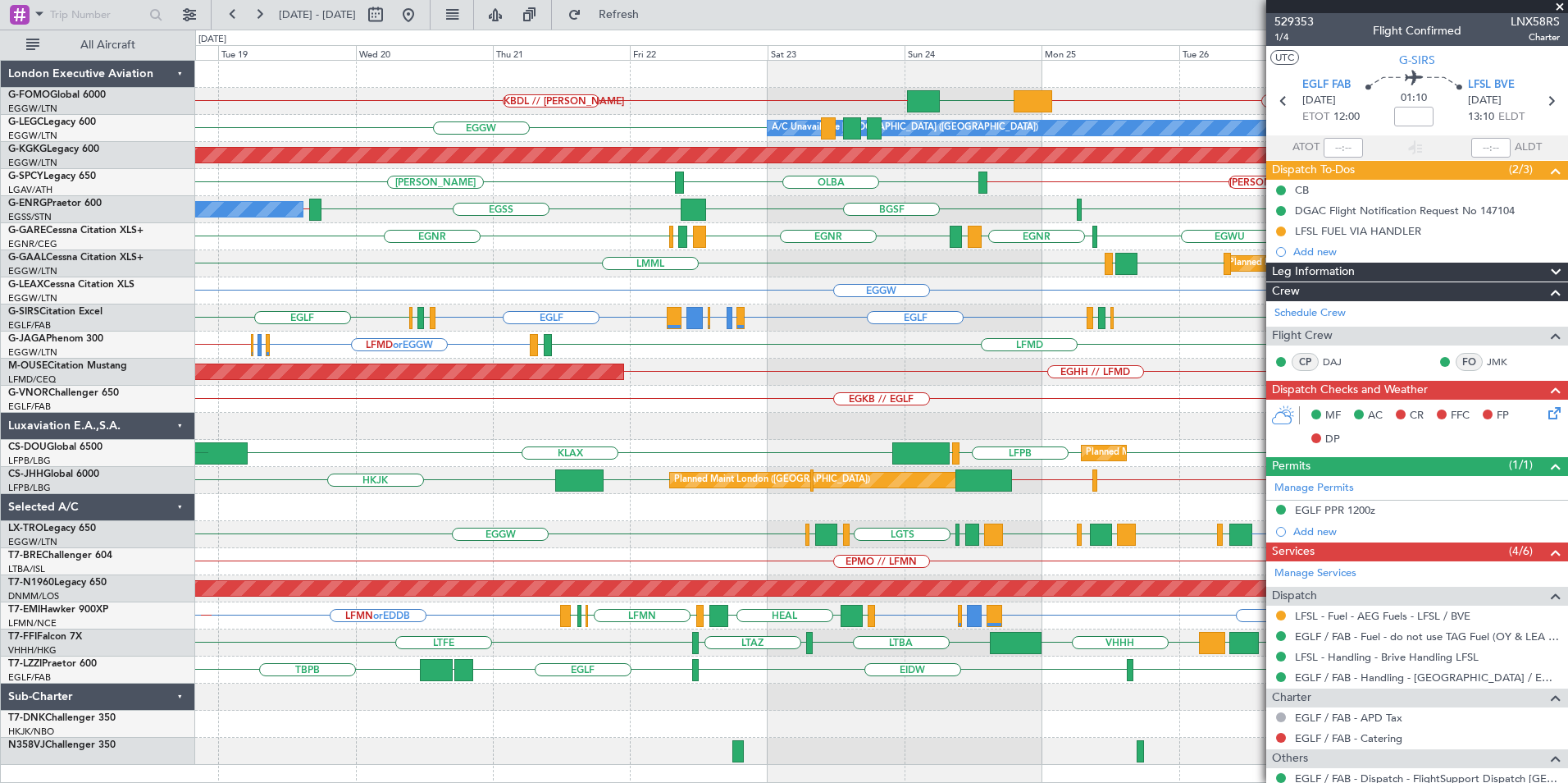
click at [823, 274] on div "KTEB // EGGW EGGW KBDL // KACK Planned Maint Windsor Locks (Bradley Intl) A/C U…" at bounding box center [881, 413] width 1372 height 704
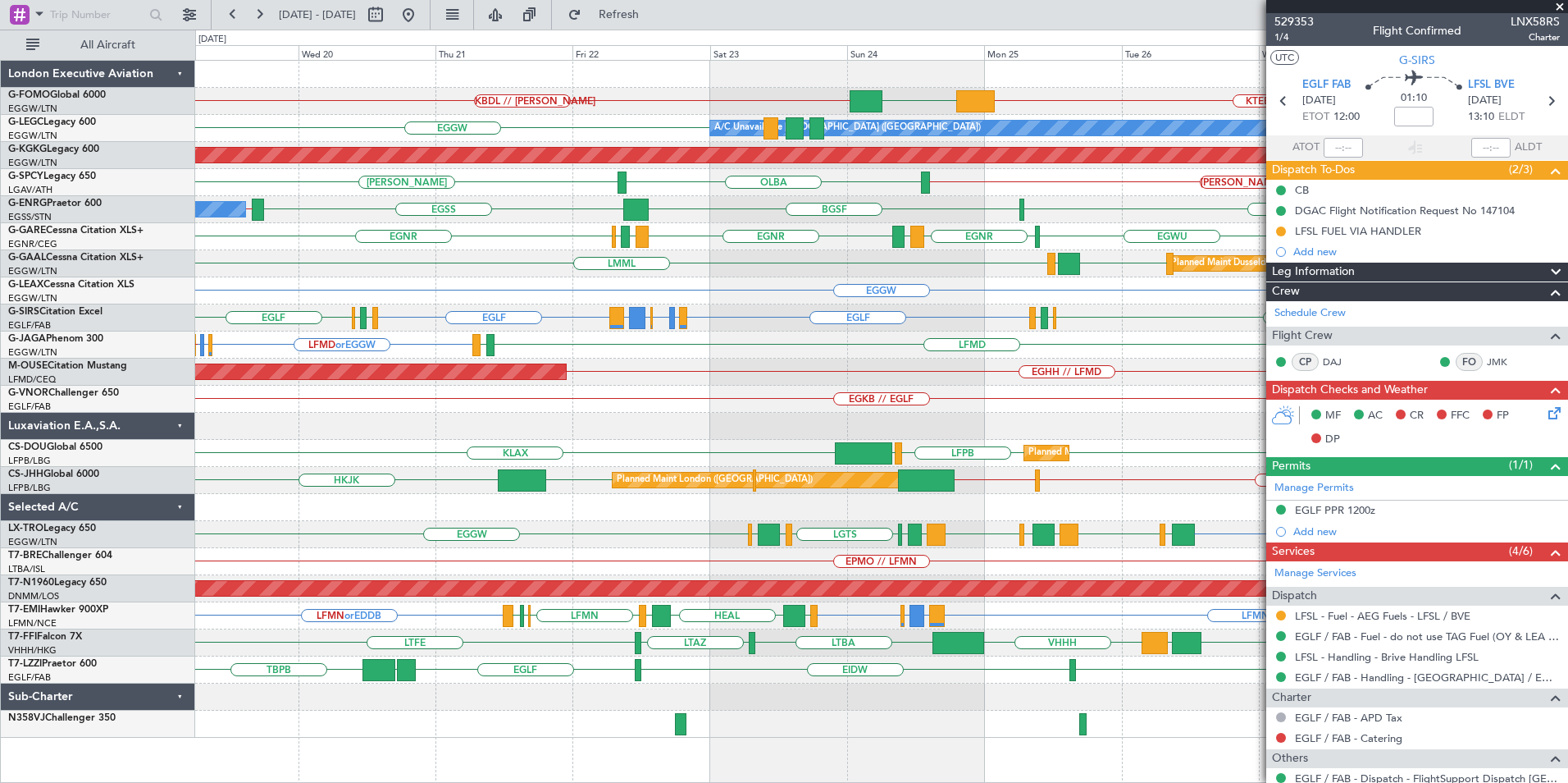
click at [689, 261] on div "KTEB // EGGW EGGW KBDL // KACK Planned Maint Windsor Locks (Bradley Intl) A/C U…" at bounding box center [881, 399] width 1372 height 677
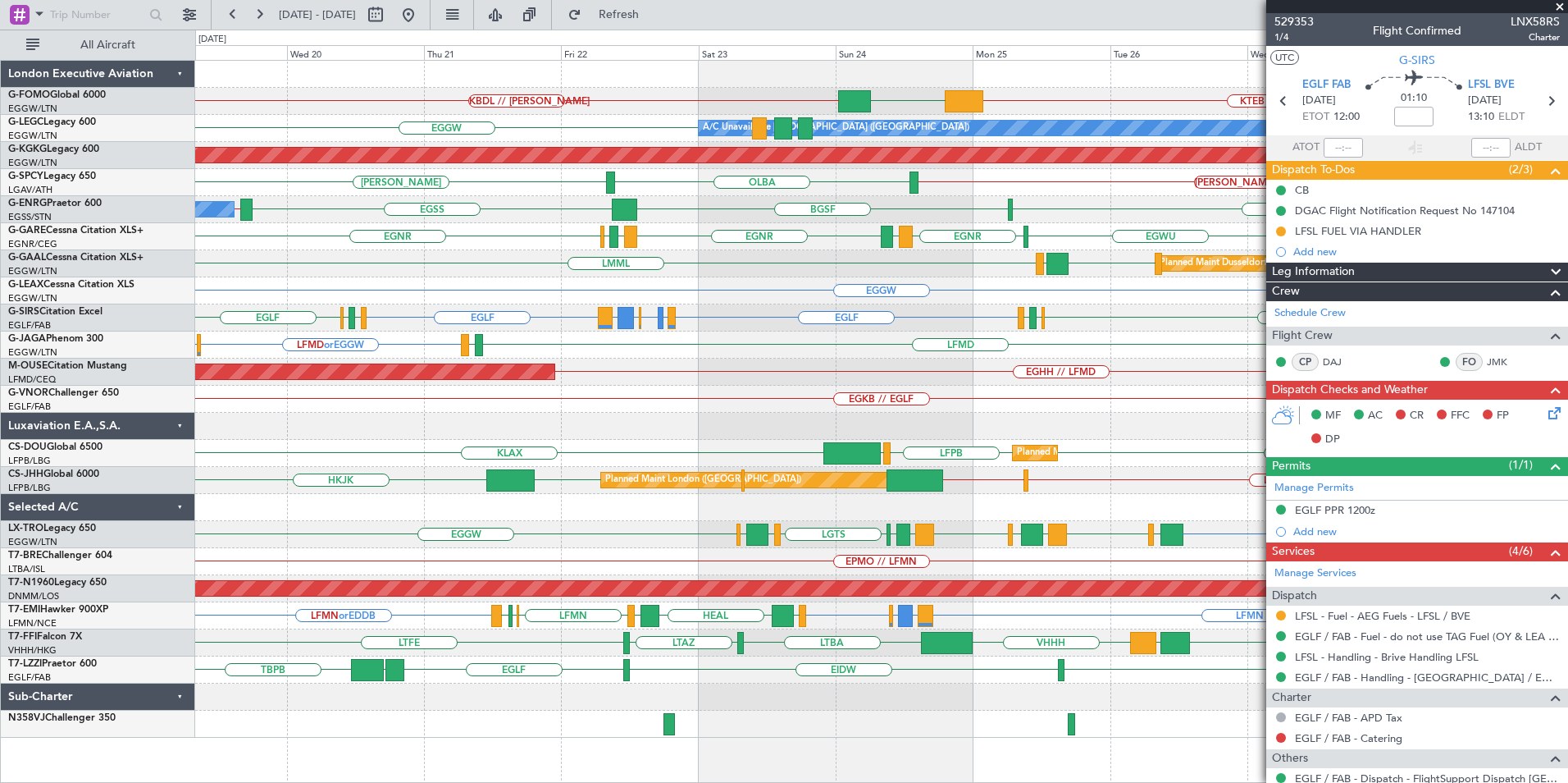
click at [933, 504] on div "KTEB // EGGW KBDL // KACK EGGW Planned Maint Windsor Locks (Bradley Intl) EGGW …" at bounding box center [881, 399] width 1372 height 677
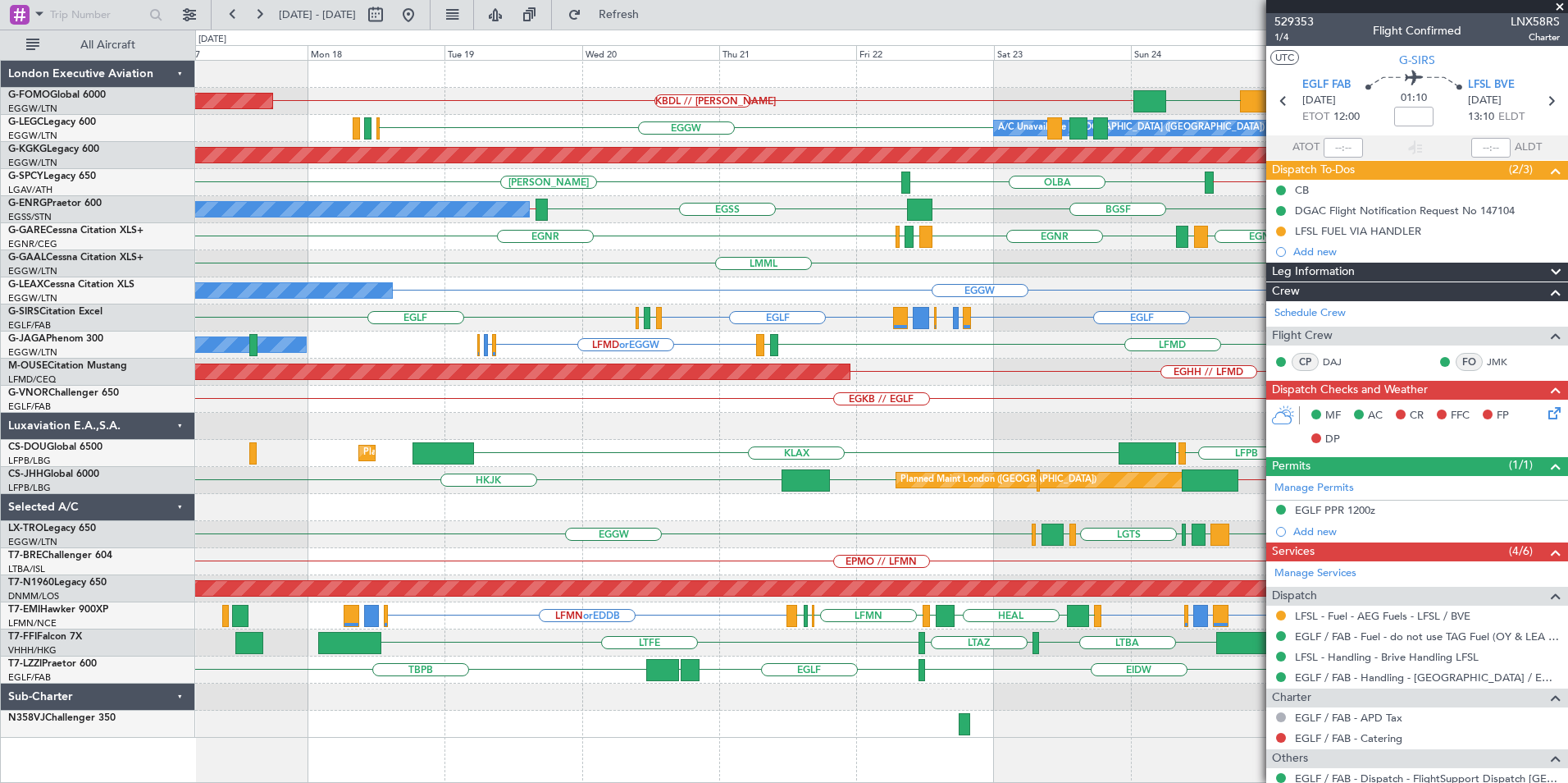
click at [925, 530] on div "KTEB // EGGW KBDL // KACK EGGW Planned Maint Windsor Locks (Bradley Intl) EGGW …" at bounding box center [881, 399] width 1372 height 677
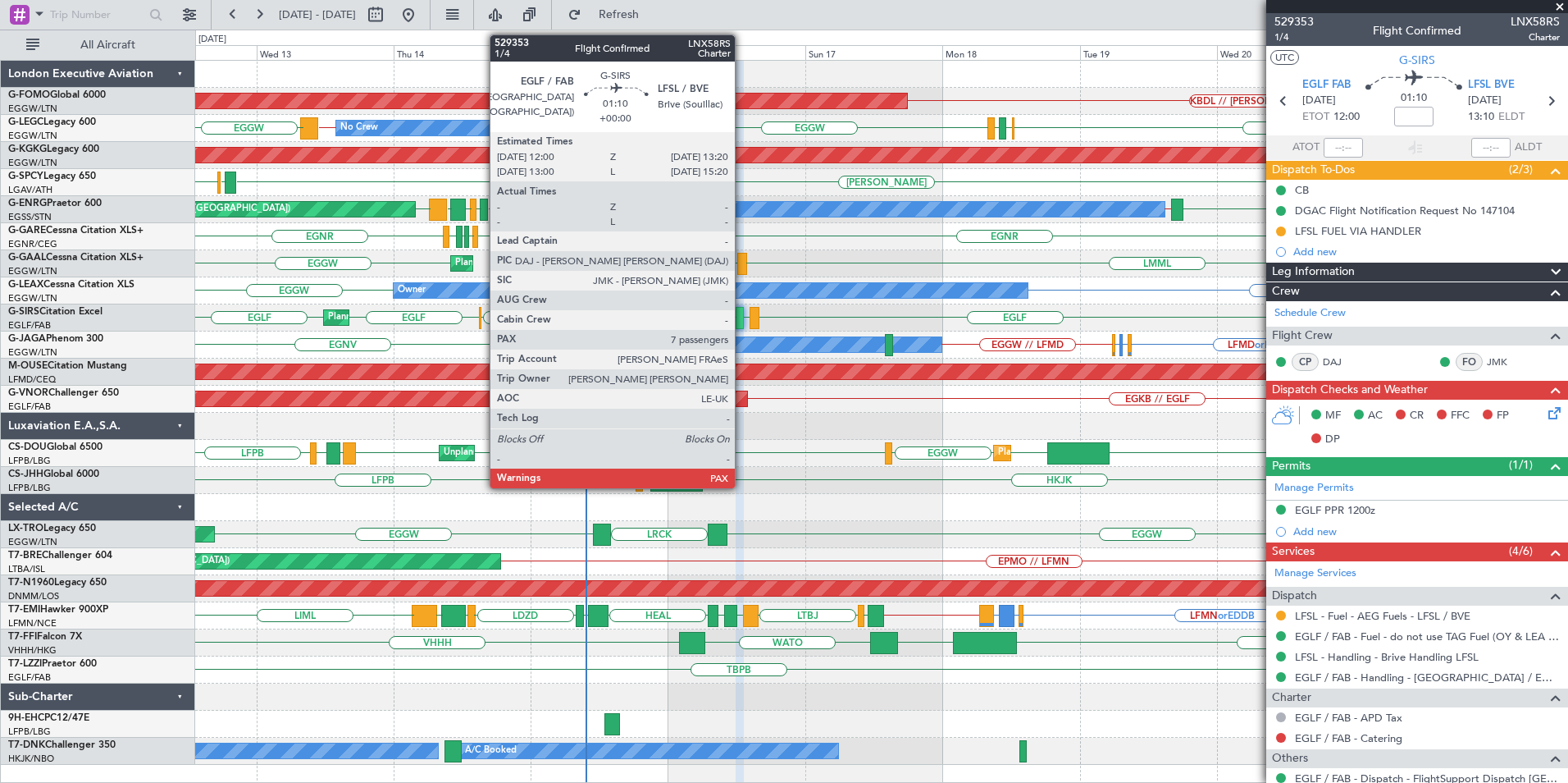
click at [742, 322] on div at bounding box center [740, 318] width 8 height 23
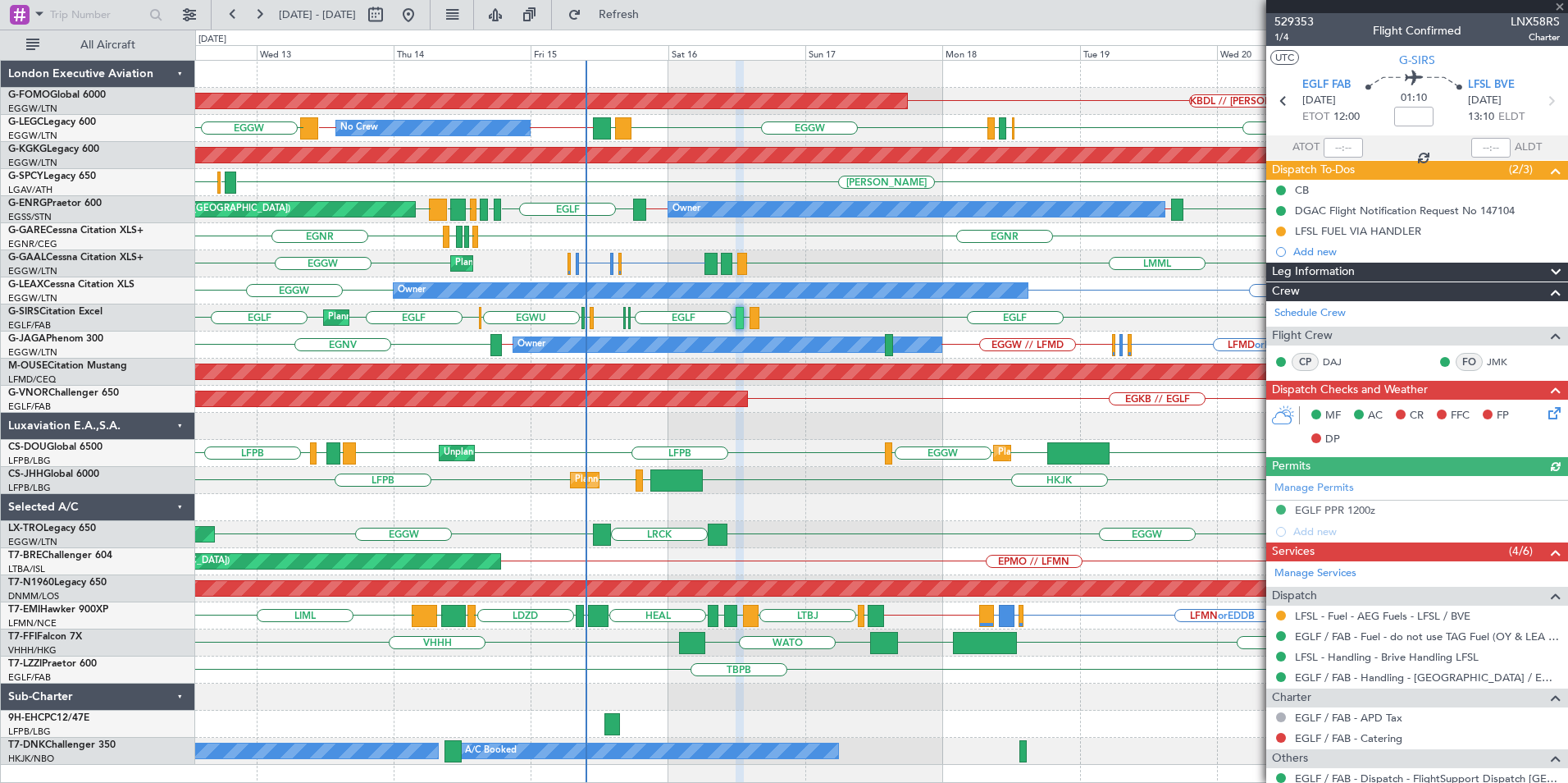
scroll to position [349, 0]
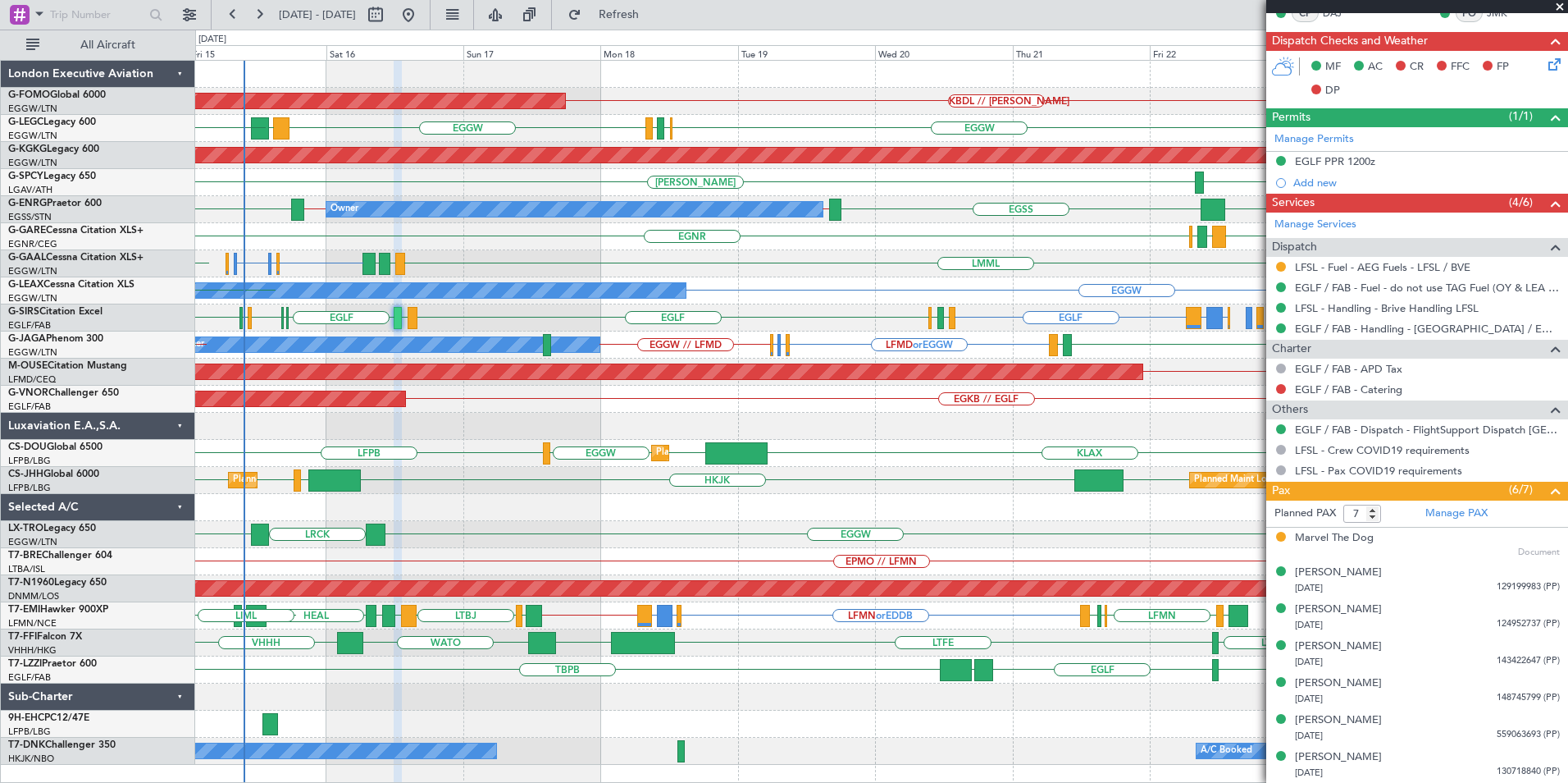
click at [603, 346] on div "Planned Maint Windsor Locks (Bradley Intl) KBDL // KACK EGGW EGLF EGPE EGGW LDD…" at bounding box center [881, 413] width 1372 height 704
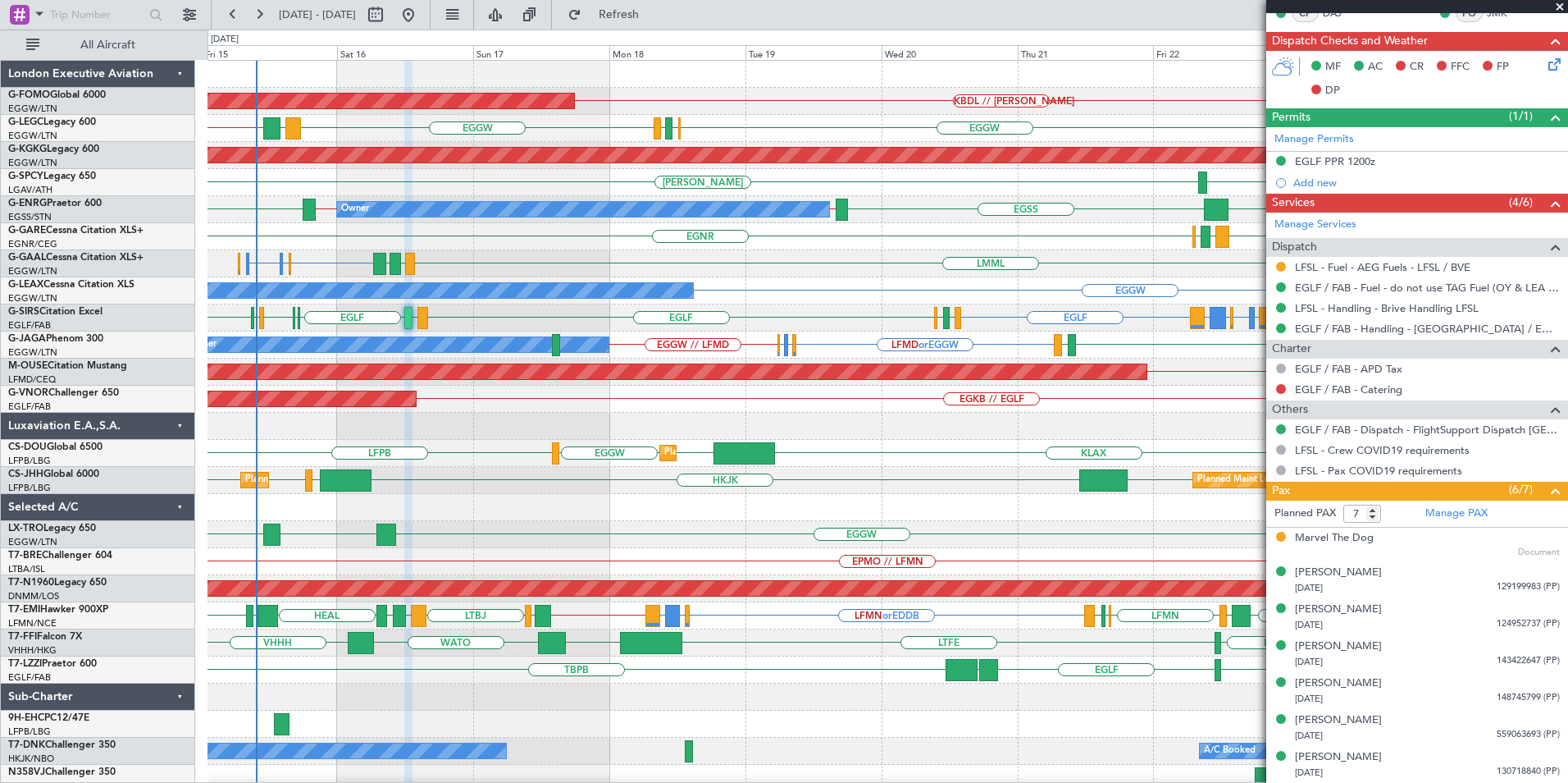
click at [780, 350] on div "Owner LFMD or EGGW LIMC or EGGW LFMN or EGGW EGGW // LFMD LFMD EDDF" at bounding box center [887, 344] width 1360 height 27
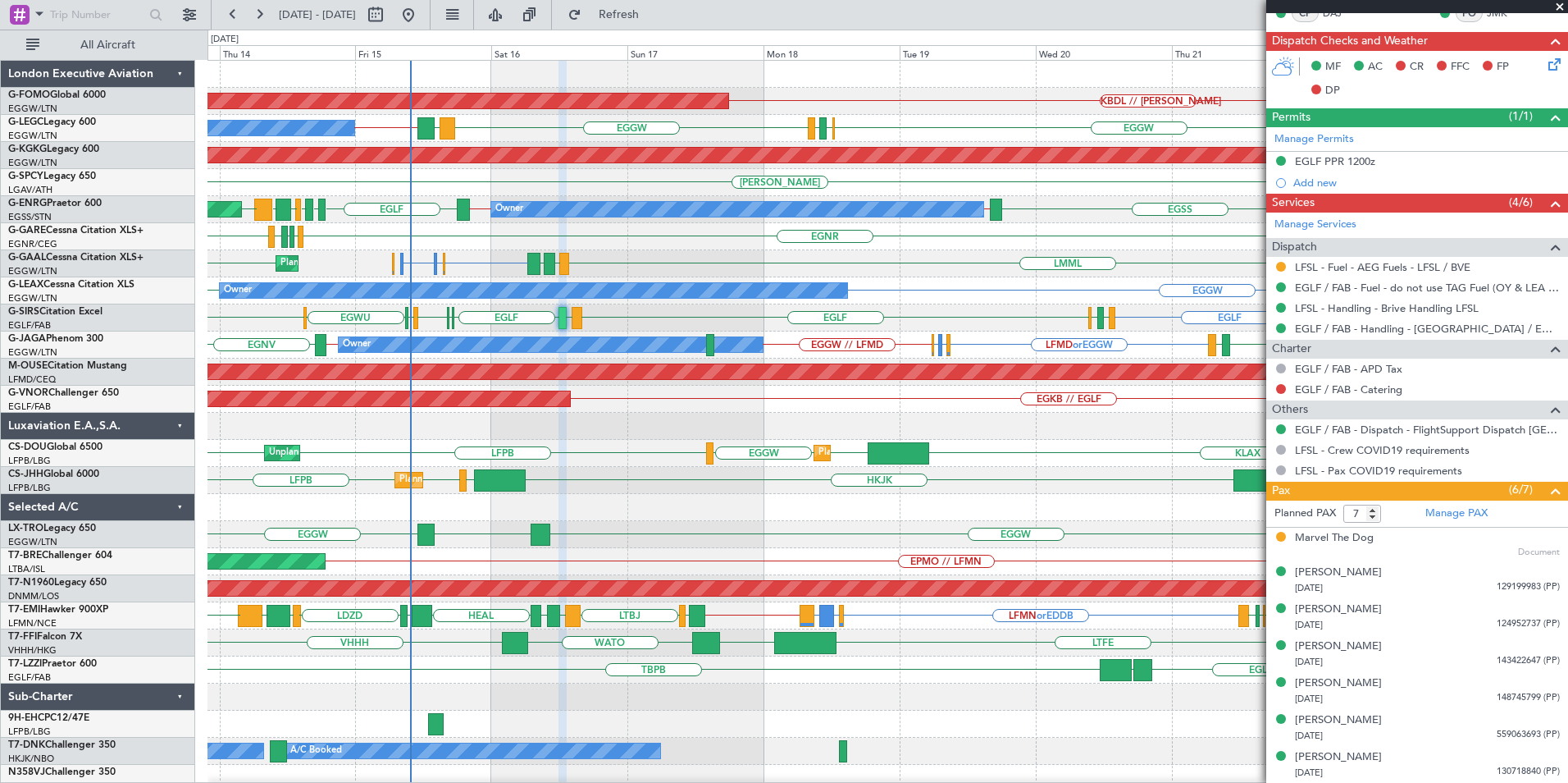
scroll to position [0, 0]
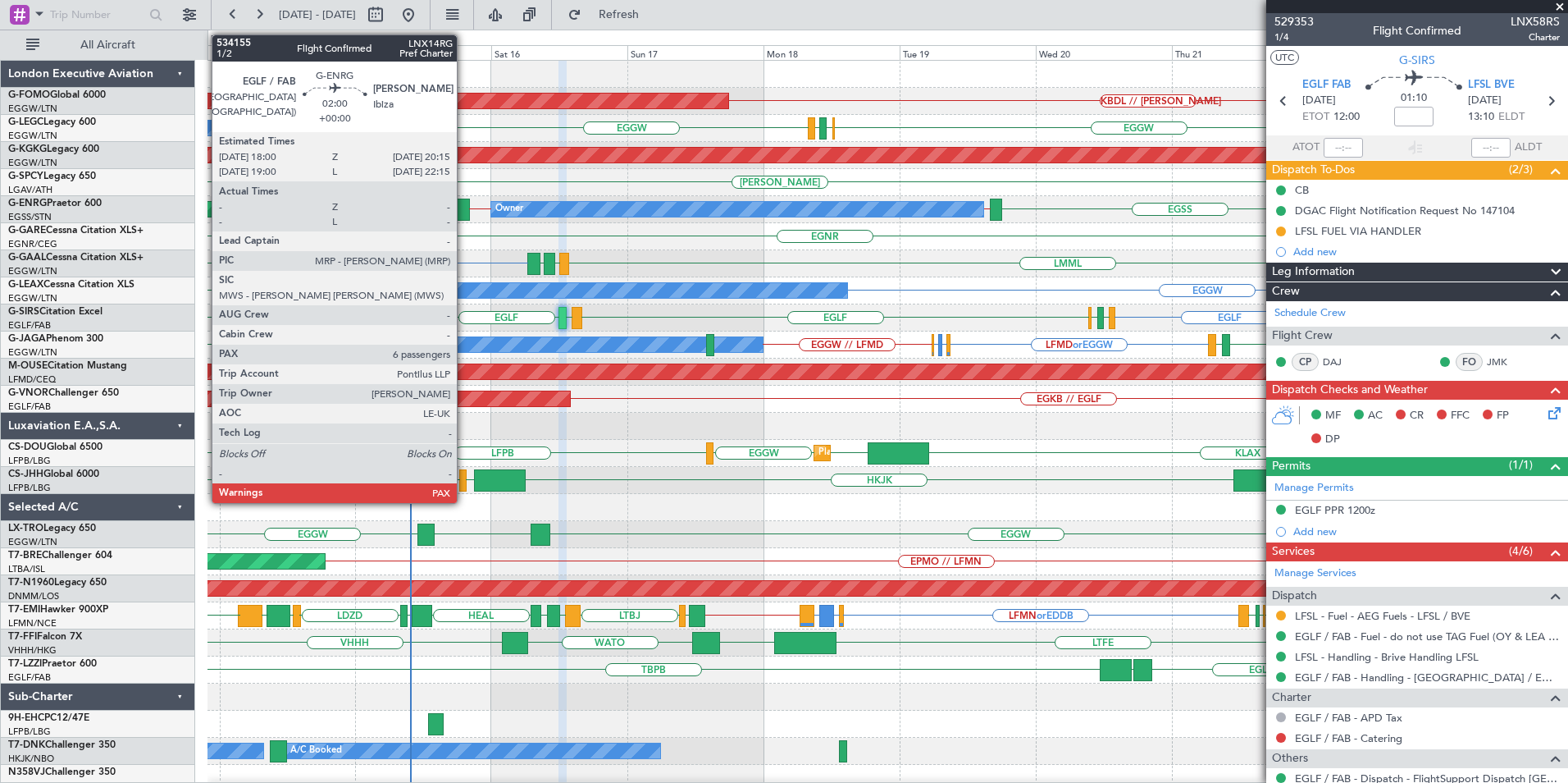
click at [463, 209] on div at bounding box center [463, 209] width 13 height 23
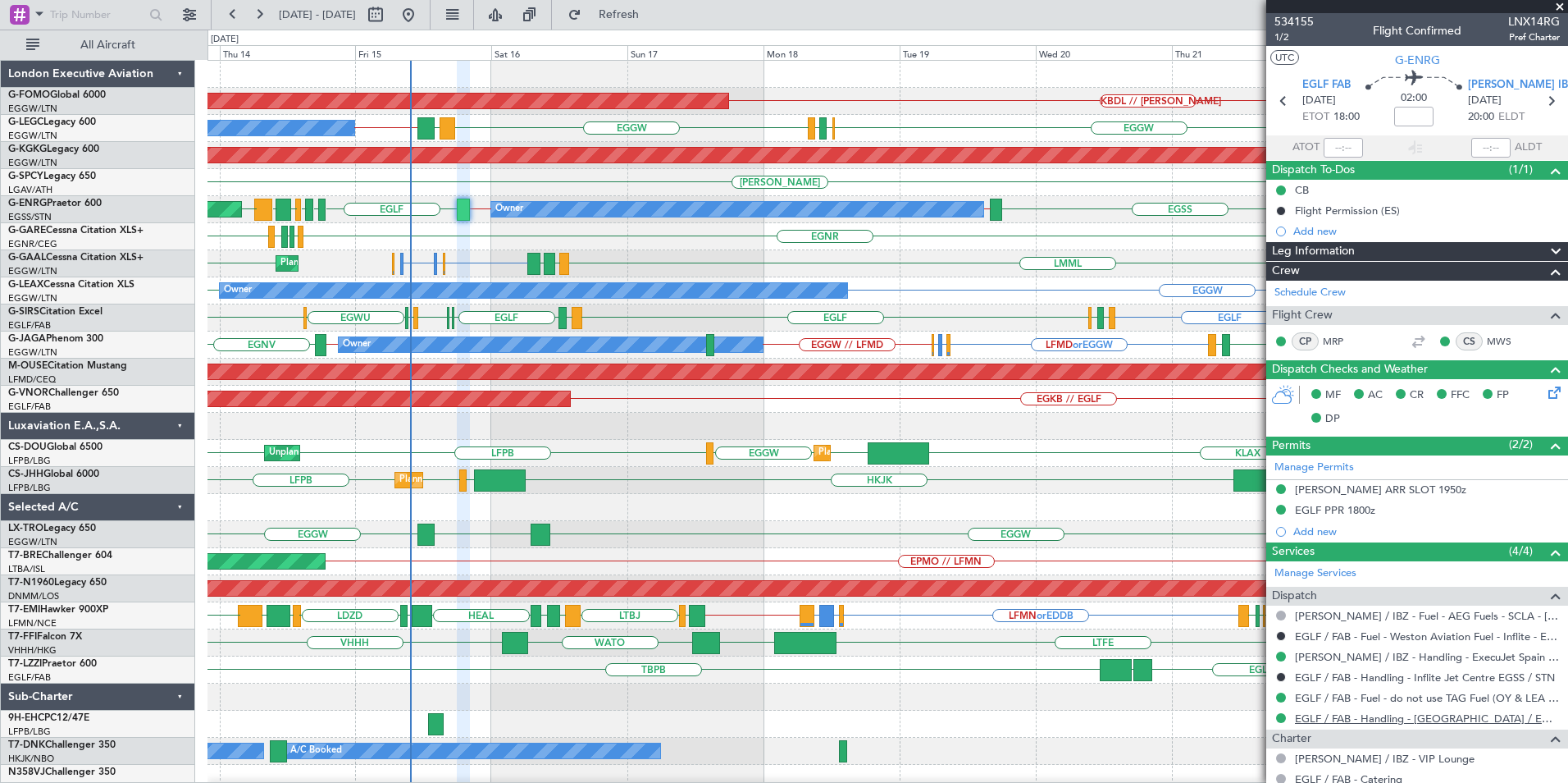
click at [1358, 720] on link "EGLF / FAB - Handling - [GEOGRAPHIC_DATA] / EGLF / FAB" at bounding box center [1428, 718] width 265 height 14
click at [1372, 509] on div "EGLF PPR 1800z" at bounding box center [1335, 509] width 80 height 14
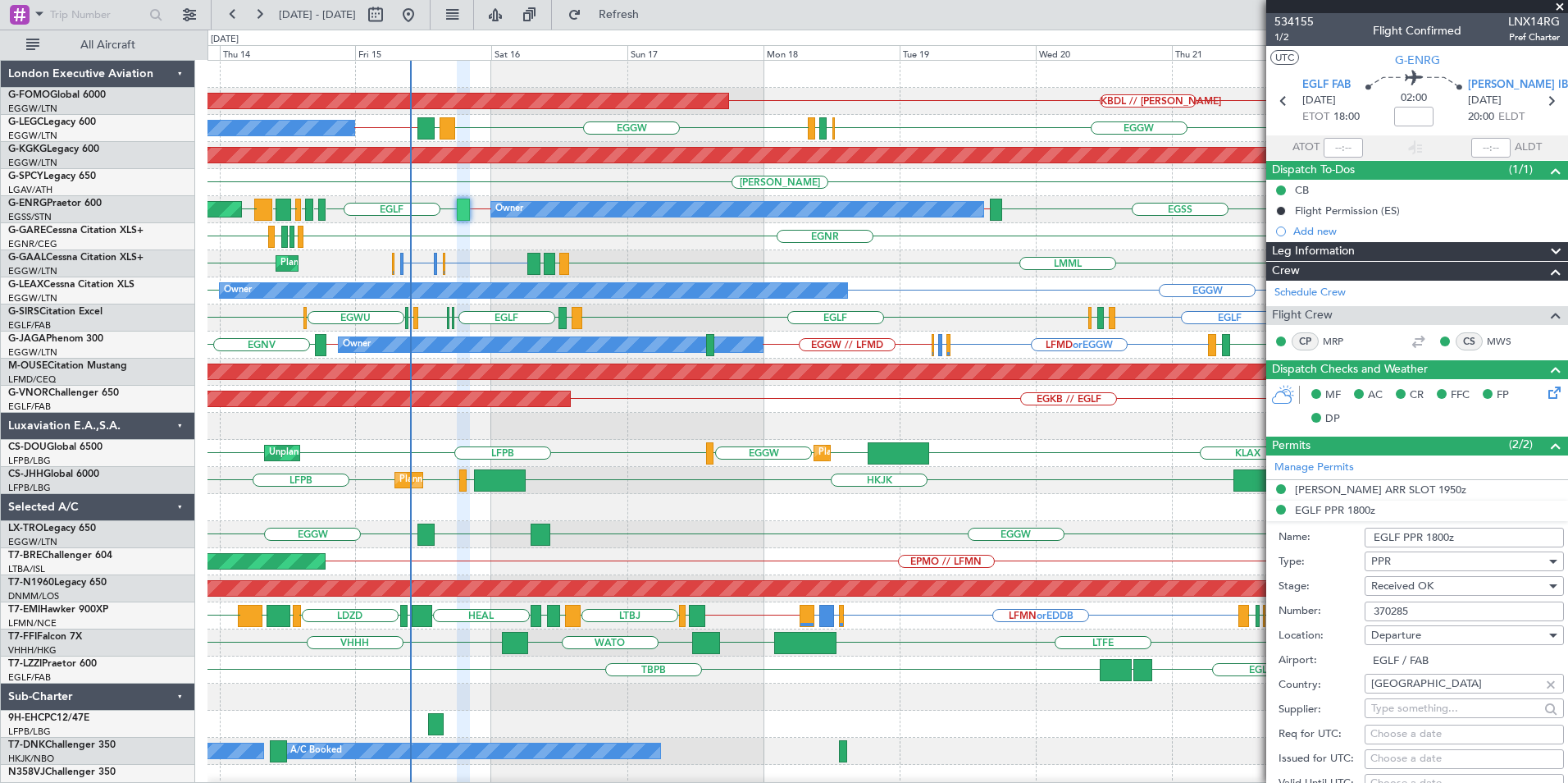
drag, startPoint x: 1425, startPoint y: 616, endPoint x: 1360, endPoint y: 612, distance: 65.1
click at [1361, 612] on div "Number: 370285" at bounding box center [1421, 611] width 285 height 25
click at [1558, 9] on span at bounding box center [1560, 8] width 17 height 15
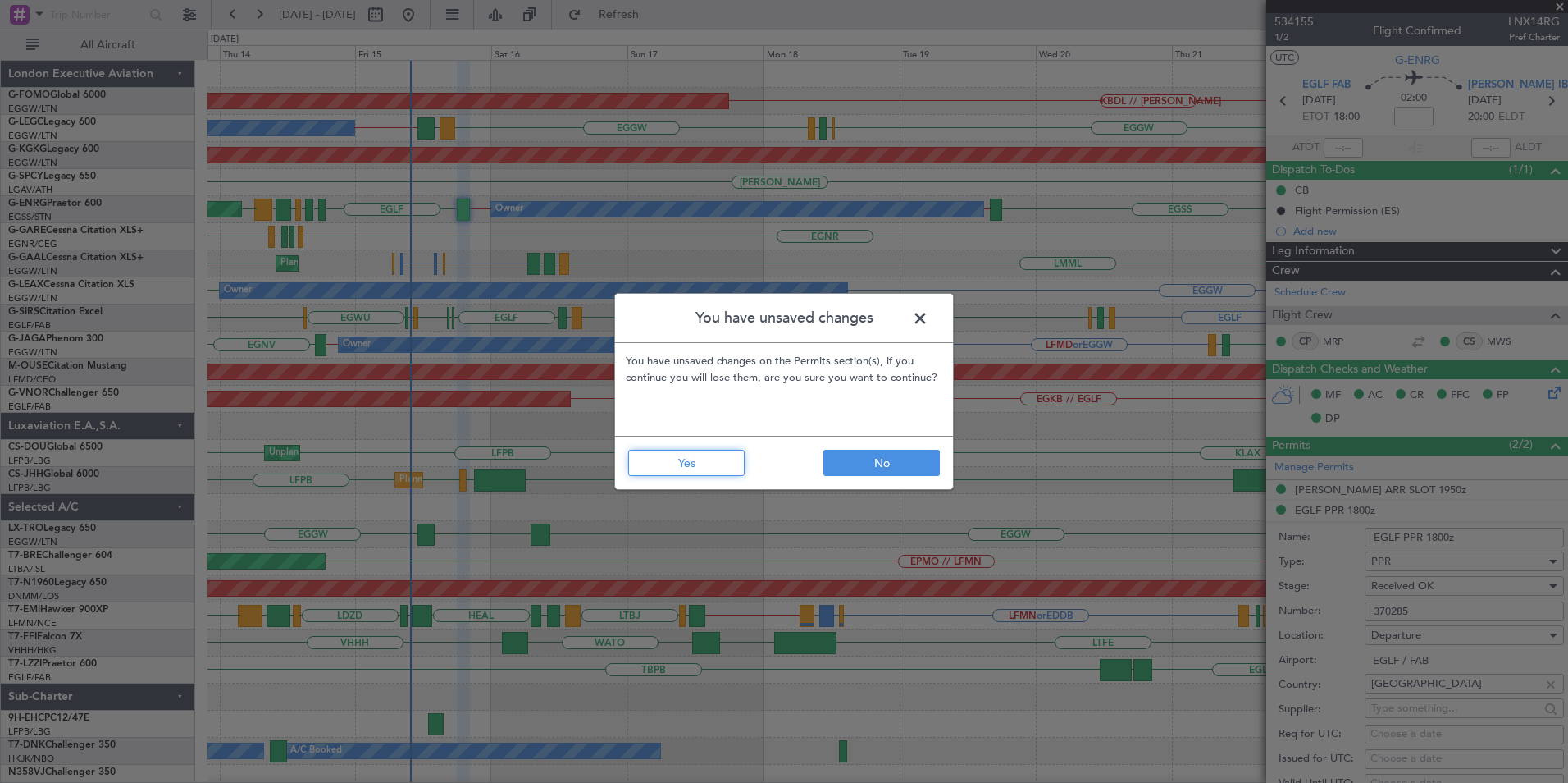
click at [689, 463] on button "Yes" at bounding box center [687, 462] width 117 height 26
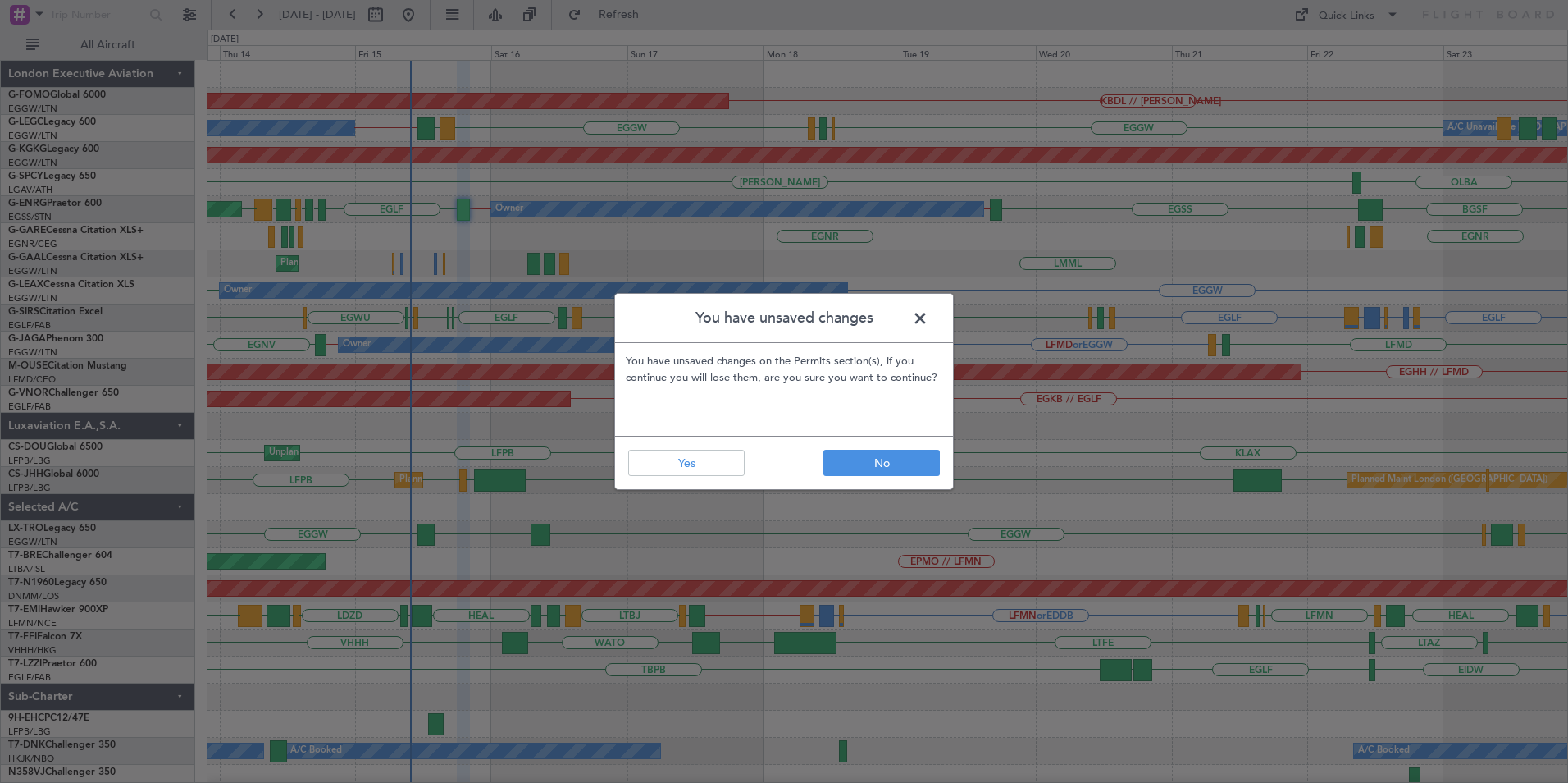
type input "0"
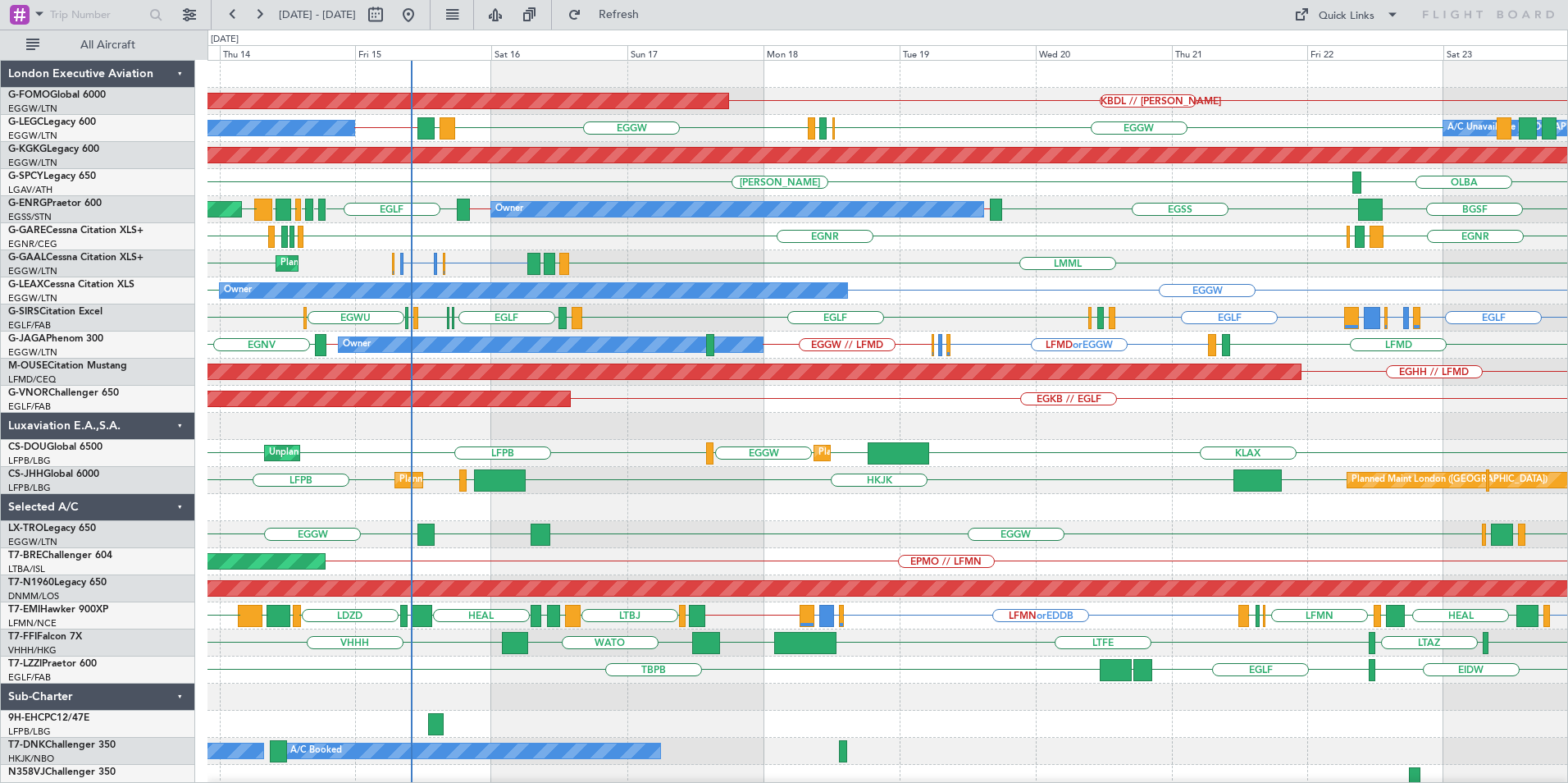
click at [882, 303] on div "KBDL // KACK Planned Maint Windsor Locks (Bradley Intl) EGGW EGGW LDDU EGGW // …" at bounding box center [887, 426] width 1360 height 731
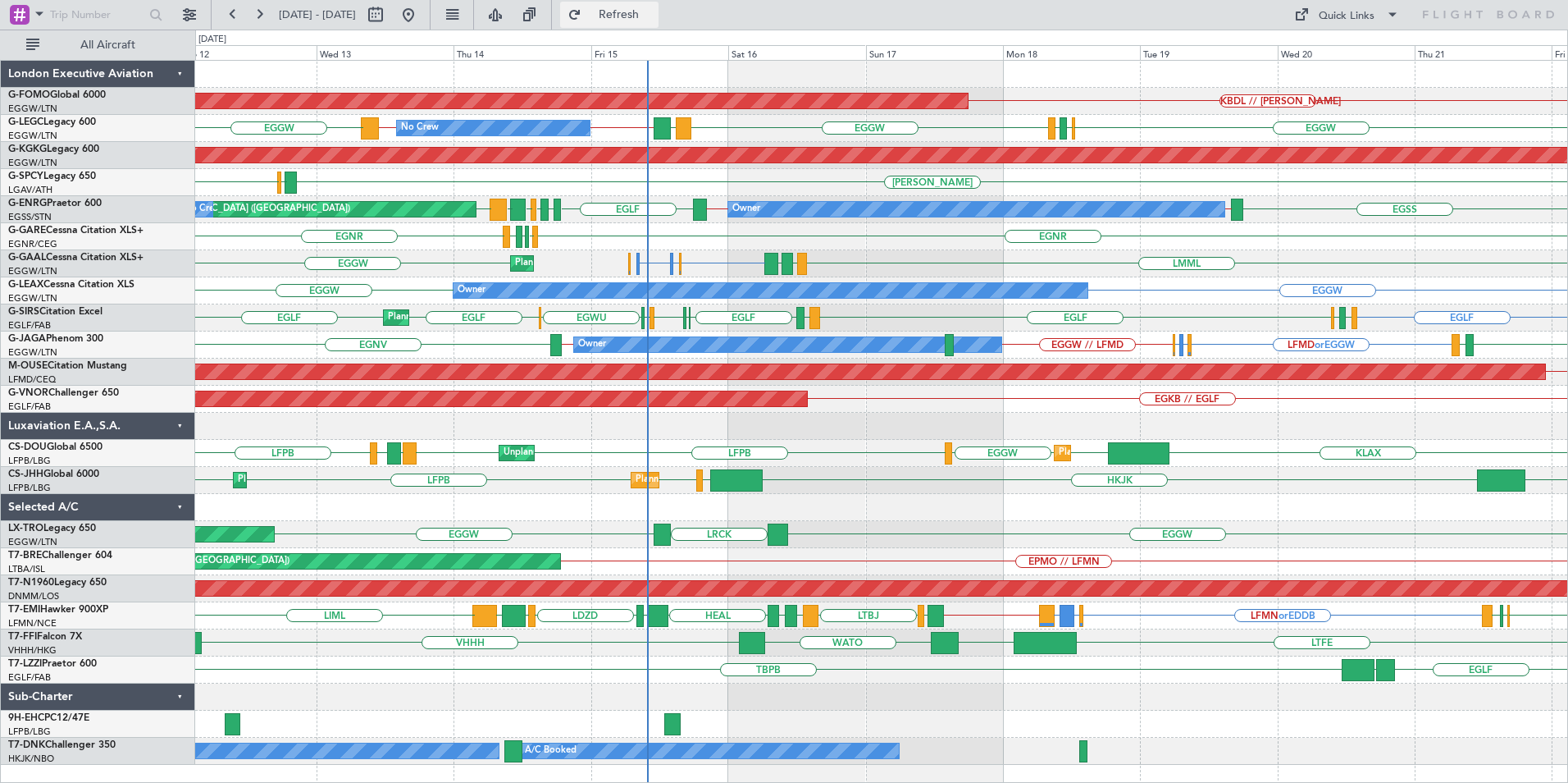
click at [654, 14] on span "Refresh" at bounding box center [619, 15] width 69 height 12
click at [688, 222] on div "EGSS EGSS // LEIB LEIB // EGSS EGLF EGPE EGSS EGFF LXGB EGSS Owner Planned Main…" at bounding box center [881, 209] width 1372 height 27
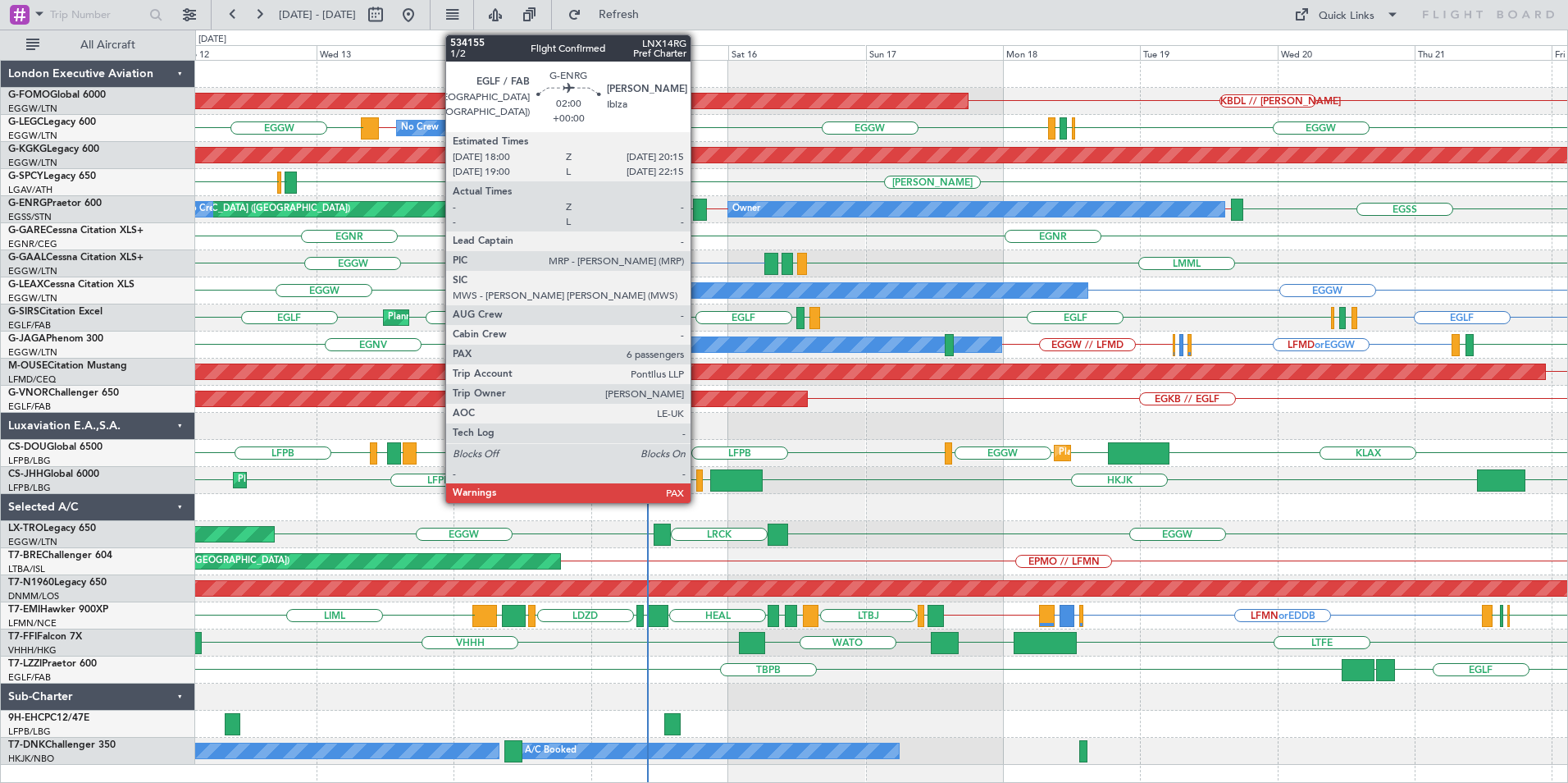
click at [698, 212] on div at bounding box center [699, 209] width 13 height 23
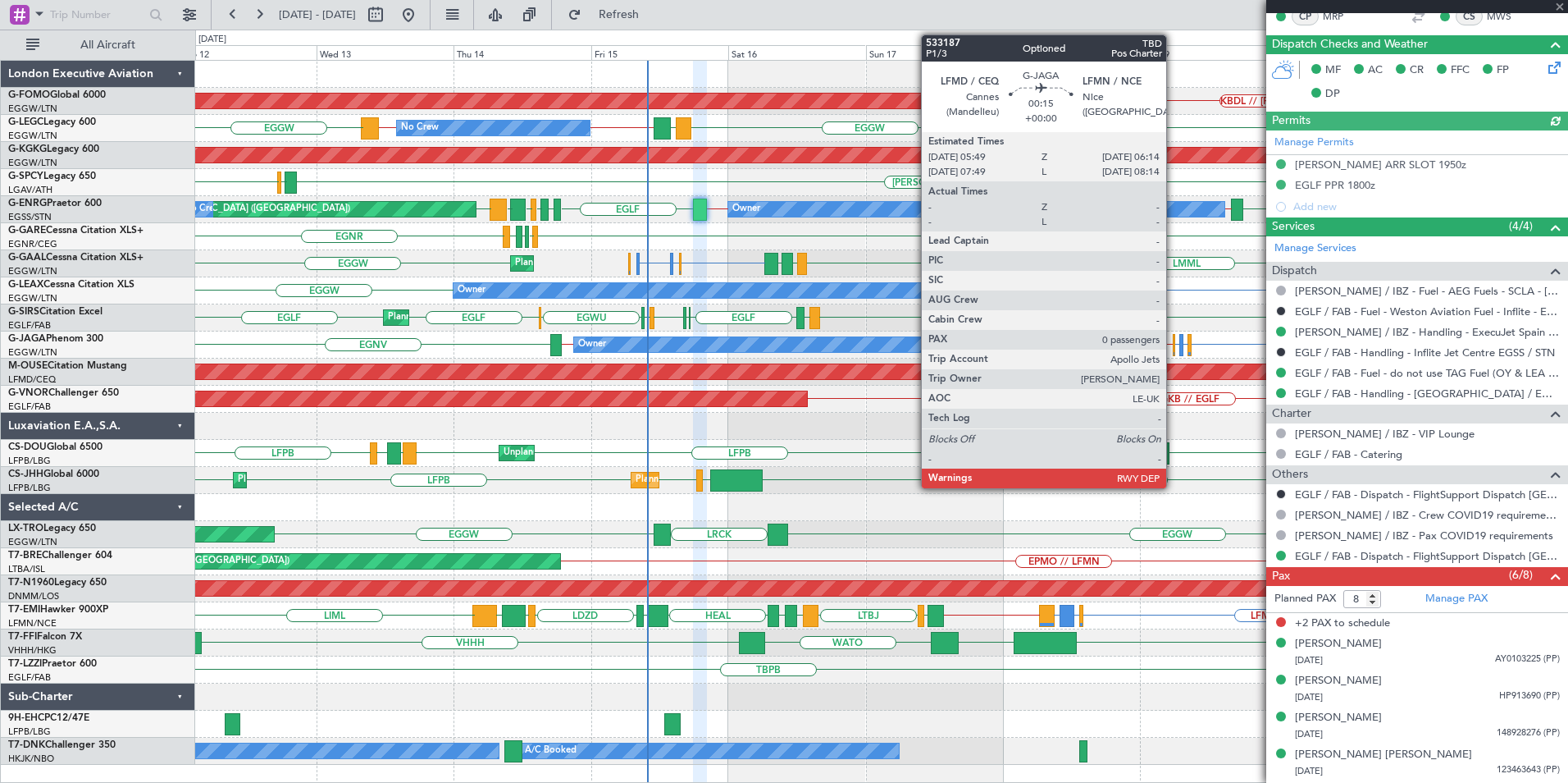
scroll to position [396, 0]
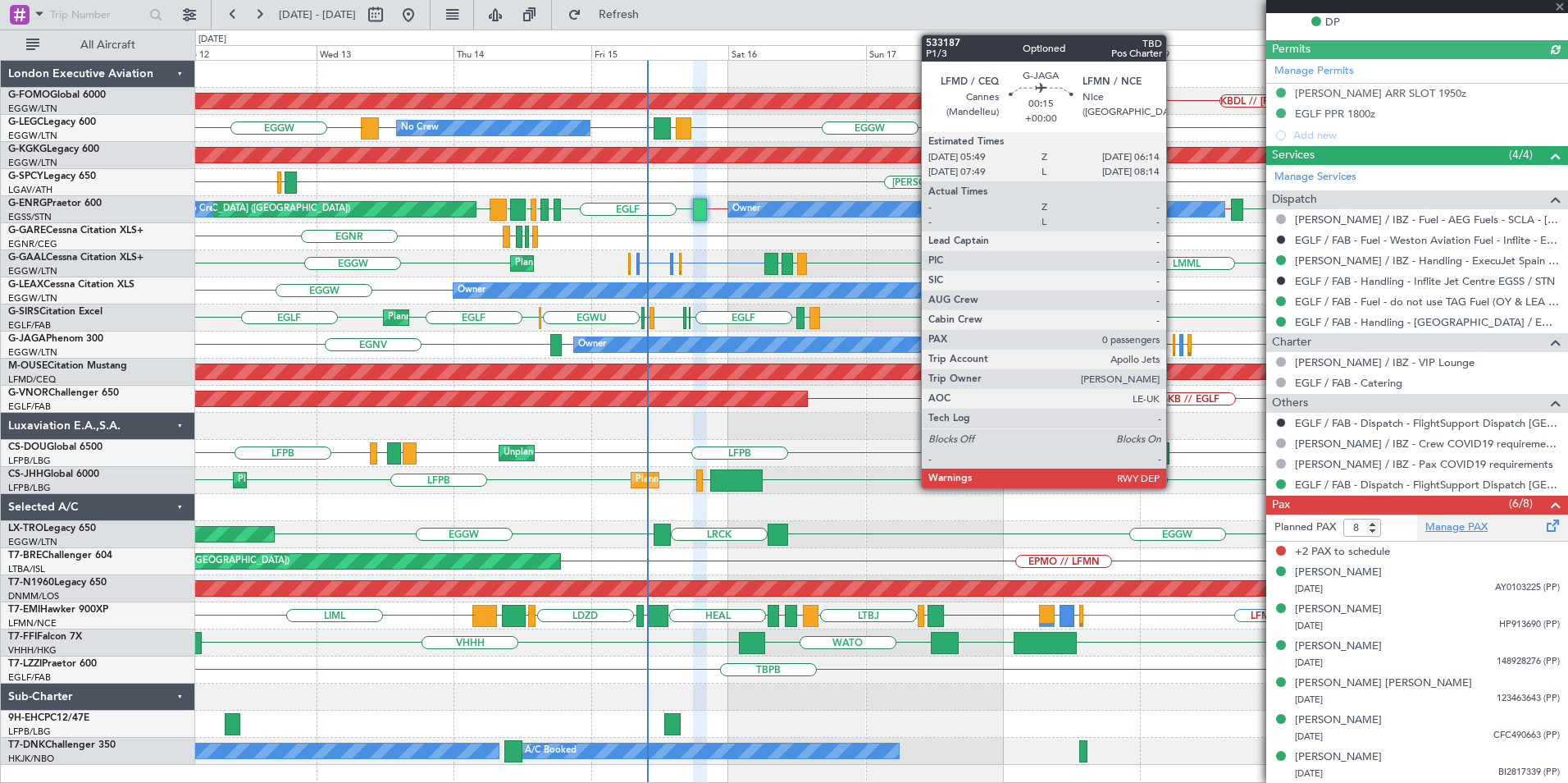
click at [1438, 530] on link "Manage PAX" at bounding box center [1456, 528] width 63 height 17
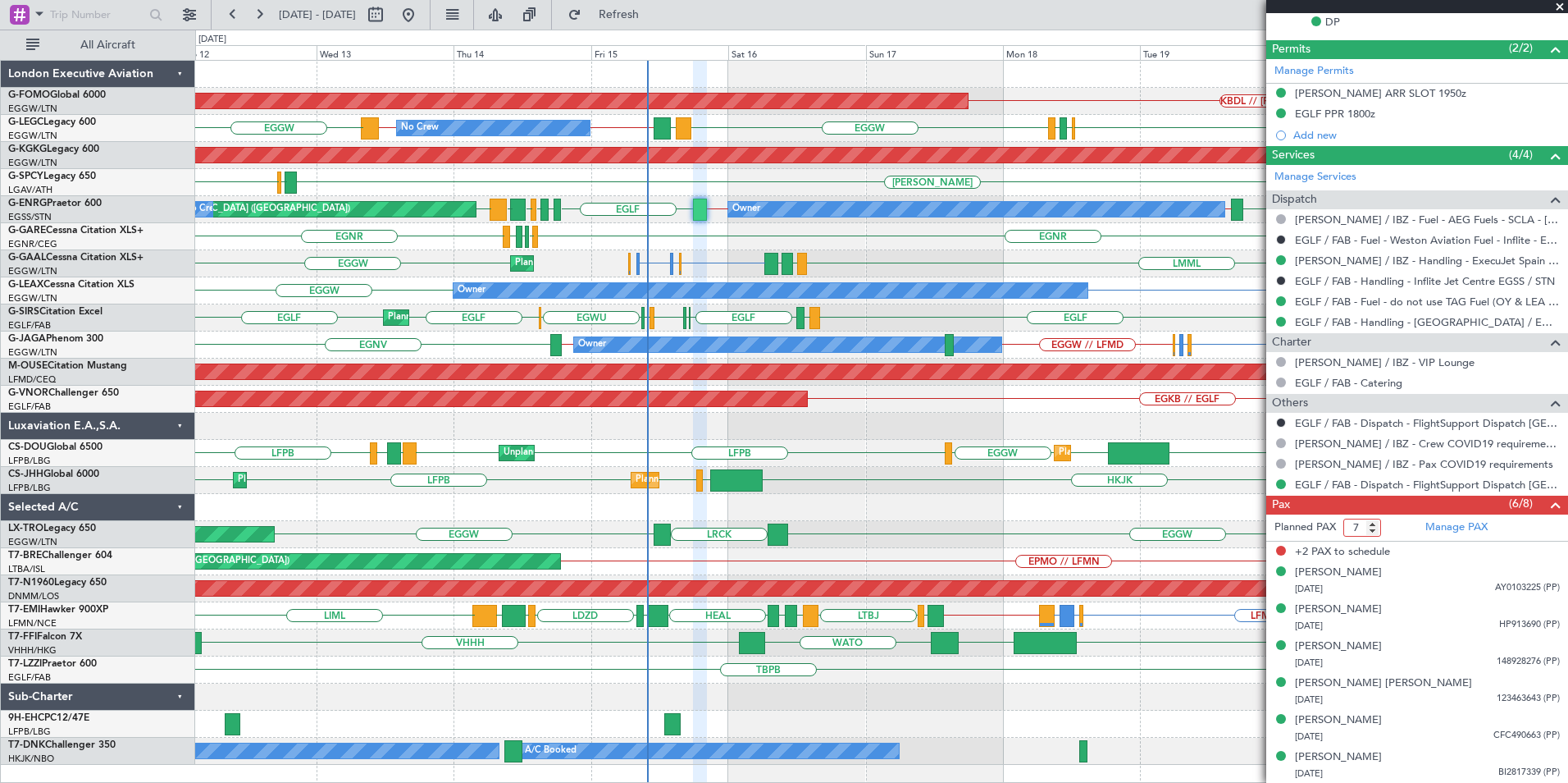
type input "7"
click at [1375, 533] on input "7" at bounding box center [1362, 528] width 38 height 18
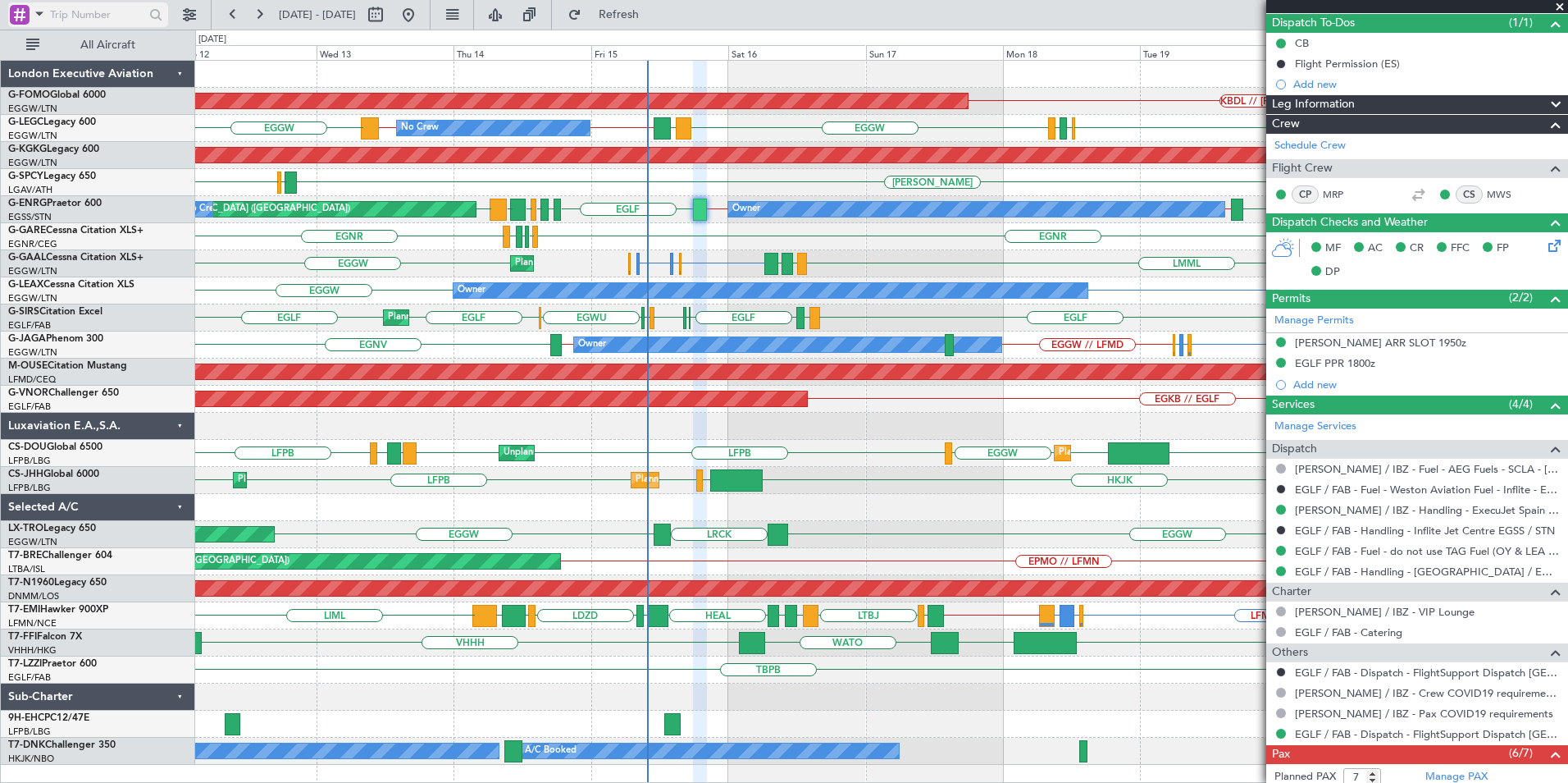
scroll to position [0, 0]
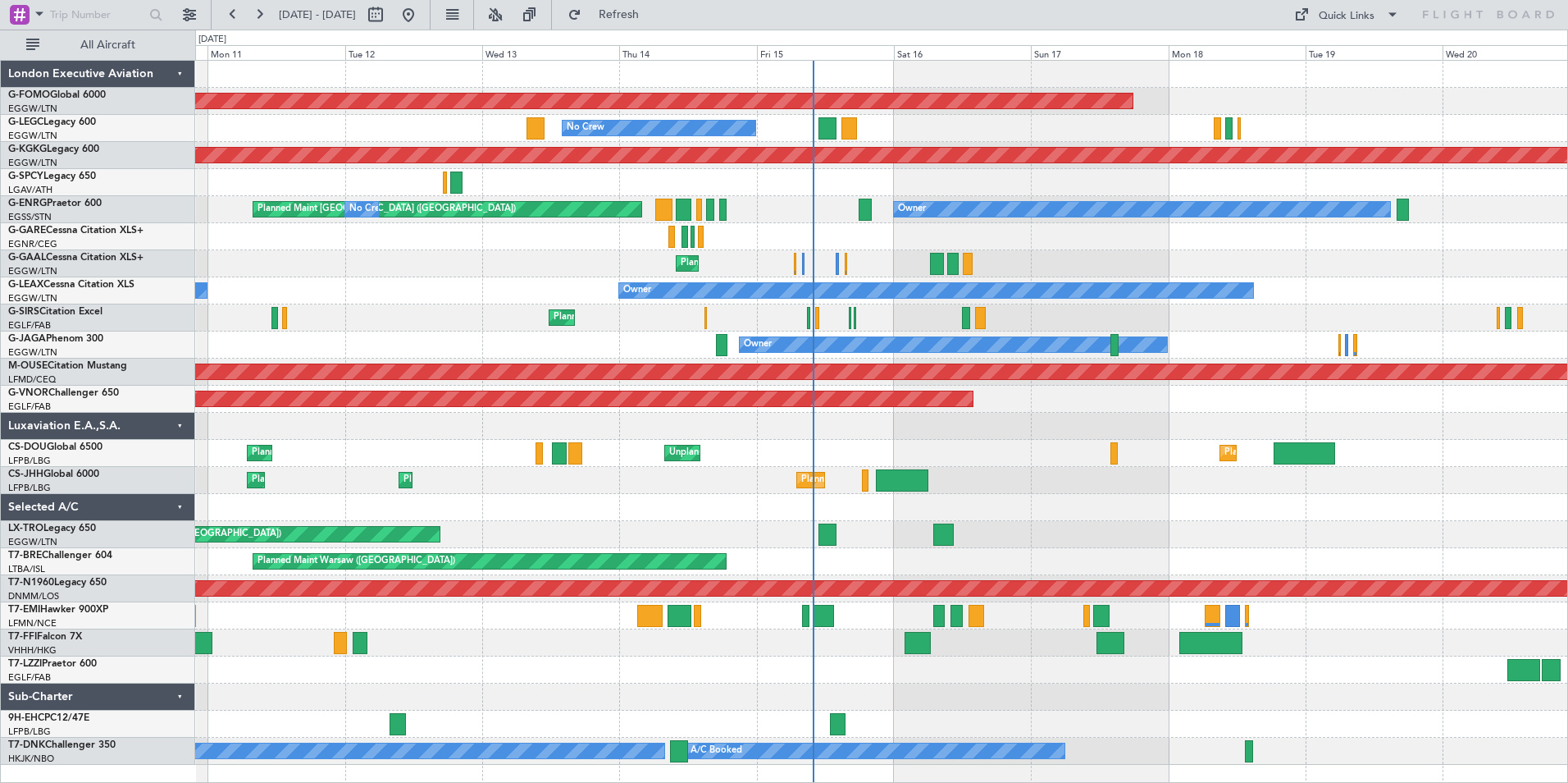
click at [1036, 329] on div "Planned Maint Windsor Locks ([PERSON_NAME] Intl) No Crew A/C Unavailable [GEOGR…" at bounding box center [881, 413] width 1372 height 704
click at [880, 234] on div at bounding box center [881, 237] width 1372 height 27
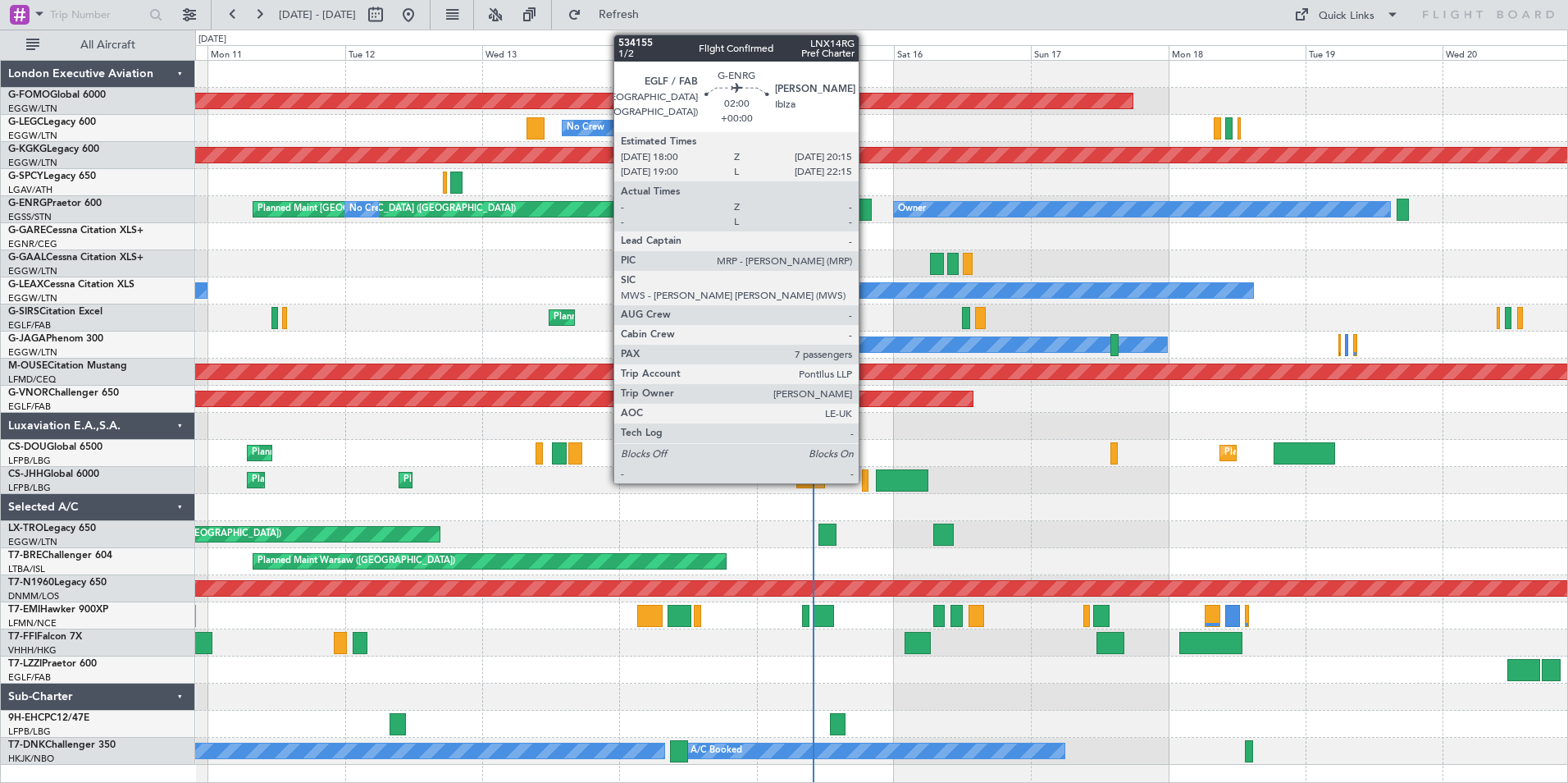
click at [866, 212] on div at bounding box center [865, 209] width 13 height 23
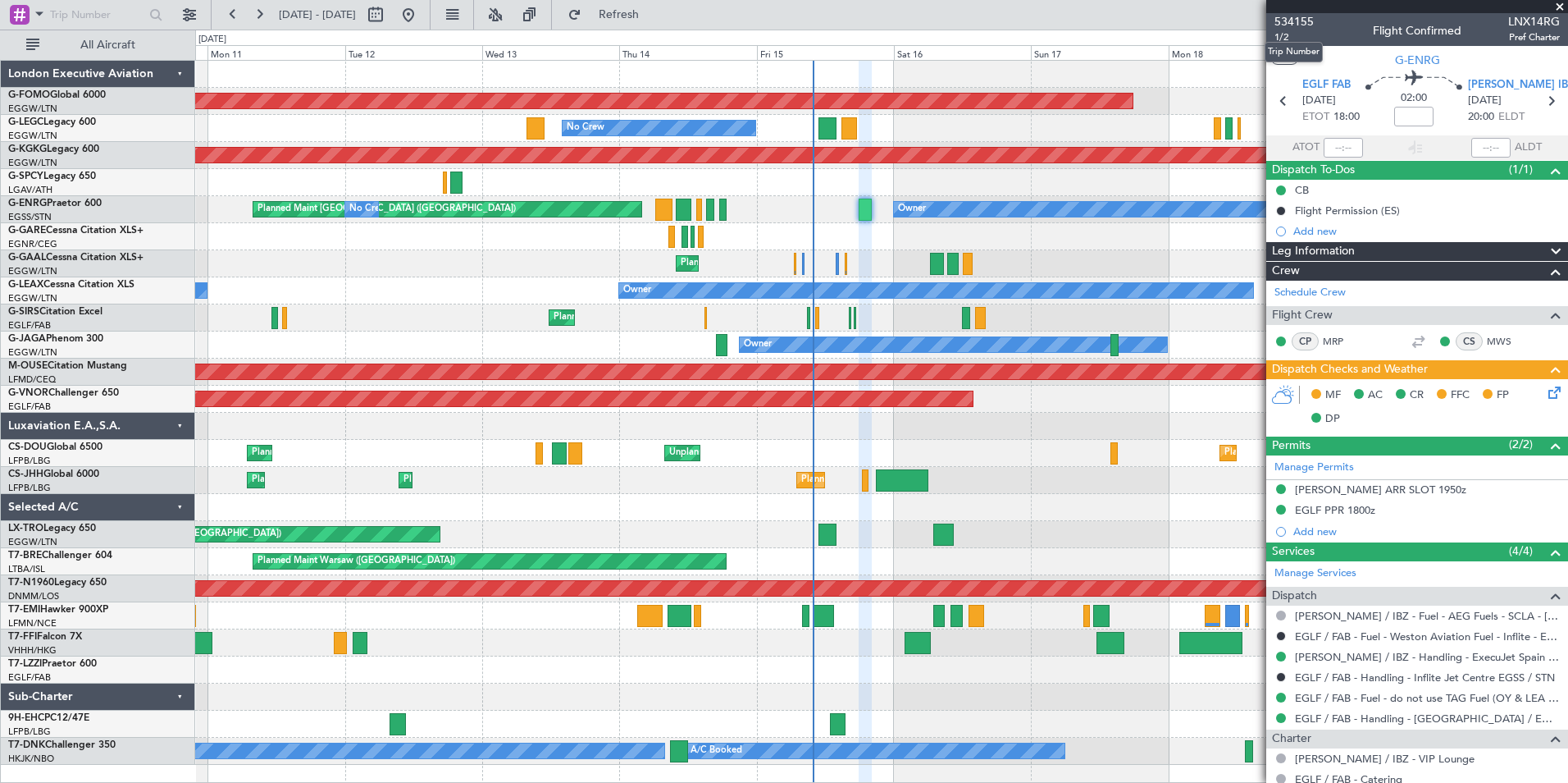
click at [1331, 32] on mat-tooltip-component "Trip Number" at bounding box center [1293, 52] width 81 height 43
click at [1280, 21] on span "534155" at bounding box center [1294, 22] width 39 height 18
click at [574, 467] on div "Planned Maint Paris (Le Bourget) Planned Maint Paris (Le Bourget) Planned Maint…" at bounding box center [881, 480] width 1372 height 27
click at [1045, 472] on div "Planned Maint Paris (Le Bourget) Planned Maint Paris (Le Bourget) Planned Maint…" at bounding box center [881, 480] width 1372 height 27
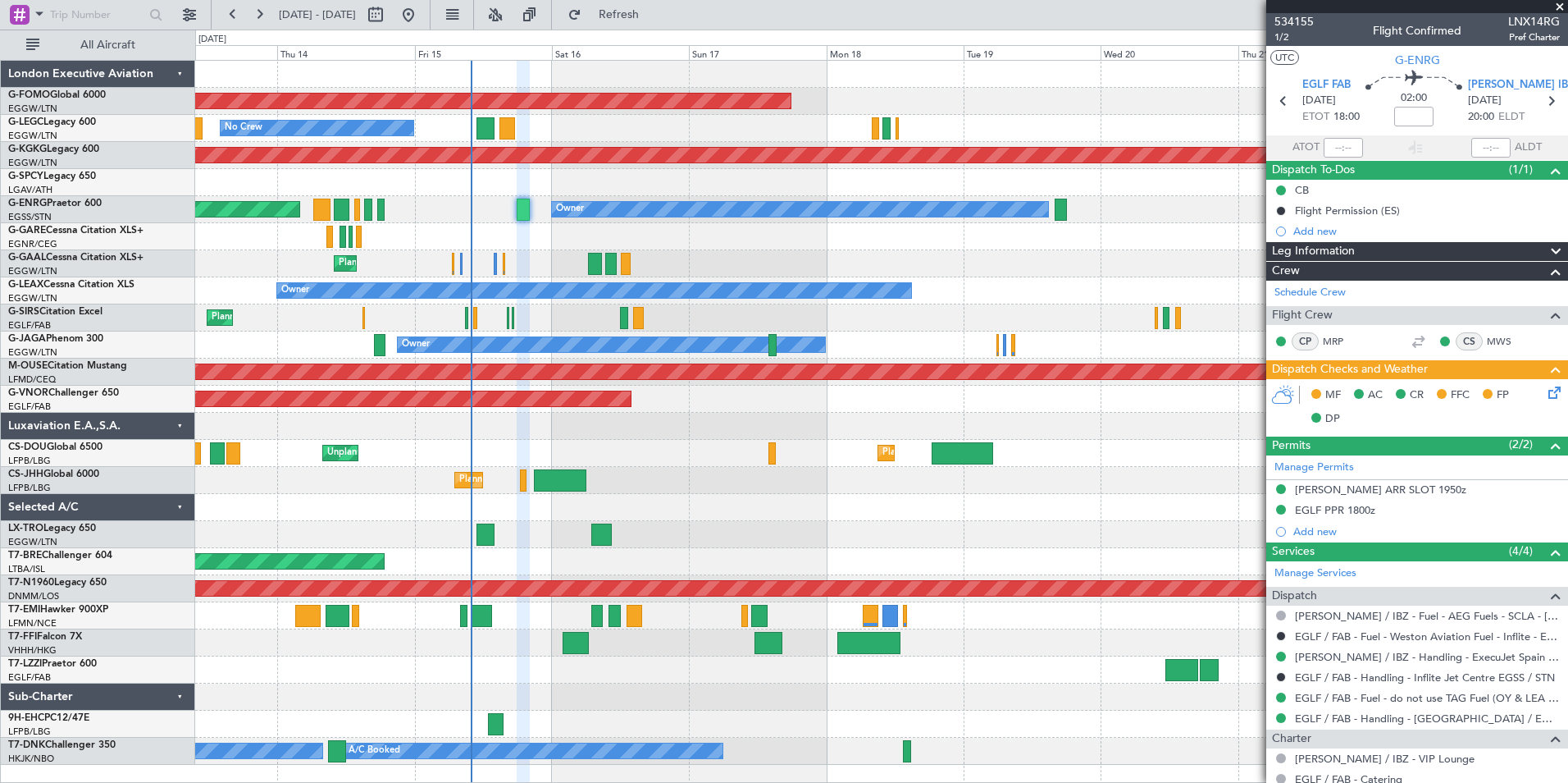
click at [665, 568] on div "Planned Maint Windsor Locks (Bradley Intl) No Crew A/C Unavailable London (Luto…" at bounding box center [881, 413] width 1372 height 704
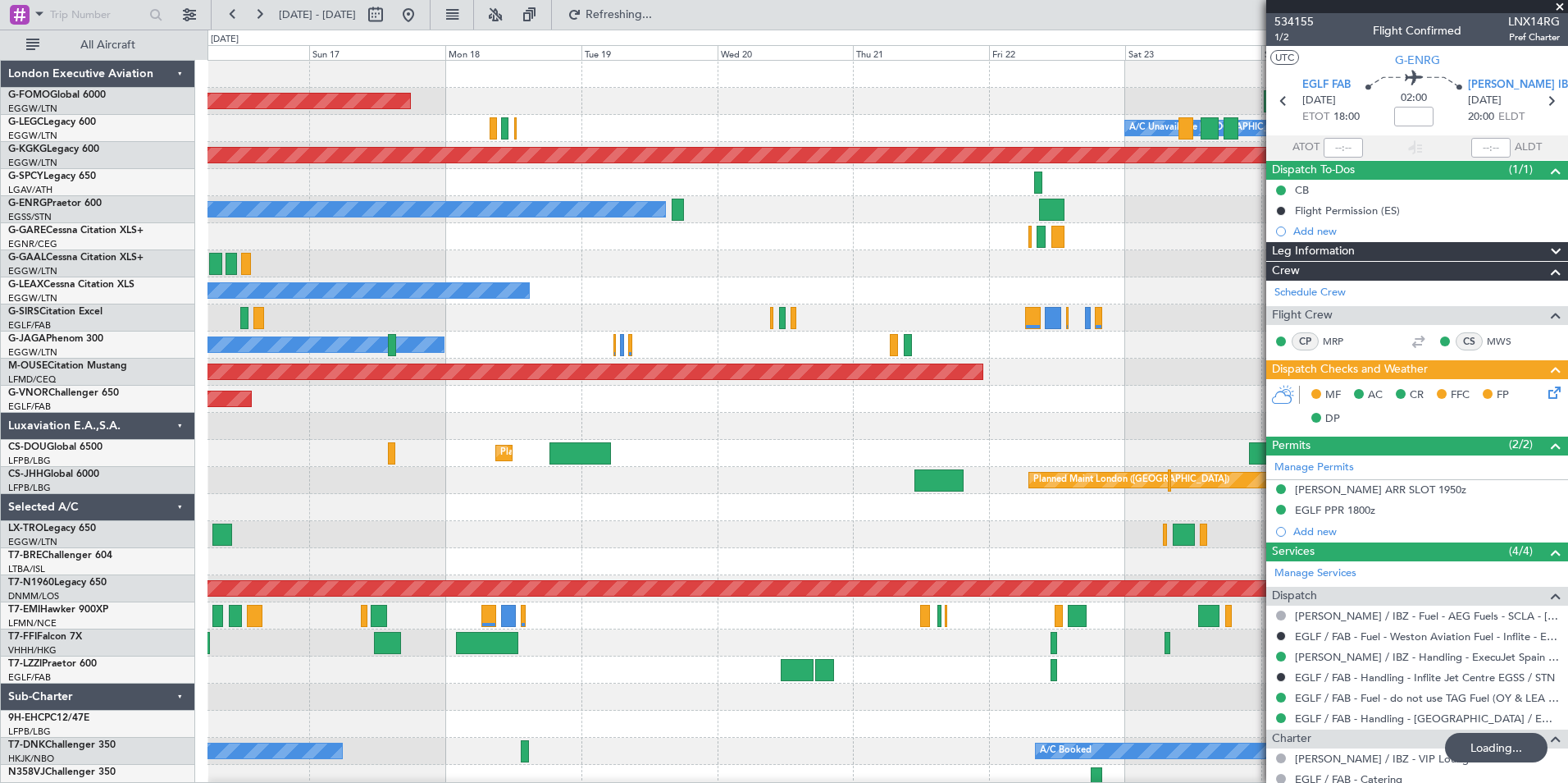
click at [443, 559] on div "Planned Maint Windsor Locks (Bradley Intl) A/C Unavailable London (Luton) No Cr…" at bounding box center [887, 426] width 1360 height 731
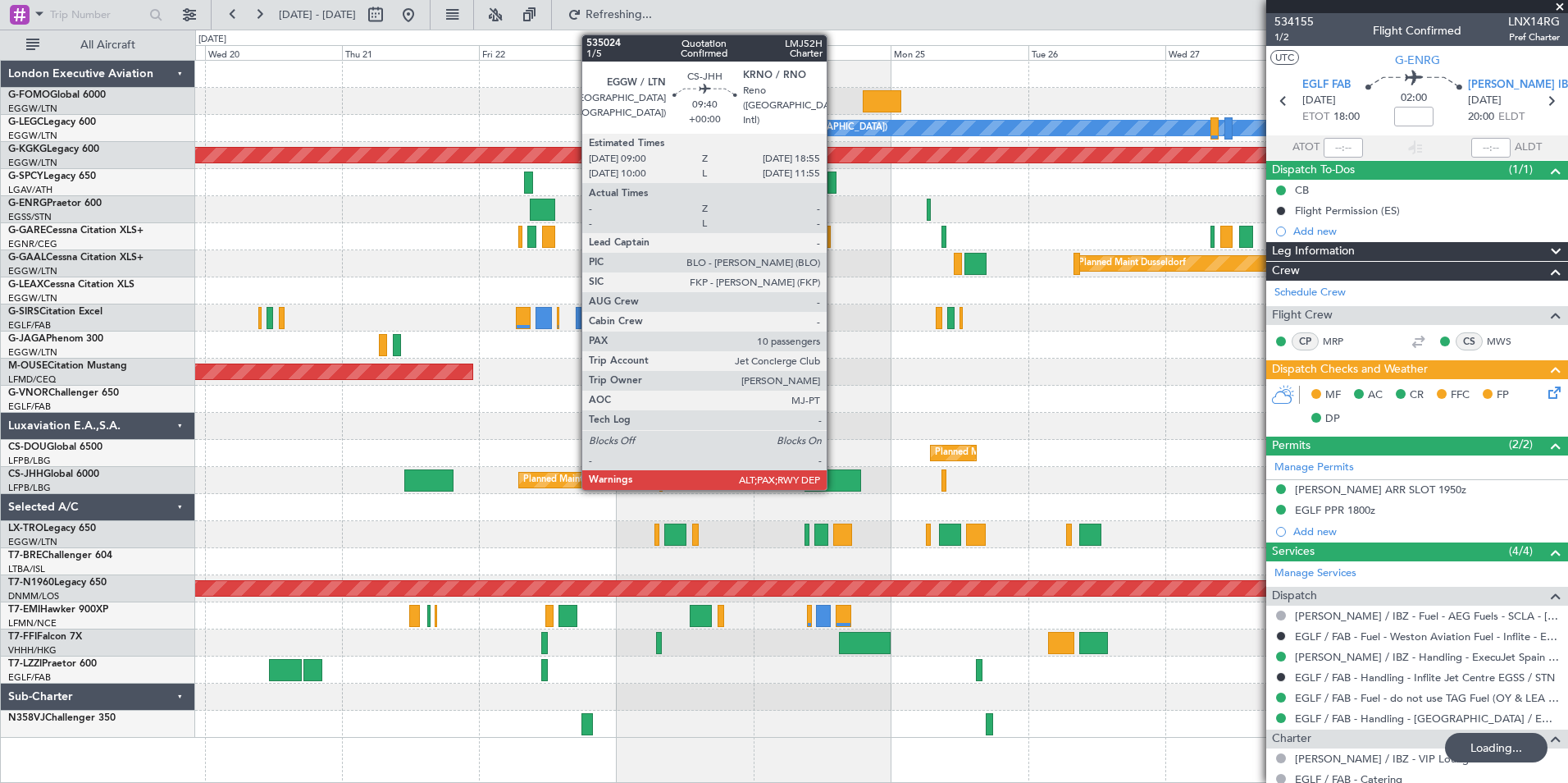
click at [878, 369] on div "Planned Maint Bournemouth" at bounding box center [881, 372] width 1372 height 27
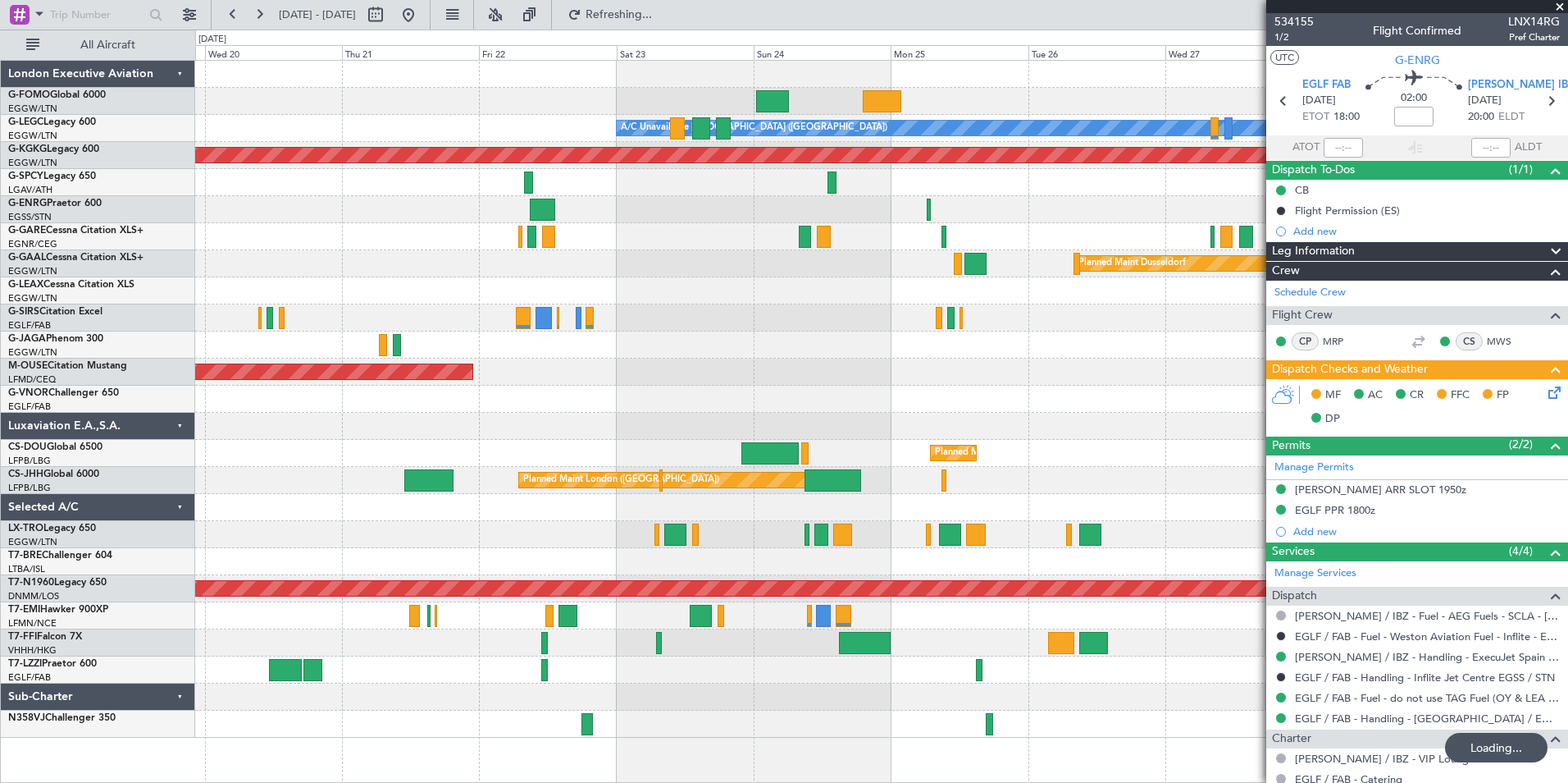
click at [878, 369] on div "Planned Maint Bournemouth" at bounding box center [881, 372] width 1372 height 27
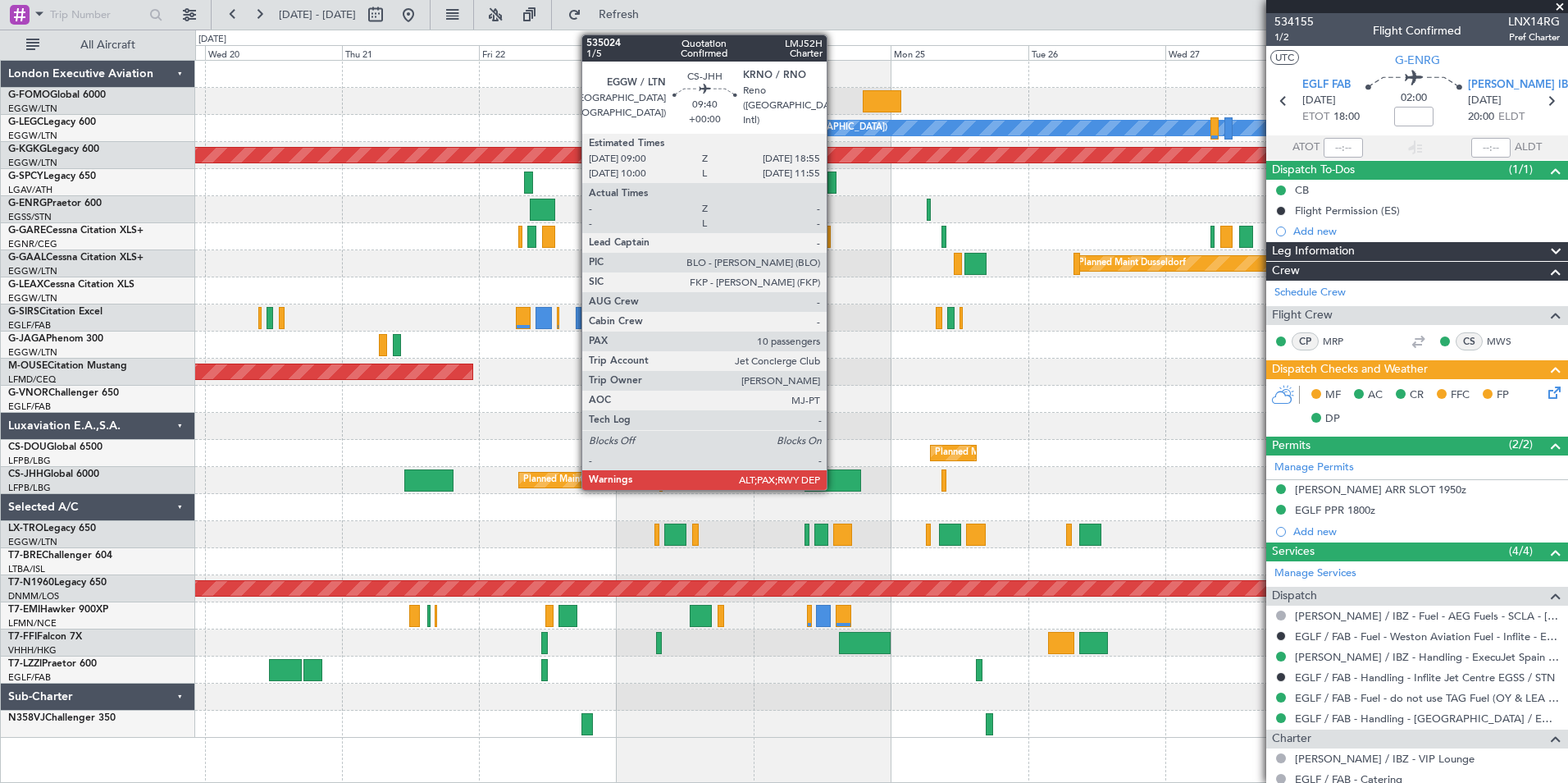
click at [834, 484] on div at bounding box center [833, 480] width 58 height 23
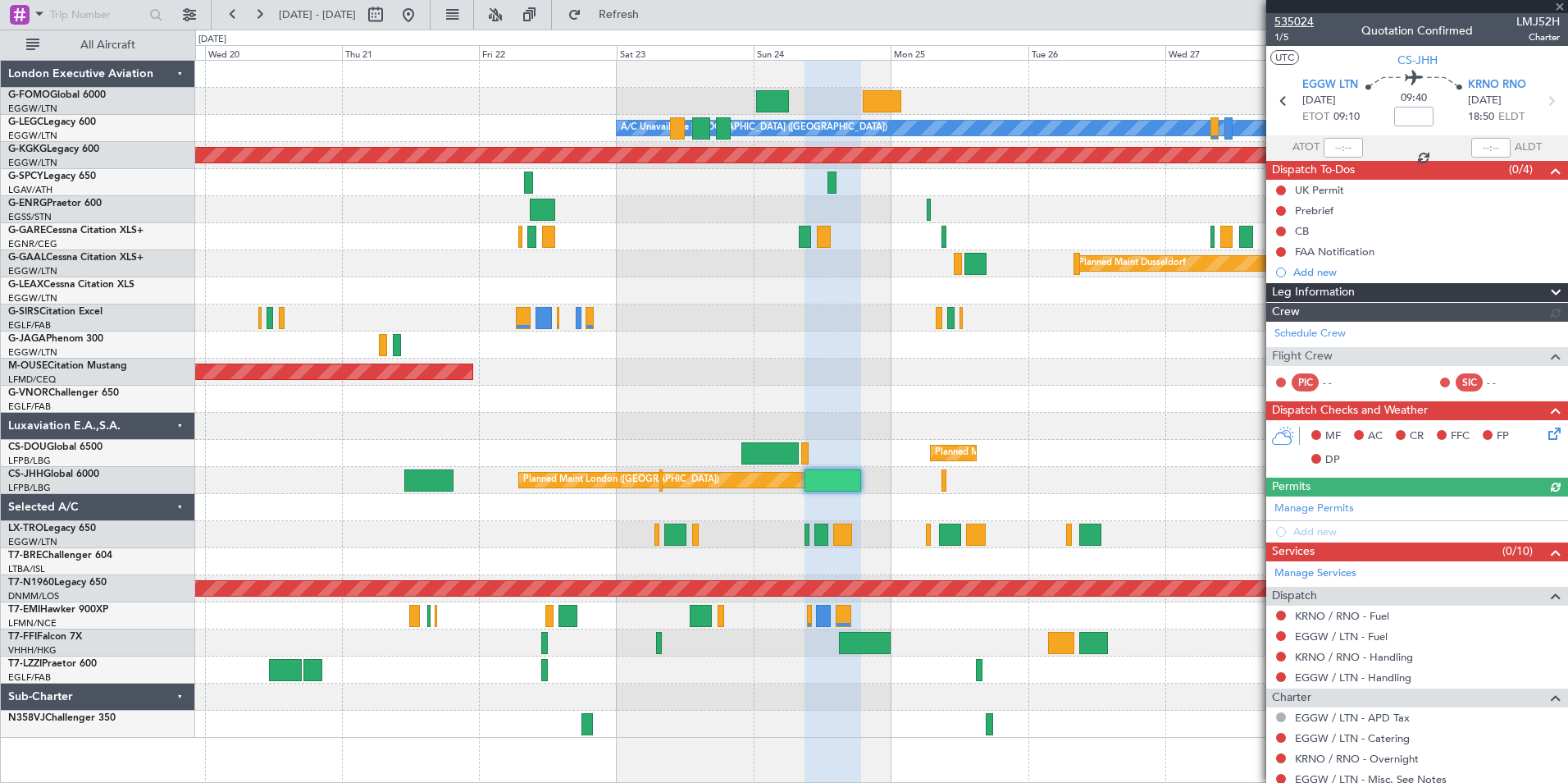
click at [1299, 26] on span "535024" at bounding box center [1294, 22] width 39 height 18
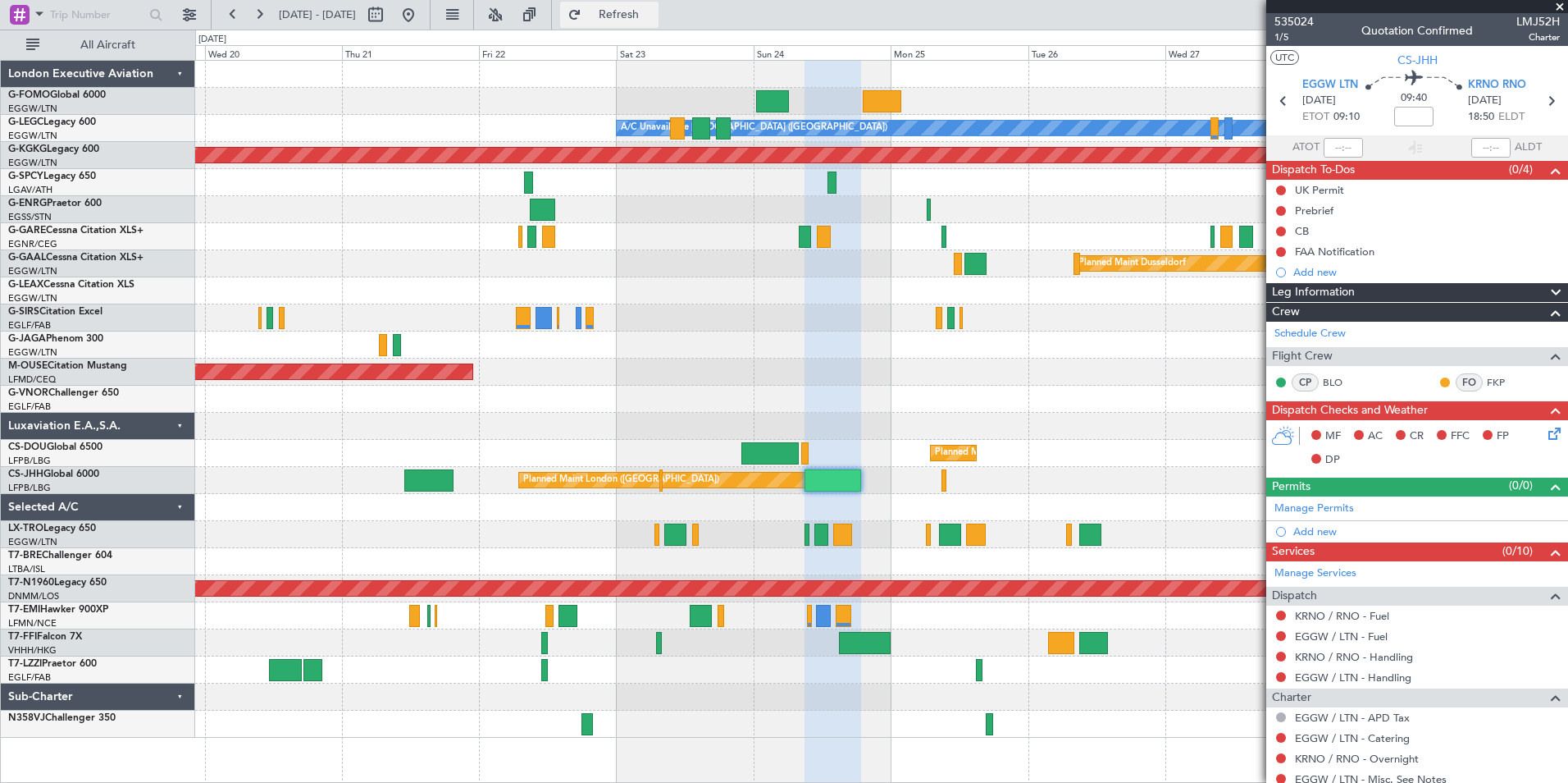
click at [654, 23] on button "Refresh" at bounding box center [609, 14] width 98 height 26
click at [936, 350] on div "Planned Maint Windsor Locks (Bradley Intl) A/C Unavailable London (Luton) AOG M…" at bounding box center [881, 399] width 1372 height 677
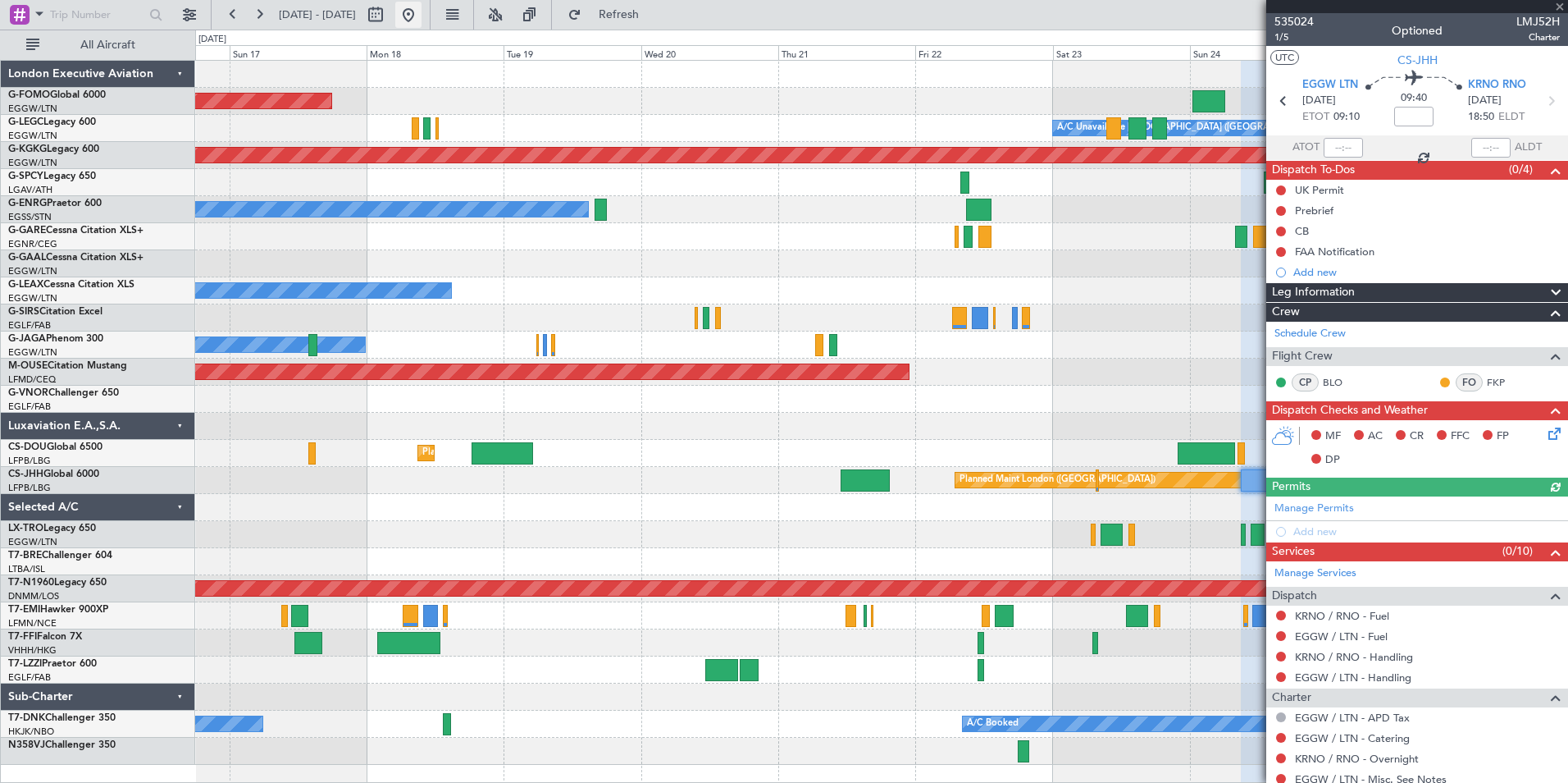
click at [422, 21] on button at bounding box center [408, 14] width 26 height 26
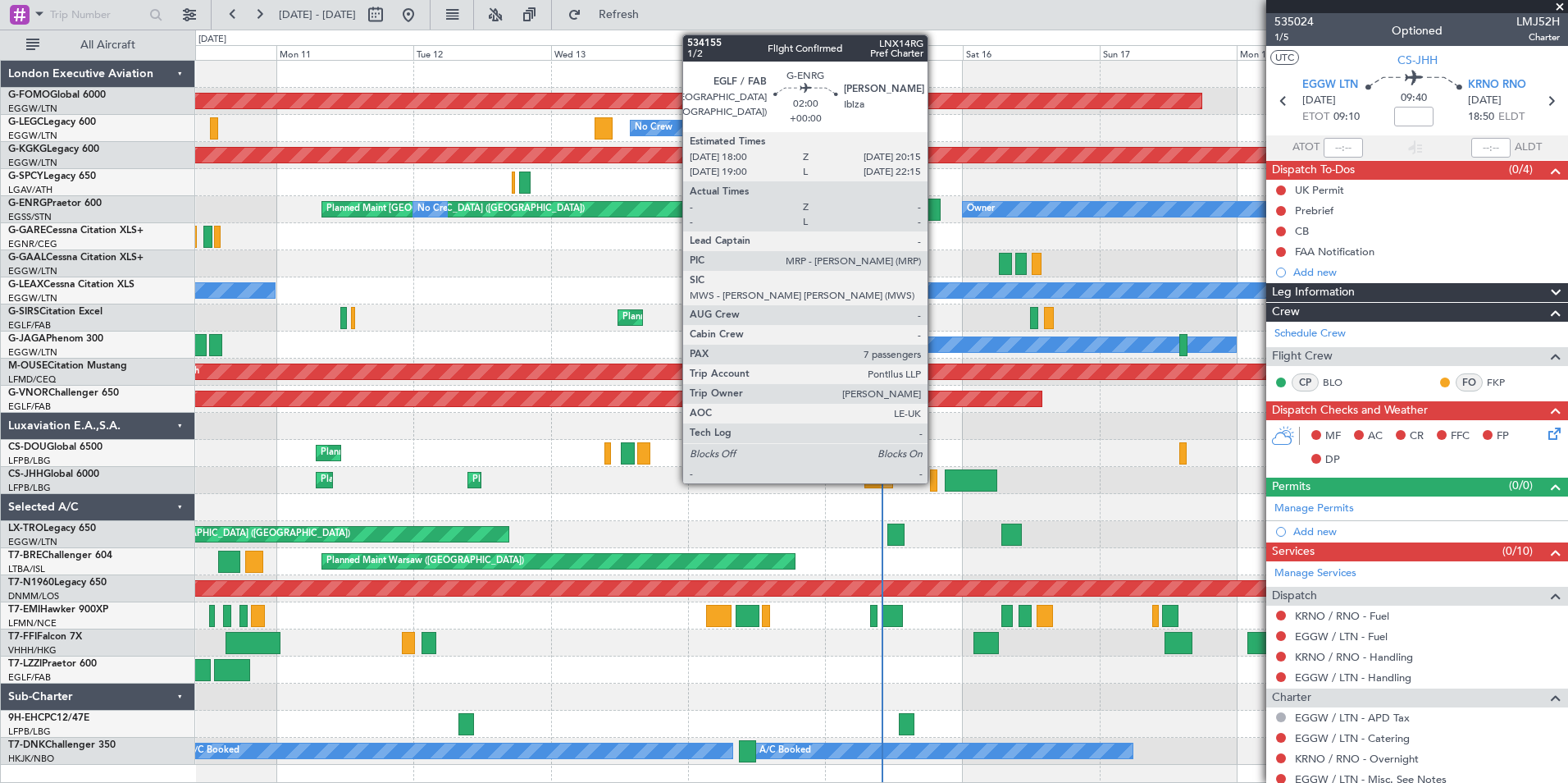
click at [935, 218] on div at bounding box center [934, 209] width 13 height 23
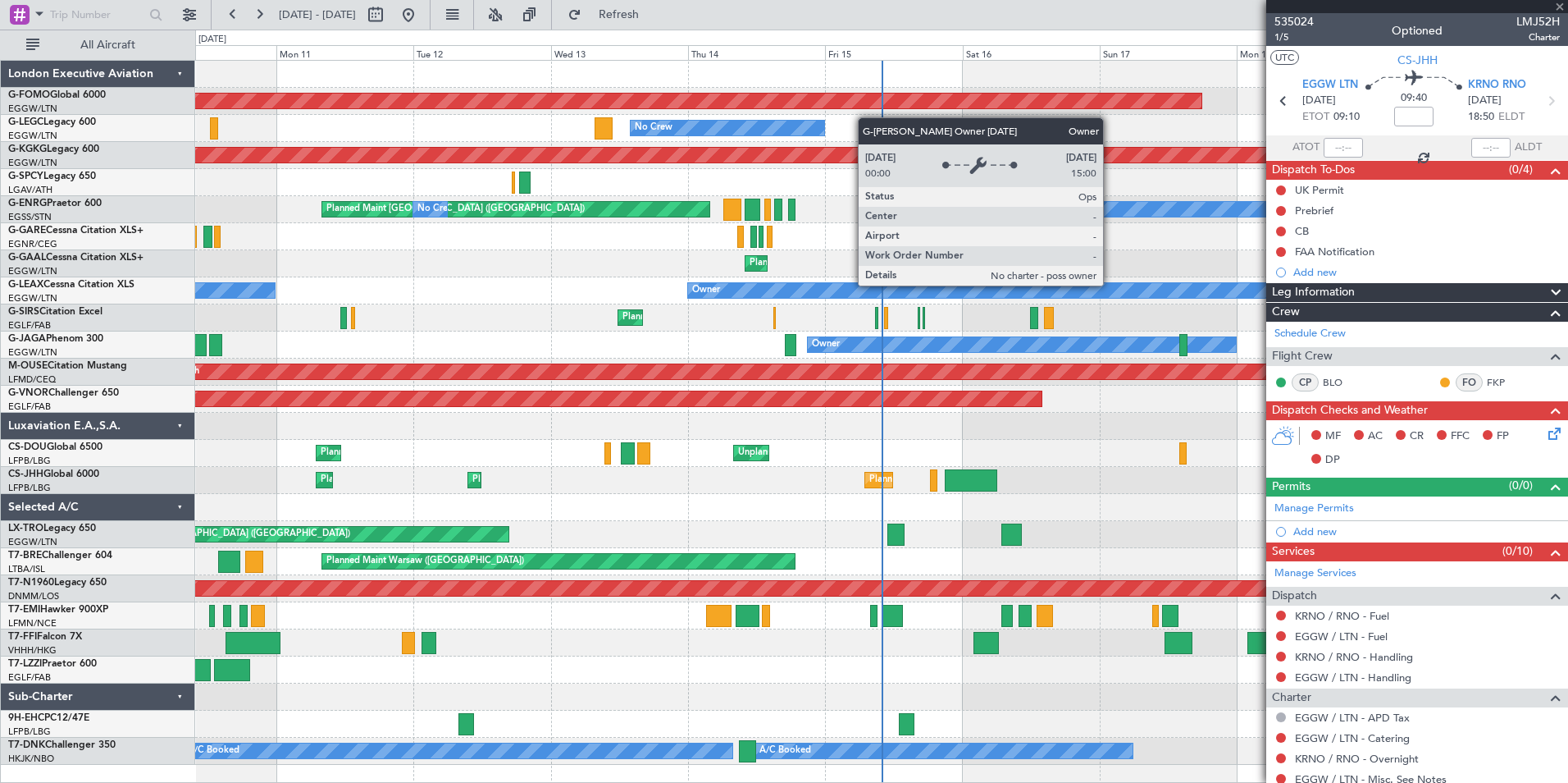
type input "7"
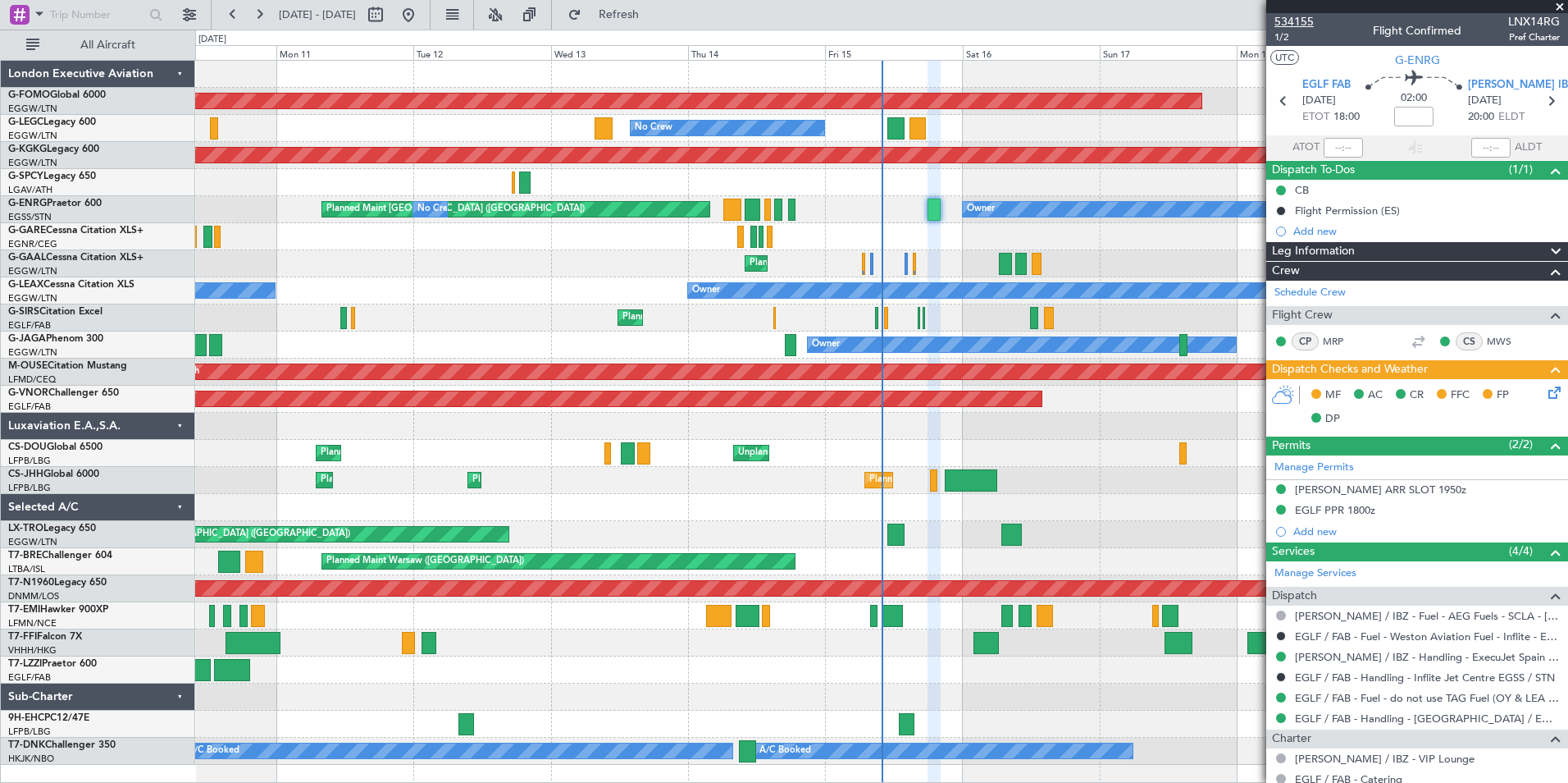
click at [1283, 28] on span "534155" at bounding box center [1294, 22] width 39 height 18
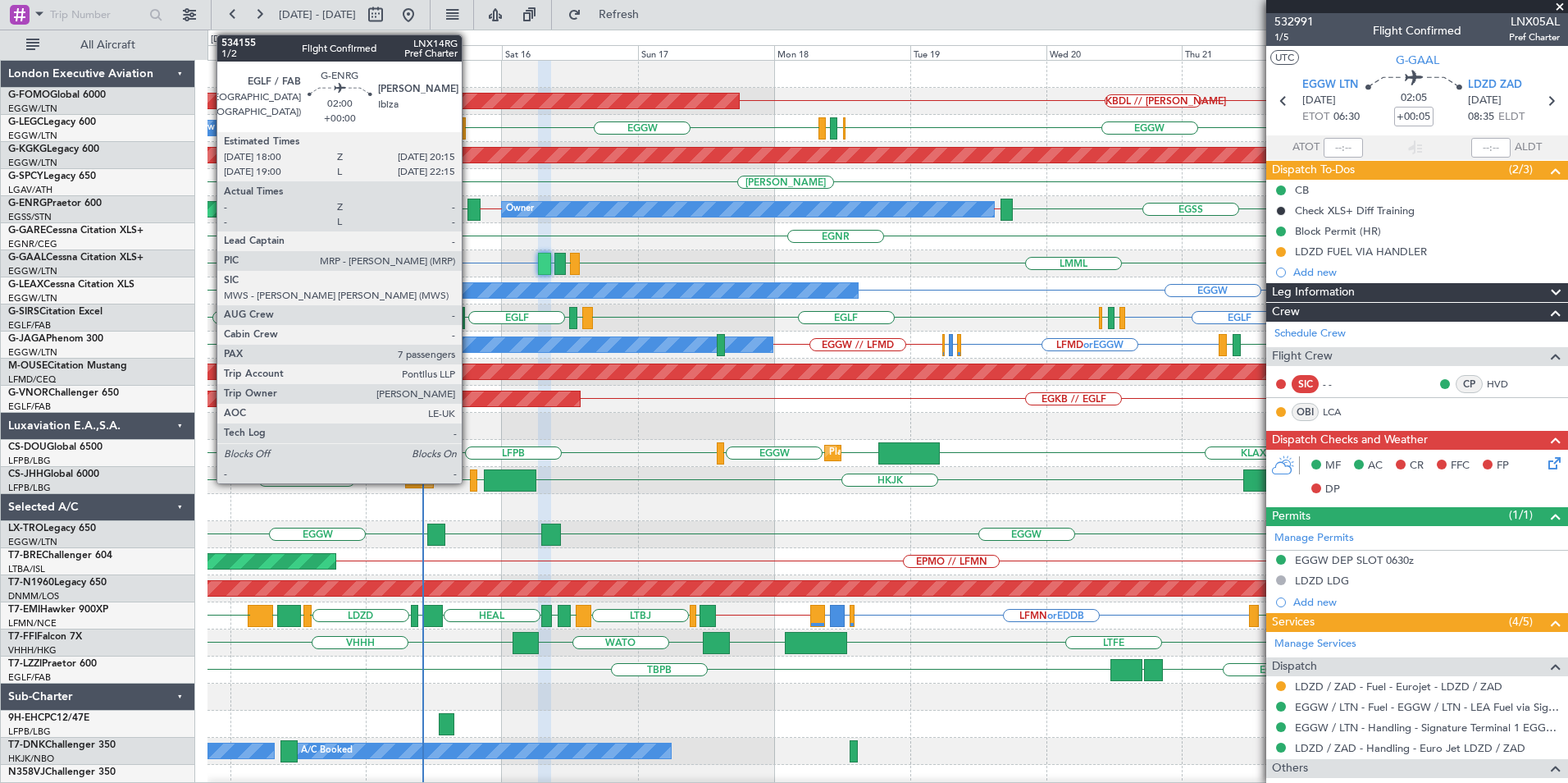
click at [470, 208] on div at bounding box center [474, 209] width 13 height 23
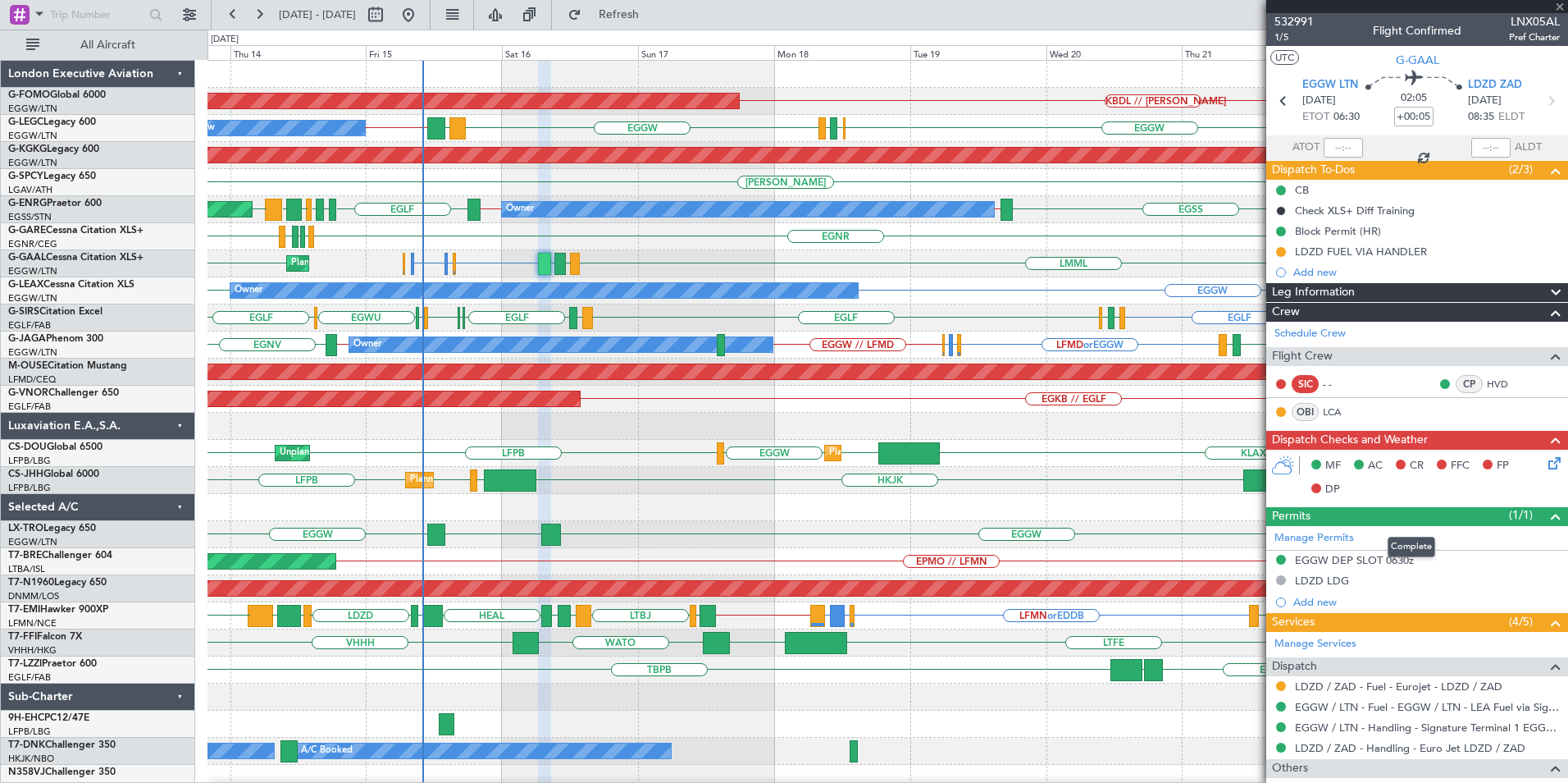
type input "7"
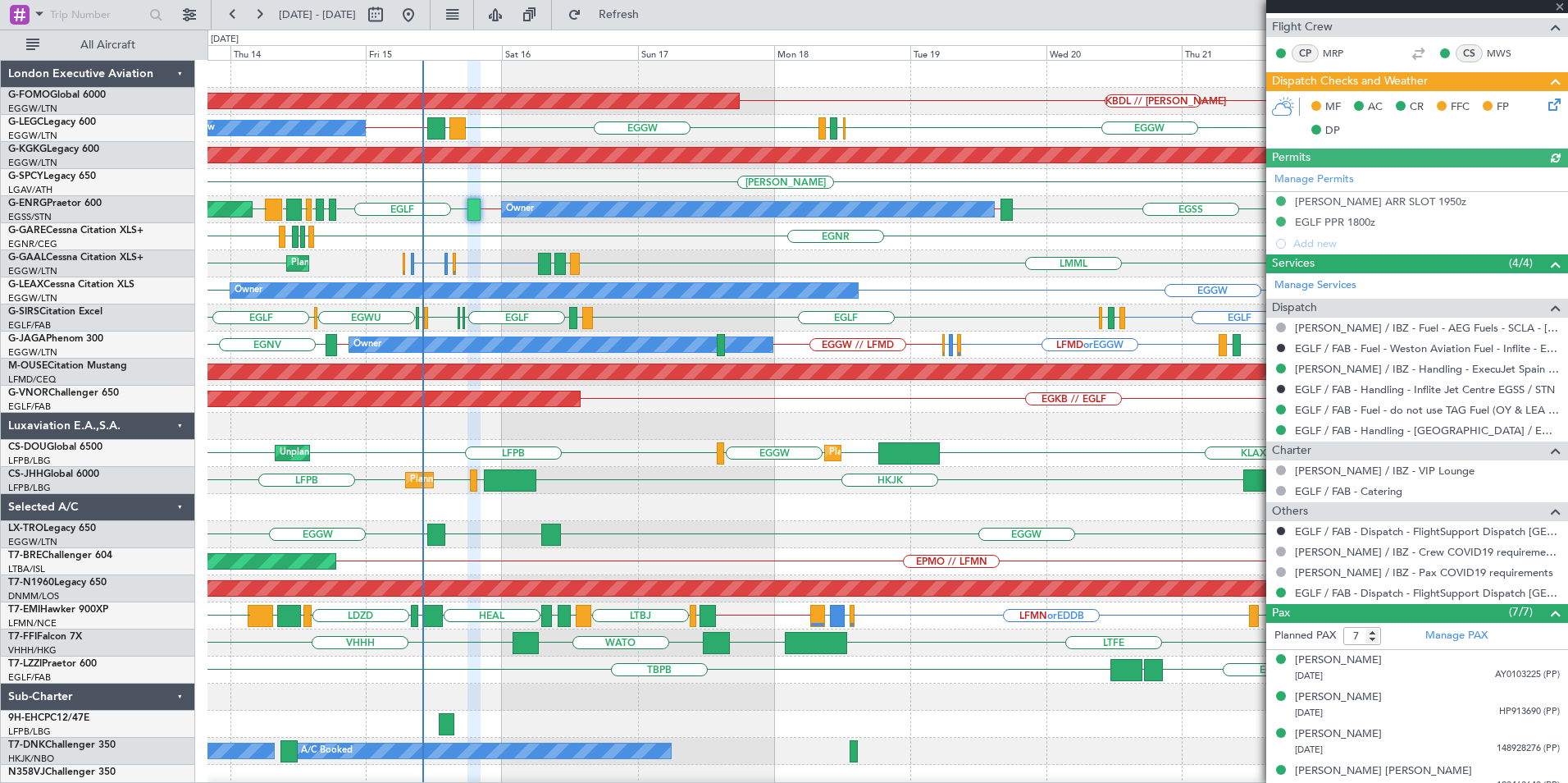
scroll to position [413, 0]
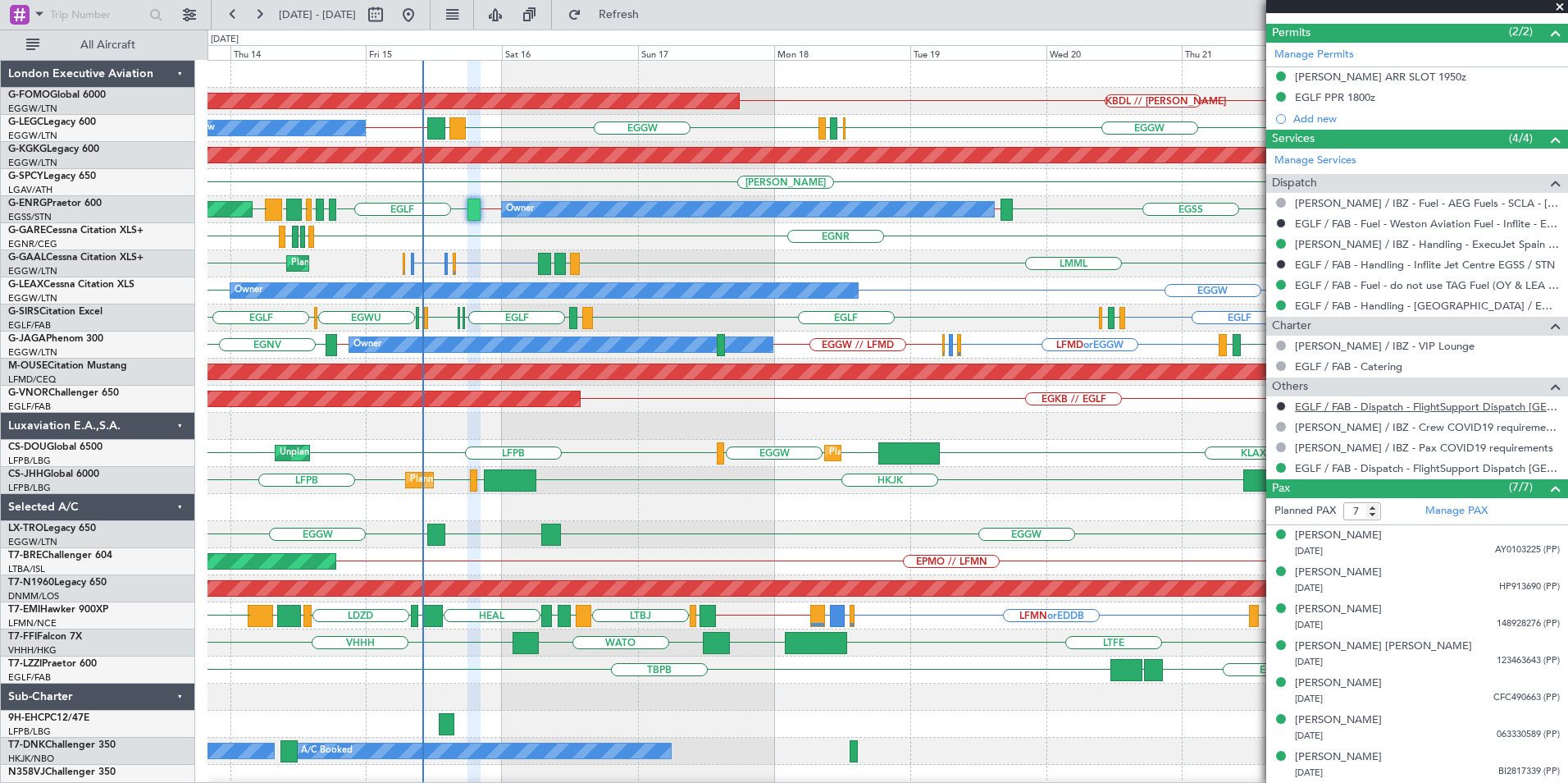
click at [1339, 405] on link "EGLF / FAB - Dispatch - FlightSupport Dispatch [GEOGRAPHIC_DATA]" at bounding box center [1428, 406] width 265 height 14
click at [1385, 464] on link "EGLF / FAB - Dispatch - FlightSupport Dispatch [GEOGRAPHIC_DATA]" at bounding box center [1428, 468] width 265 height 14
